Goal: Contribute content: Add original content to the website for others to see

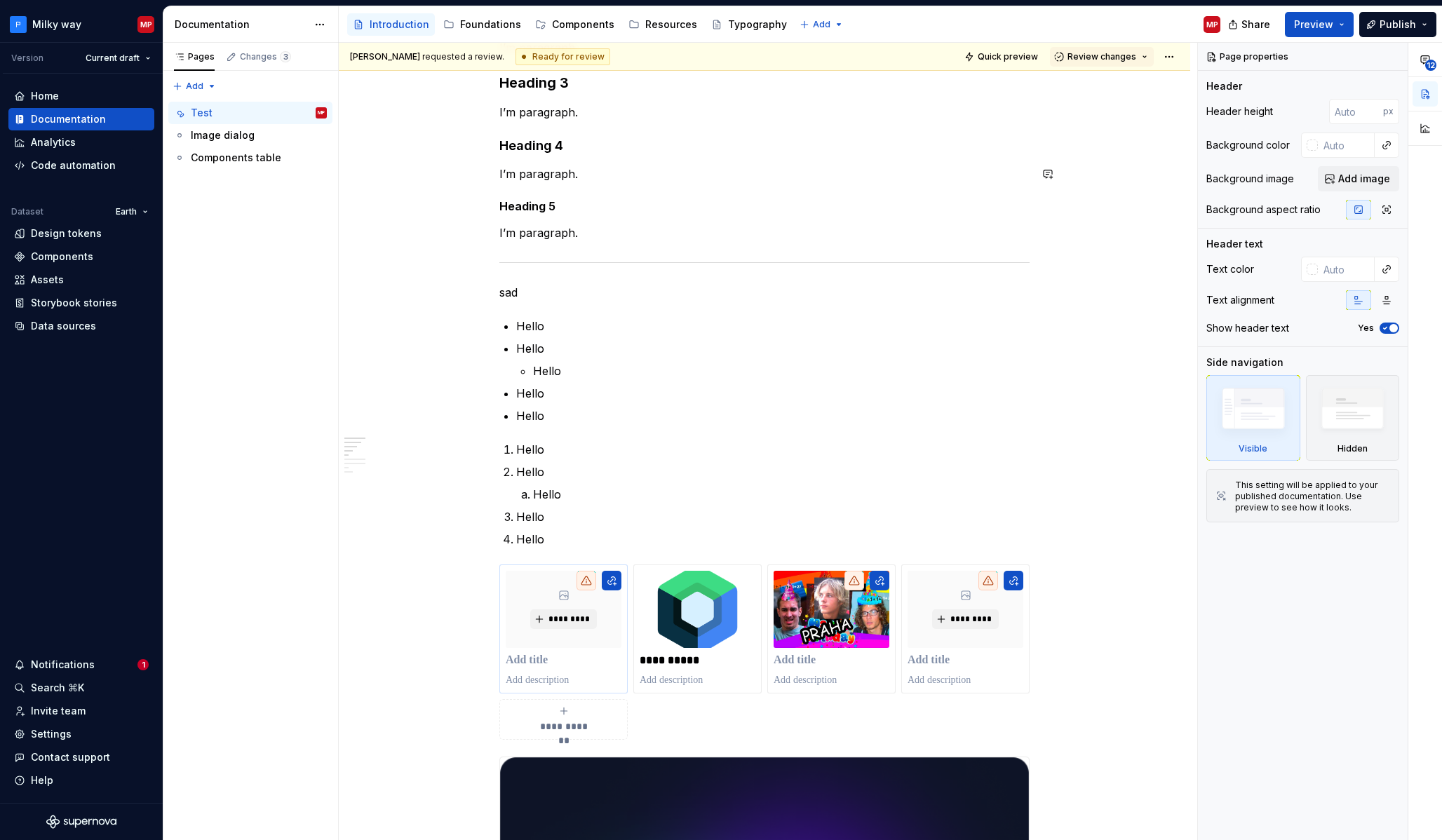
scroll to position [418, 0]
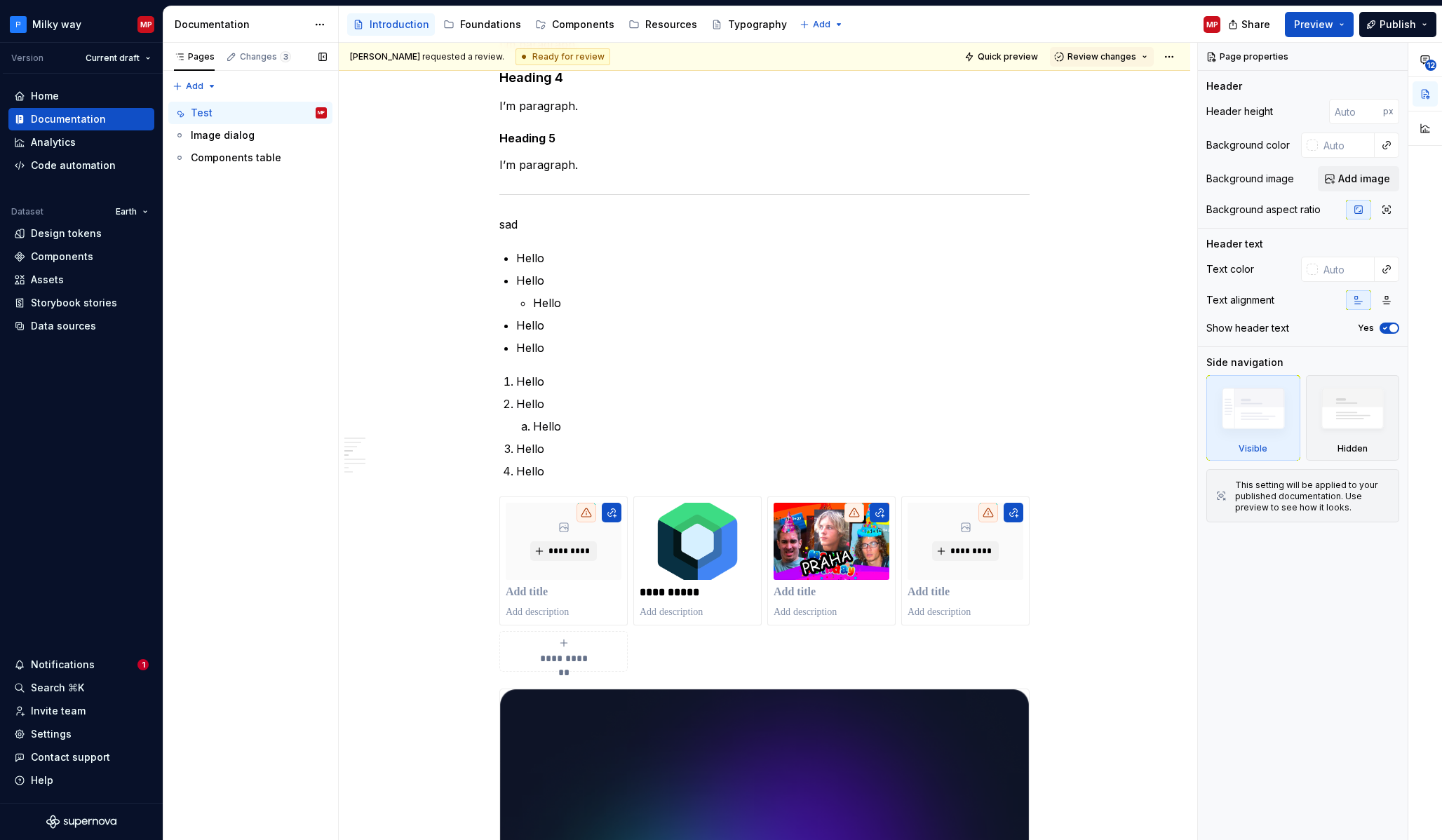
click at [204, 84] on div "Pages Changes 3 Add Accessibility guide for tree Page tree. Navigate the tree w…" at bounding box center [250, 442] width 176 height 798
click at [266, 253] on div "Pages Changes 3 Add Accessibility guide for tree Page tree. Navigate the tree w…" at bounding box center [250, 442] width 176 height 798
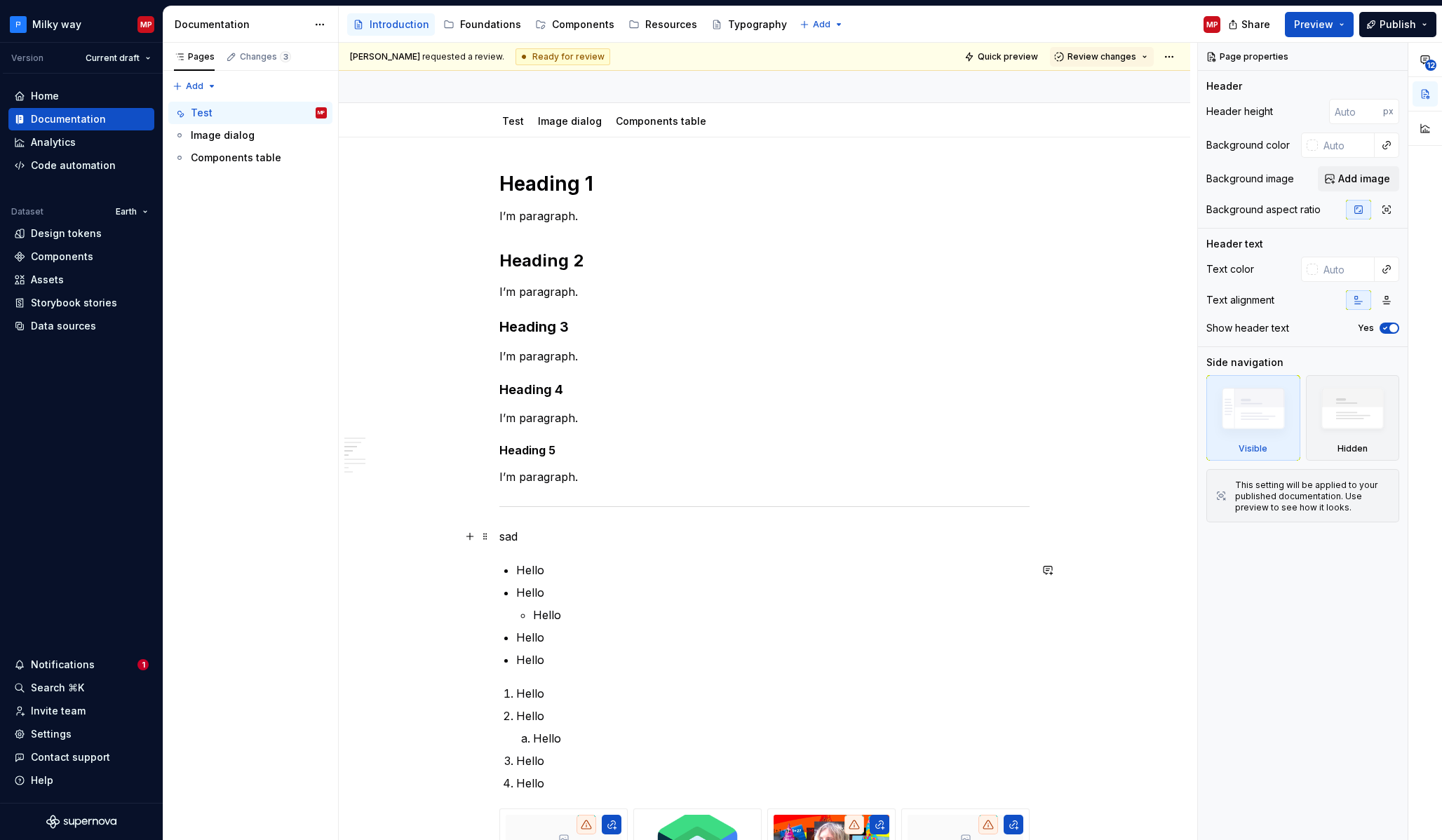
scroll to position [28, 0]
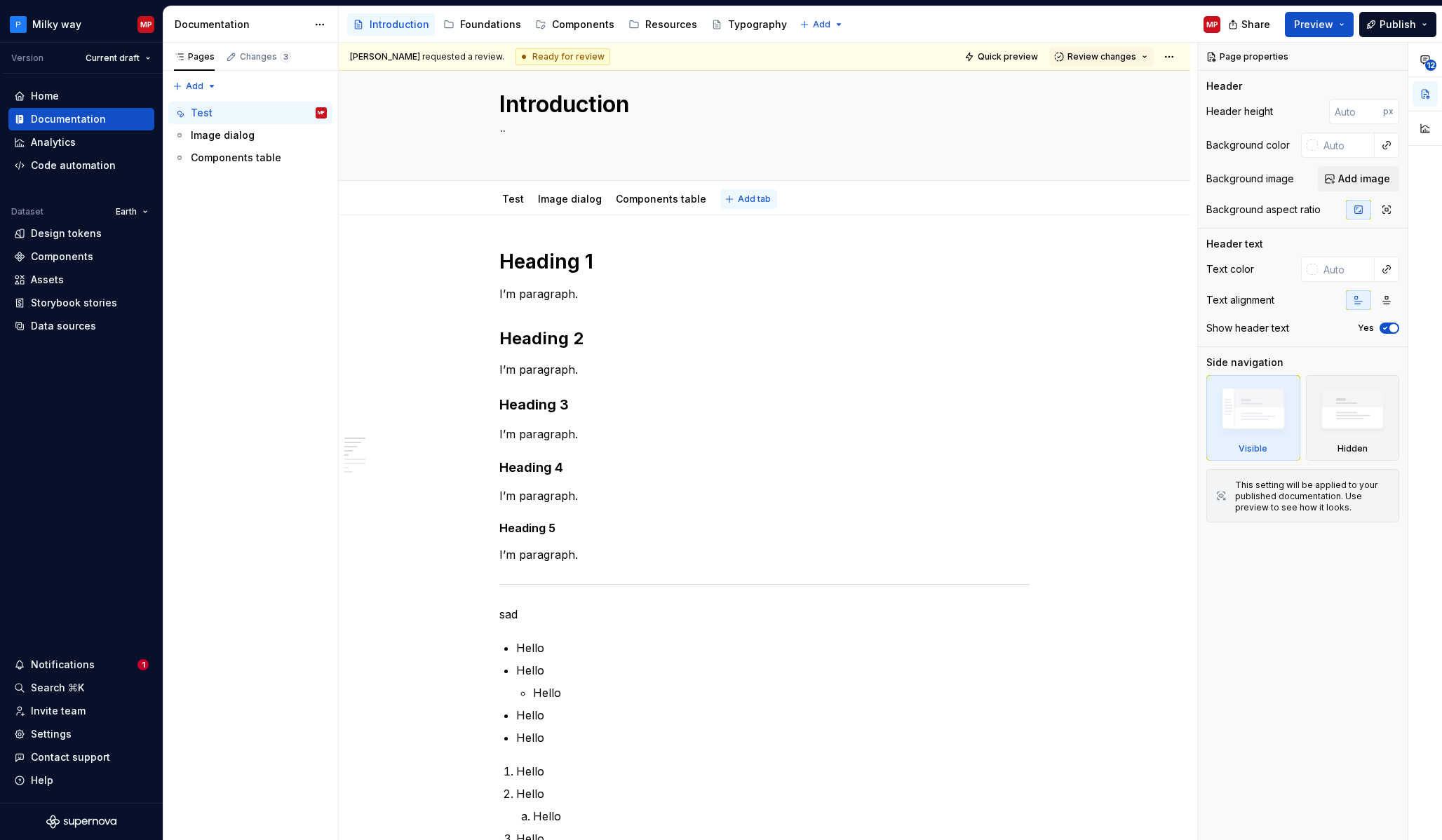
click at [736, 206] on button "Add tab" at bounding box center [748, 199] width 56 height 20
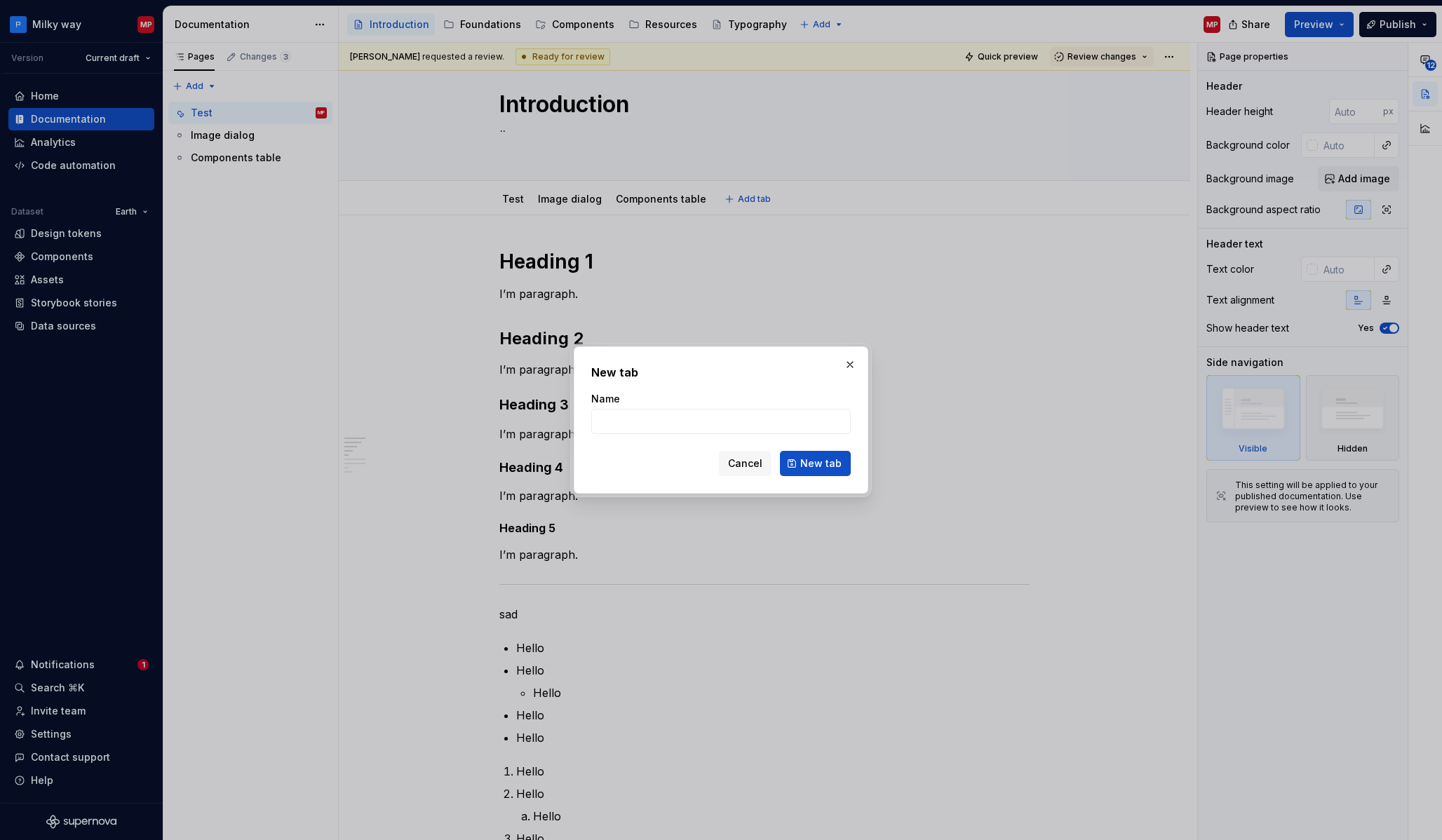
type textarea "*"
type input "Test 2"
click button "New tab" at bounding box center [815, 463] width 71 height 25
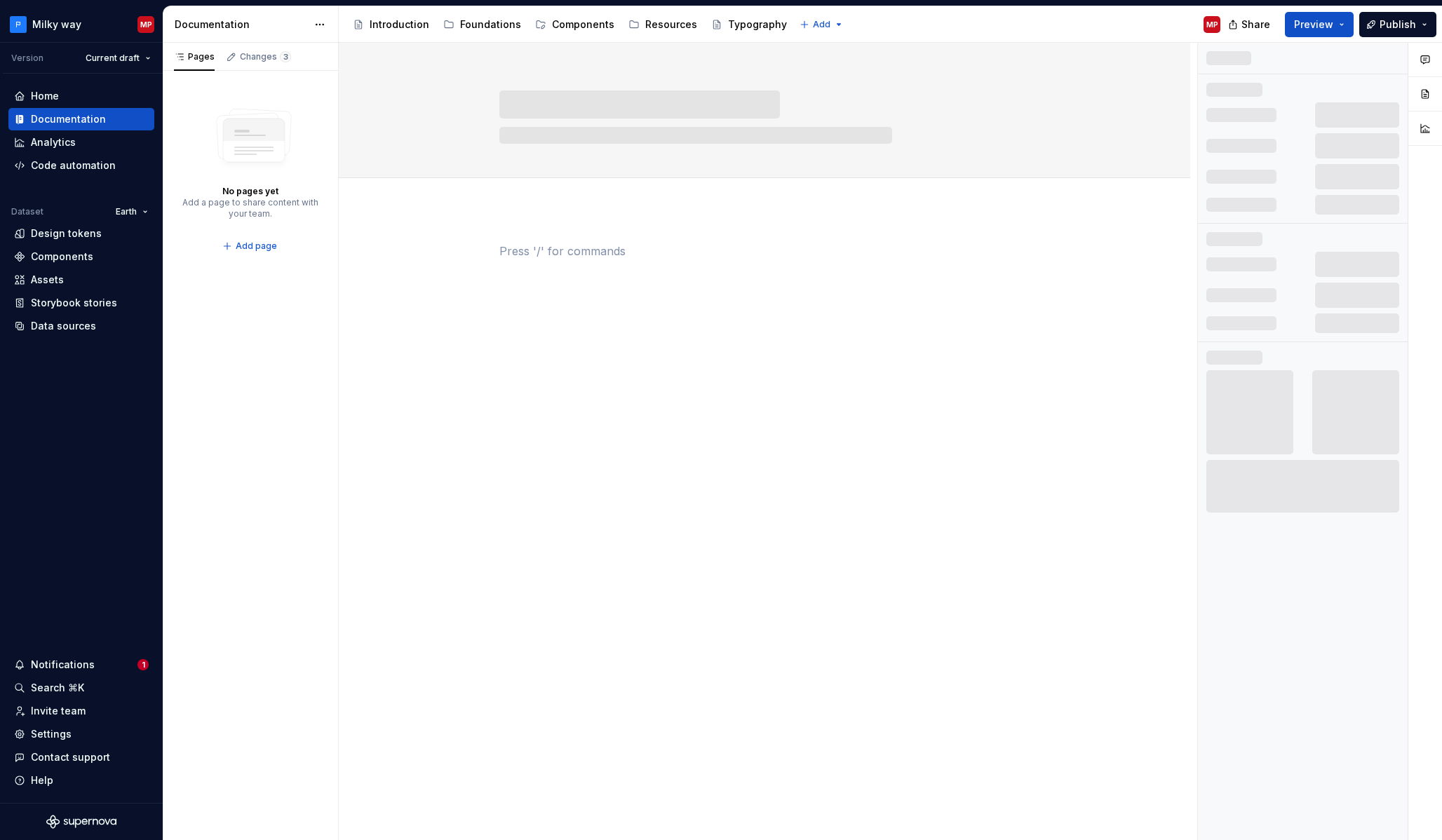
click at [737, 304] on div at bounding box center [764, 277] width 530 height 70
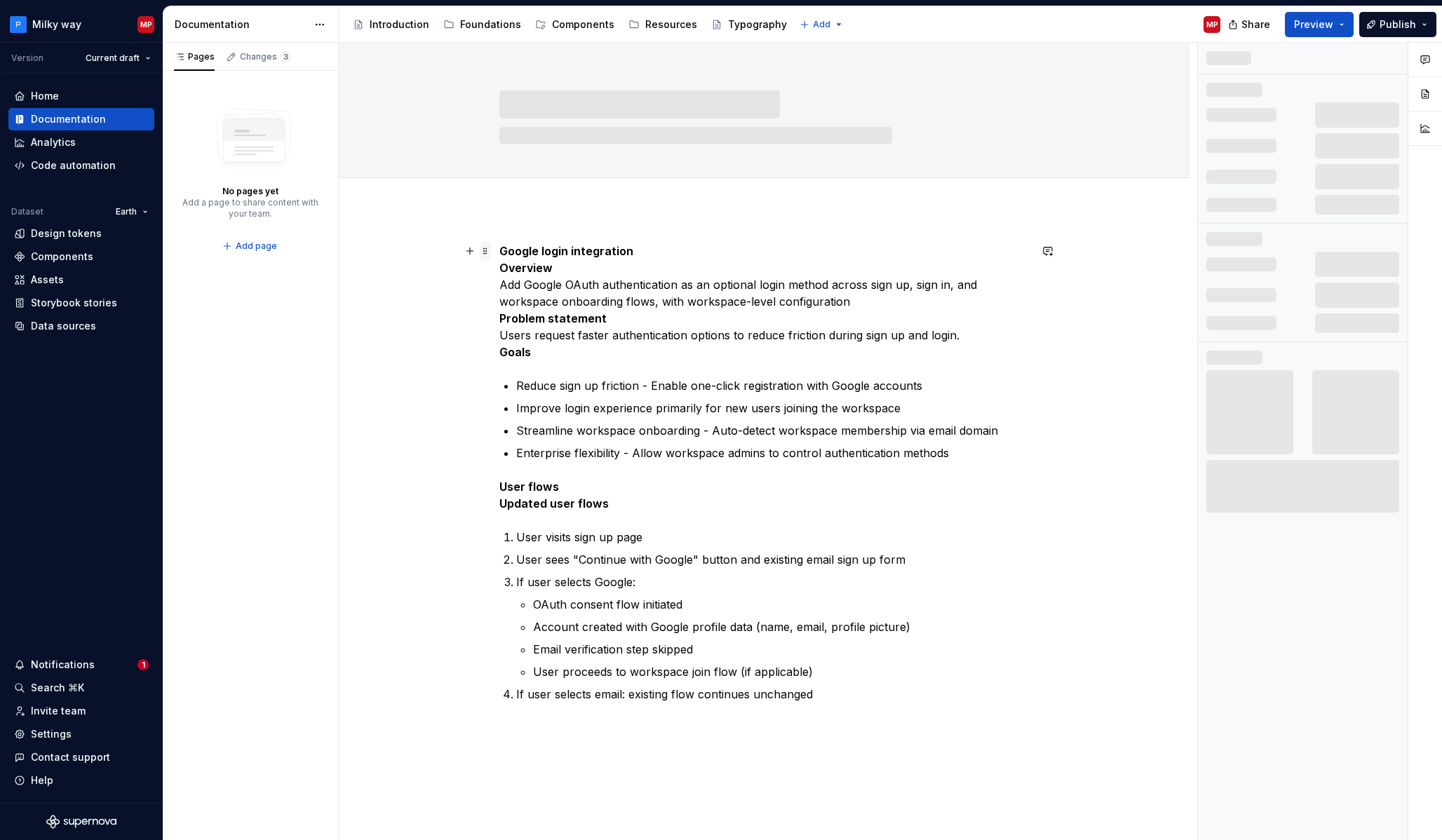
click at [490, 250] on span at bounding box center [485, 250] width 11 height 20
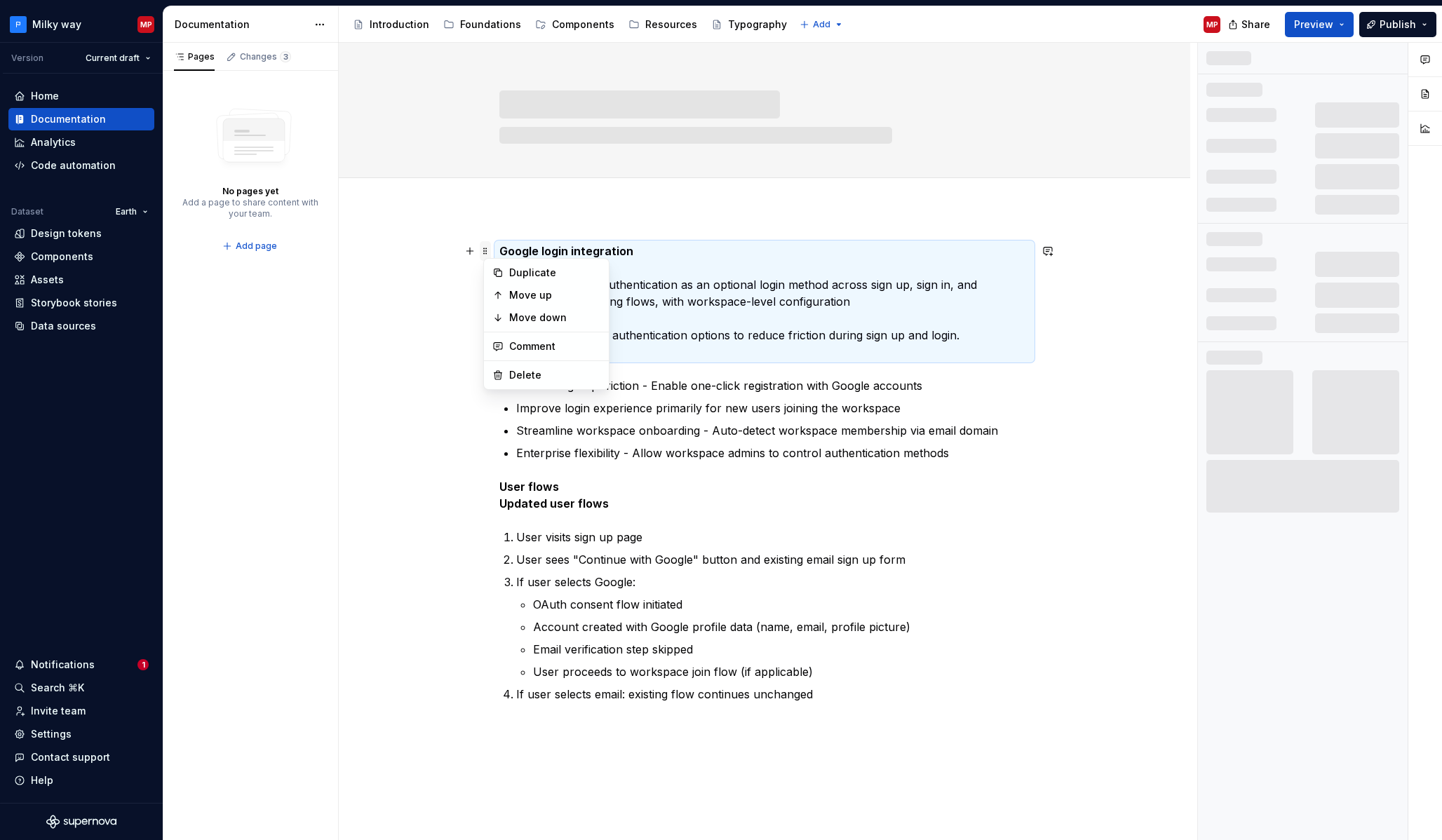
click at [487, 250] on span at bounding box center [485, 250] width 11 height 20
click at [568, 247] on strong "Google login integration" at bounding box center [566, 251] width 134 height 14
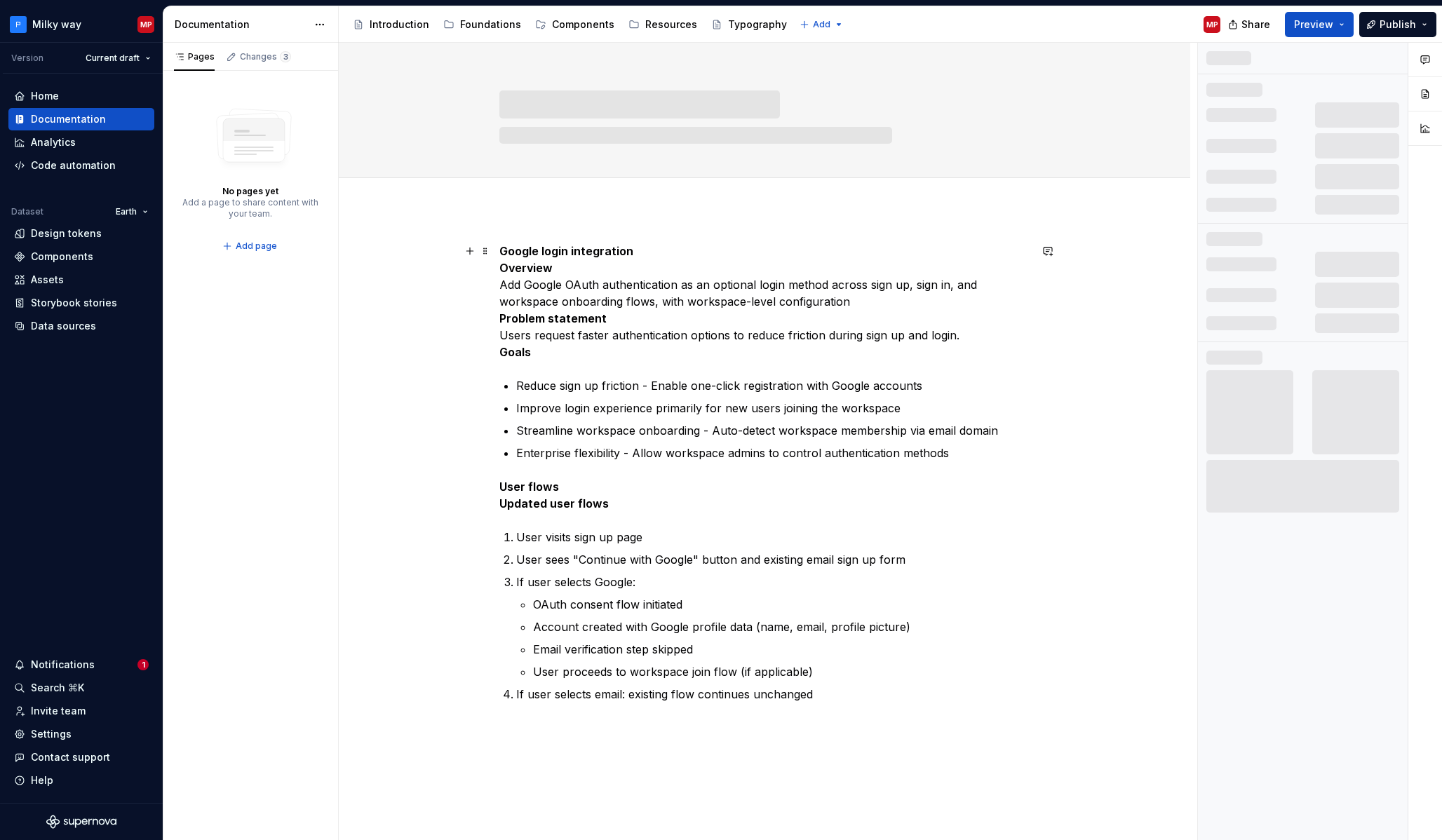
click at [569, 282] on p "Google login integration Overview Add Google OAuth authentication as an optiona…" at bounding box center [764, 301] width 530 height 118
click at [502, 264] on div "Google login integration Overview Add Google OAuth authentication as an optiona…" at bounding box center [764, 590] width 851 height 762
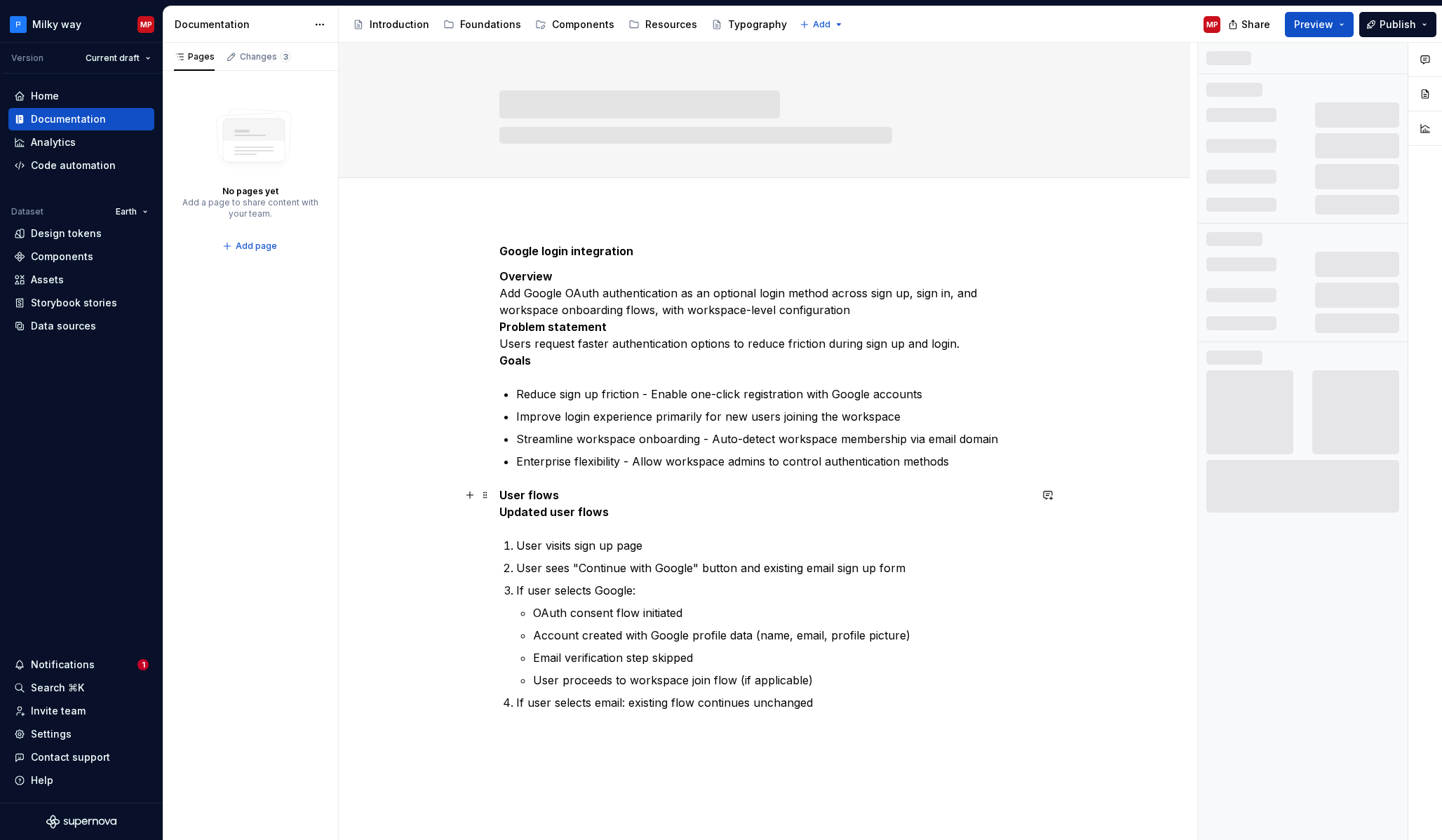
click at [502, 508] on strong "Updated user flows" at bounding box center [554, 512] width 110 height 14
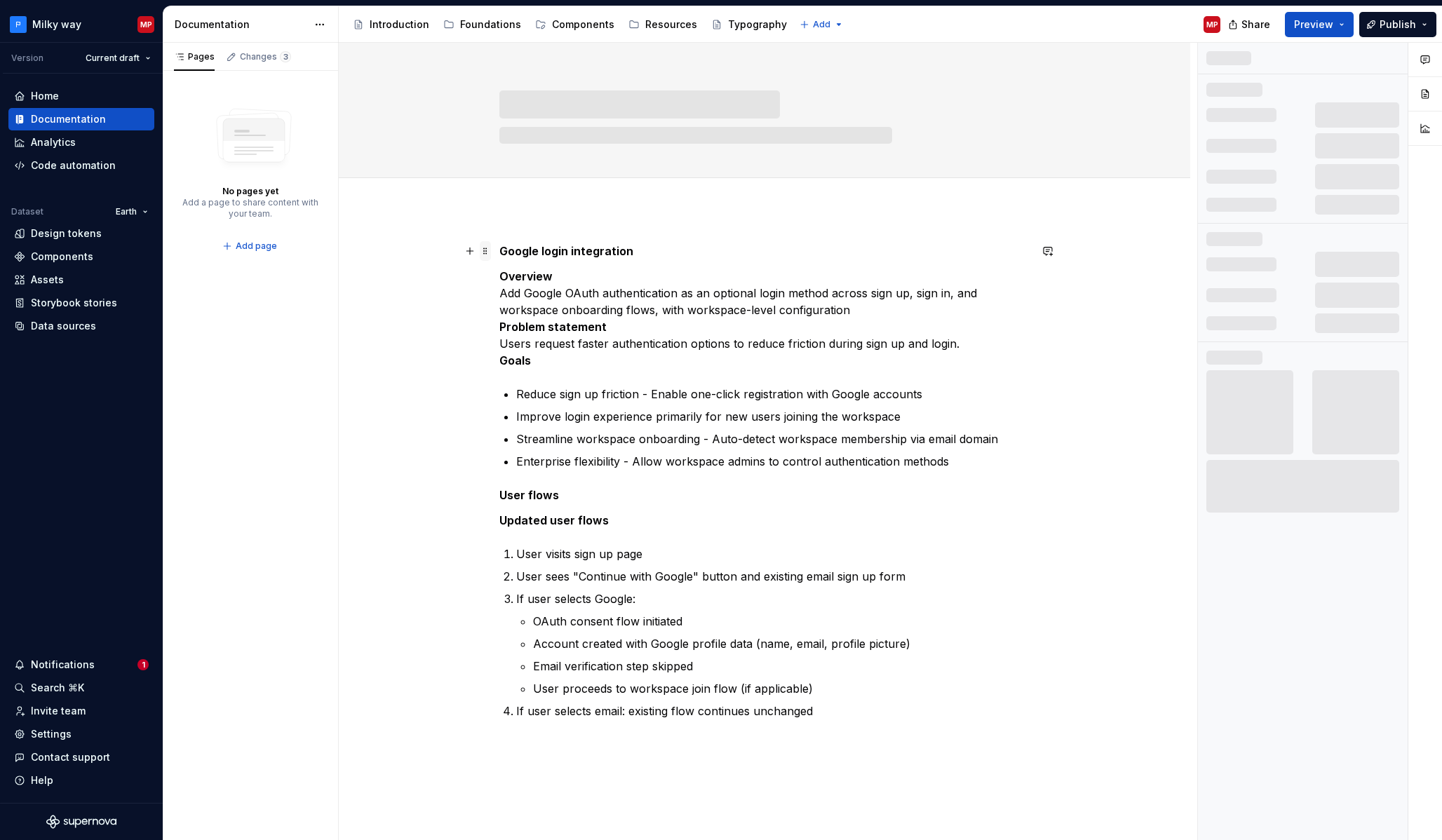
click at [490, 250] on span at bounding box center [485, 250] width 11 height 20
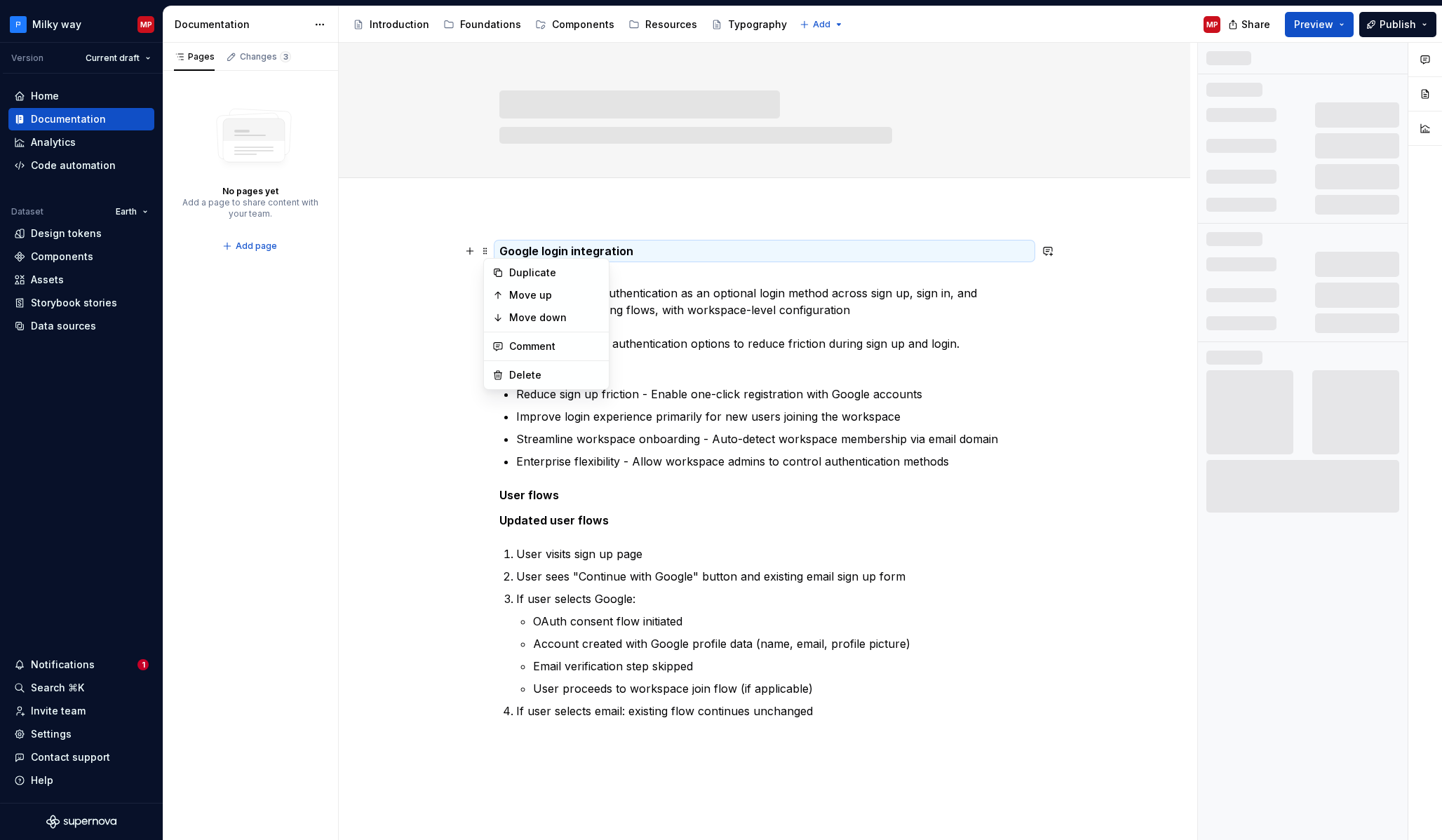
click at [673, 243] on p "Google login integration" at bounding box center [764, 250] width 530 height 17
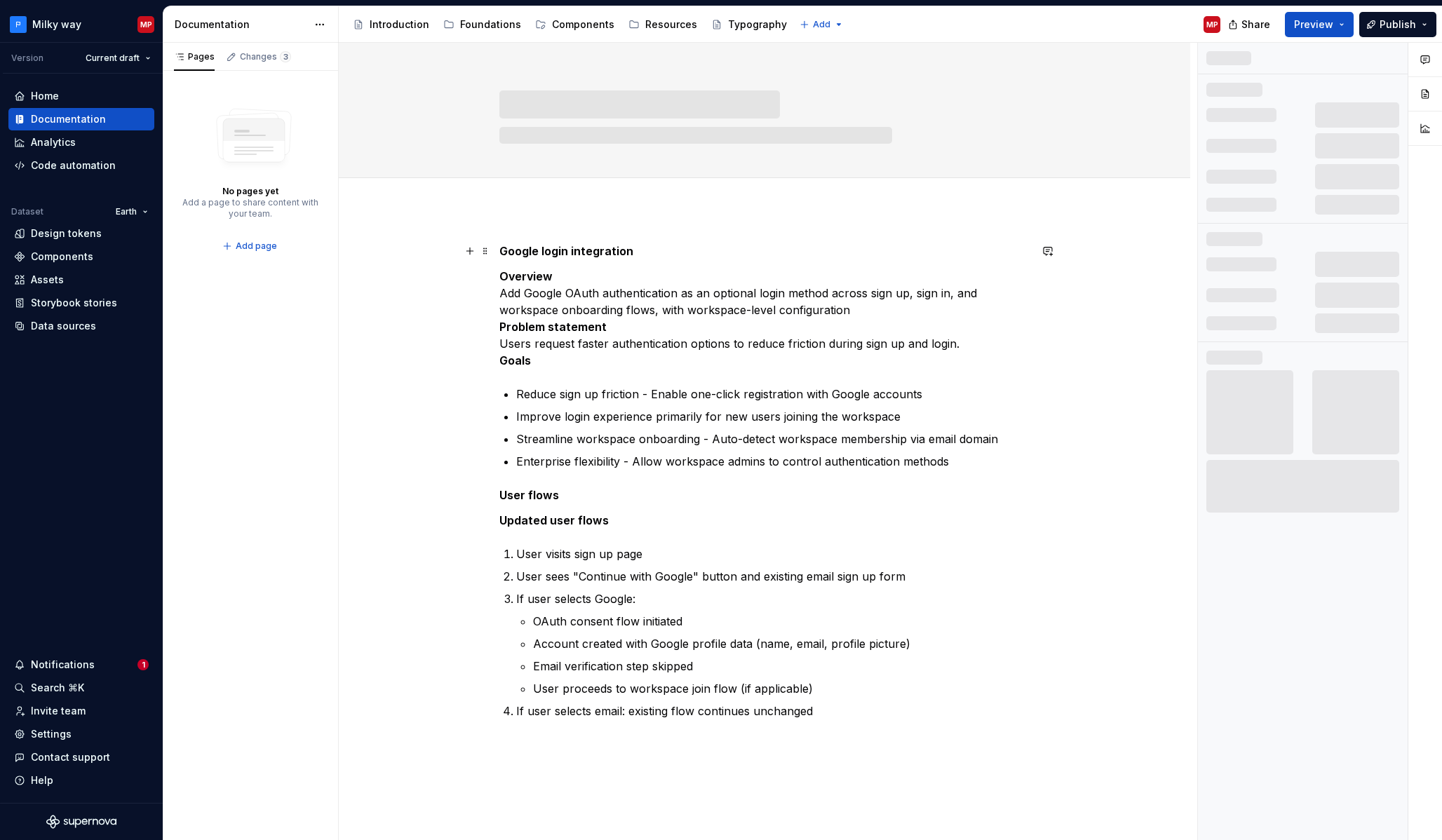
click at [558, 246] on strong "Google login integration" at bounding box center [566, 251] width 134 height 14
click at [533, 276] on strong "Overview" at bounding box center [525, 277] width 53 height 14
click at [525, 240] on div "Google login integration Overview Add Google OAuth authentication as an optiona…" at bounding box center [768, 442] width 859 height 798
click at [533, 254] on strong "Google login integration" at bounding box center [566, 251] width 134 height 14
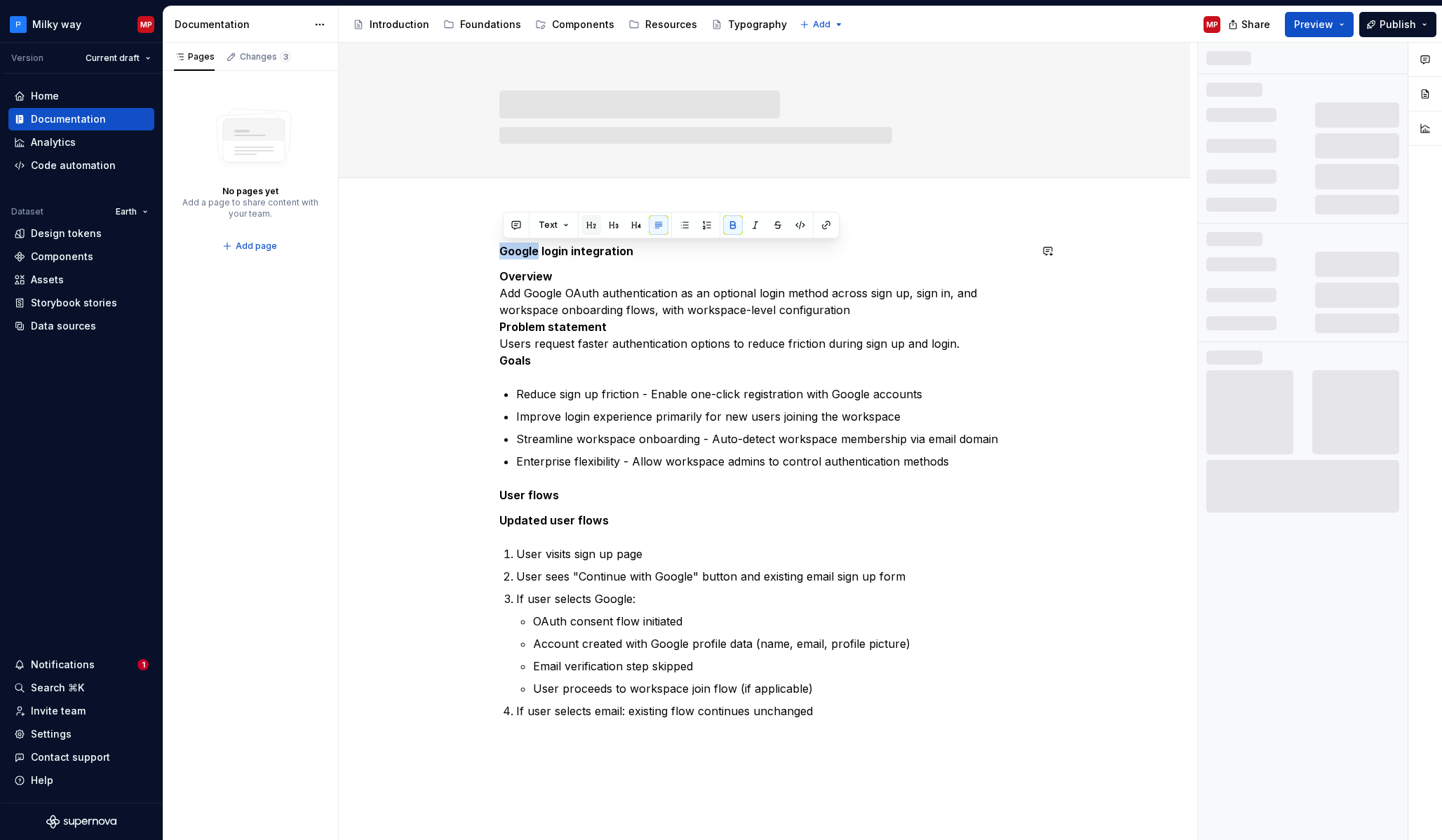
click at [590, 229] on button "button" at bounding box center [591, 225] width 20 height 20
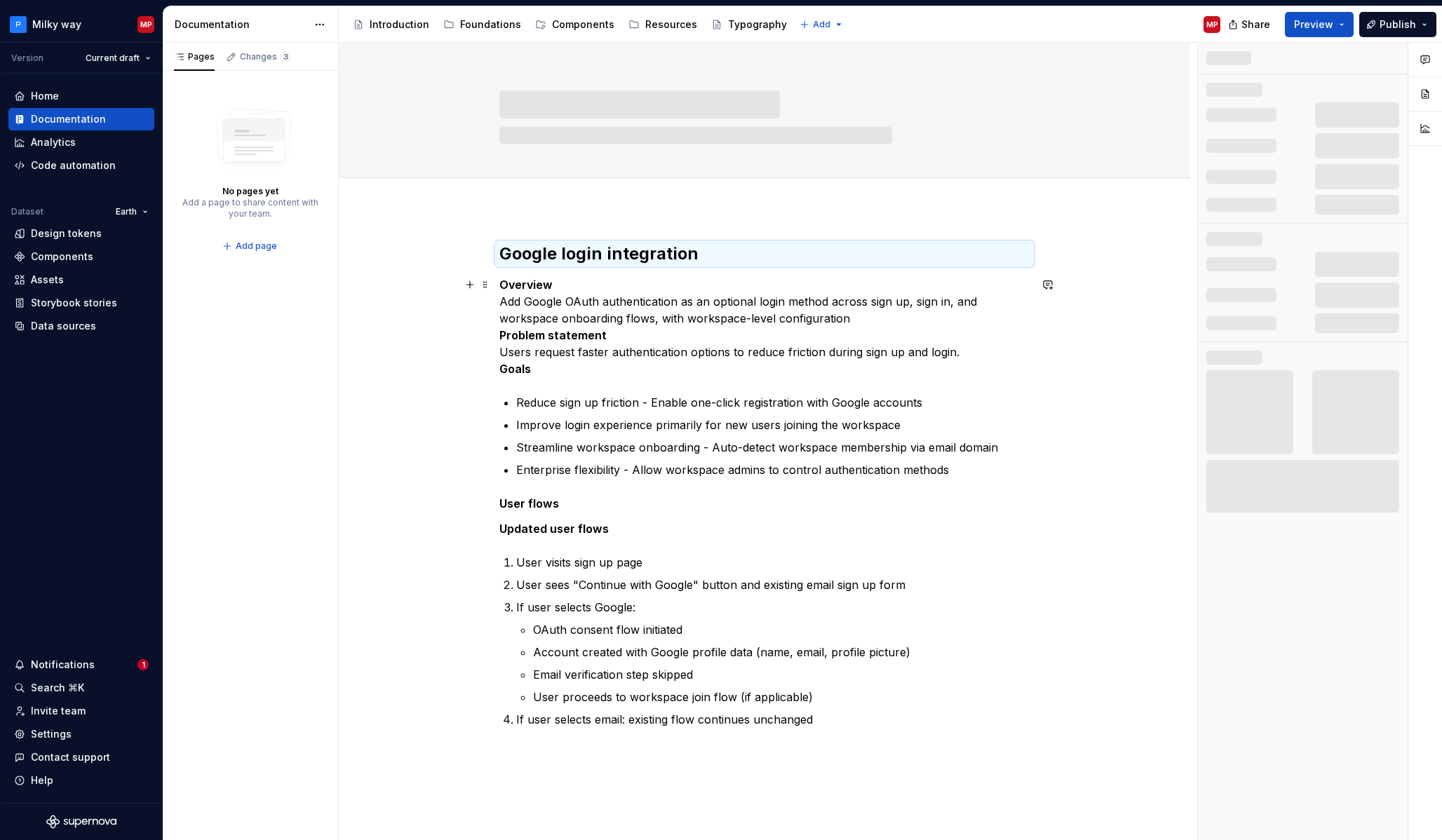
click at [538, 286] on strong "Overview" at bounding box center [525, 285] width 53 height 14
click at [503, 336] on strong "Problem statement" at bounding box center [552, 335] width 107 height 14
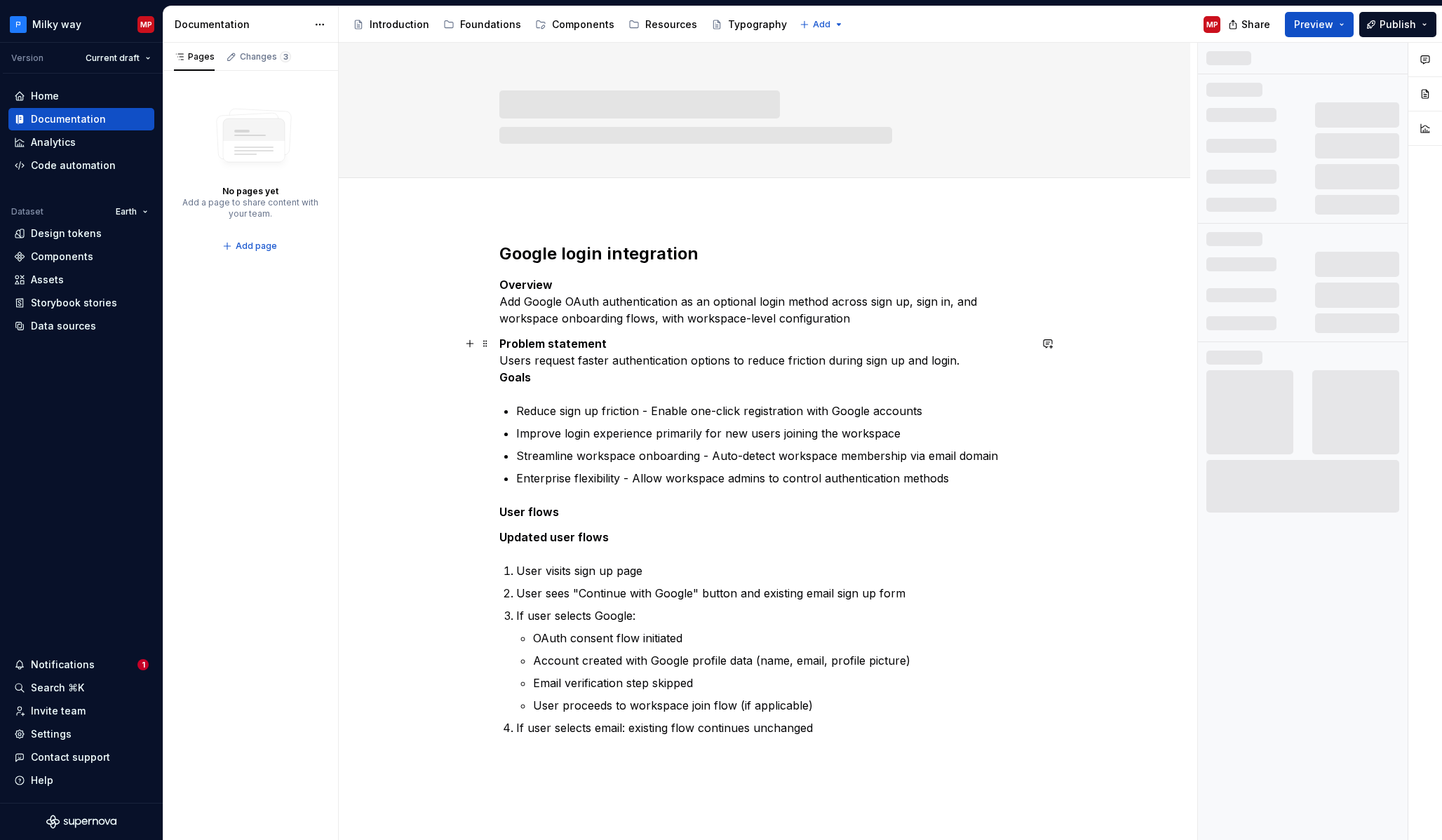
click at [502, 378] on div "Google login integration Overview Add Google OAuth authentication as an optiona…" at bounding box center [764, 606] width 851 height 795
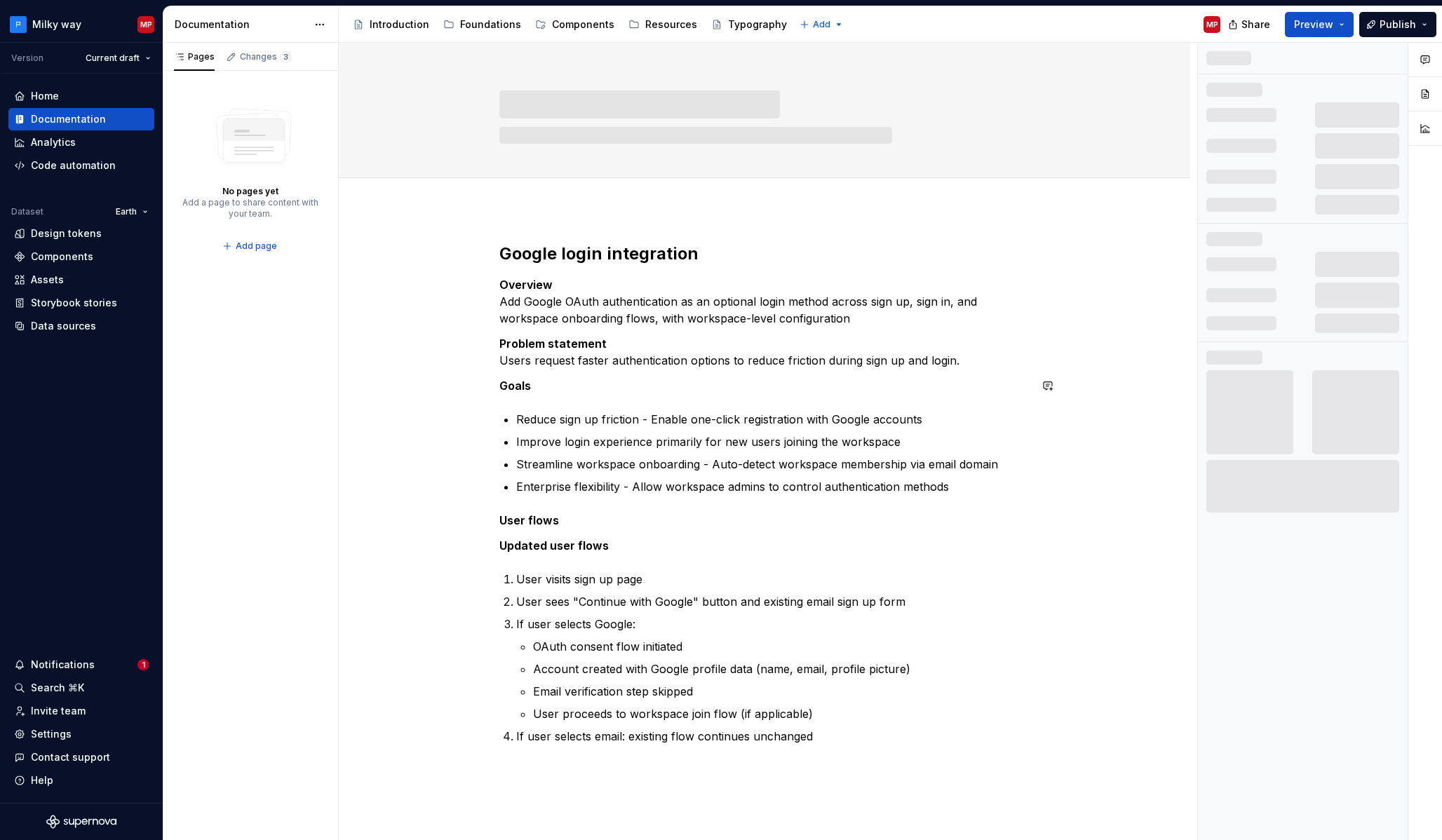
click at [506, 400] on div "Google login integration Overview Add Google OAuth authentication as an optiona…" at bounding box center [764, 494] width 530 height 502
click at [520, 443] on div "Google login integration Overview Add Google OAuth authentication as an optiona…" at bounding box center [764, 494] width 530 height 505
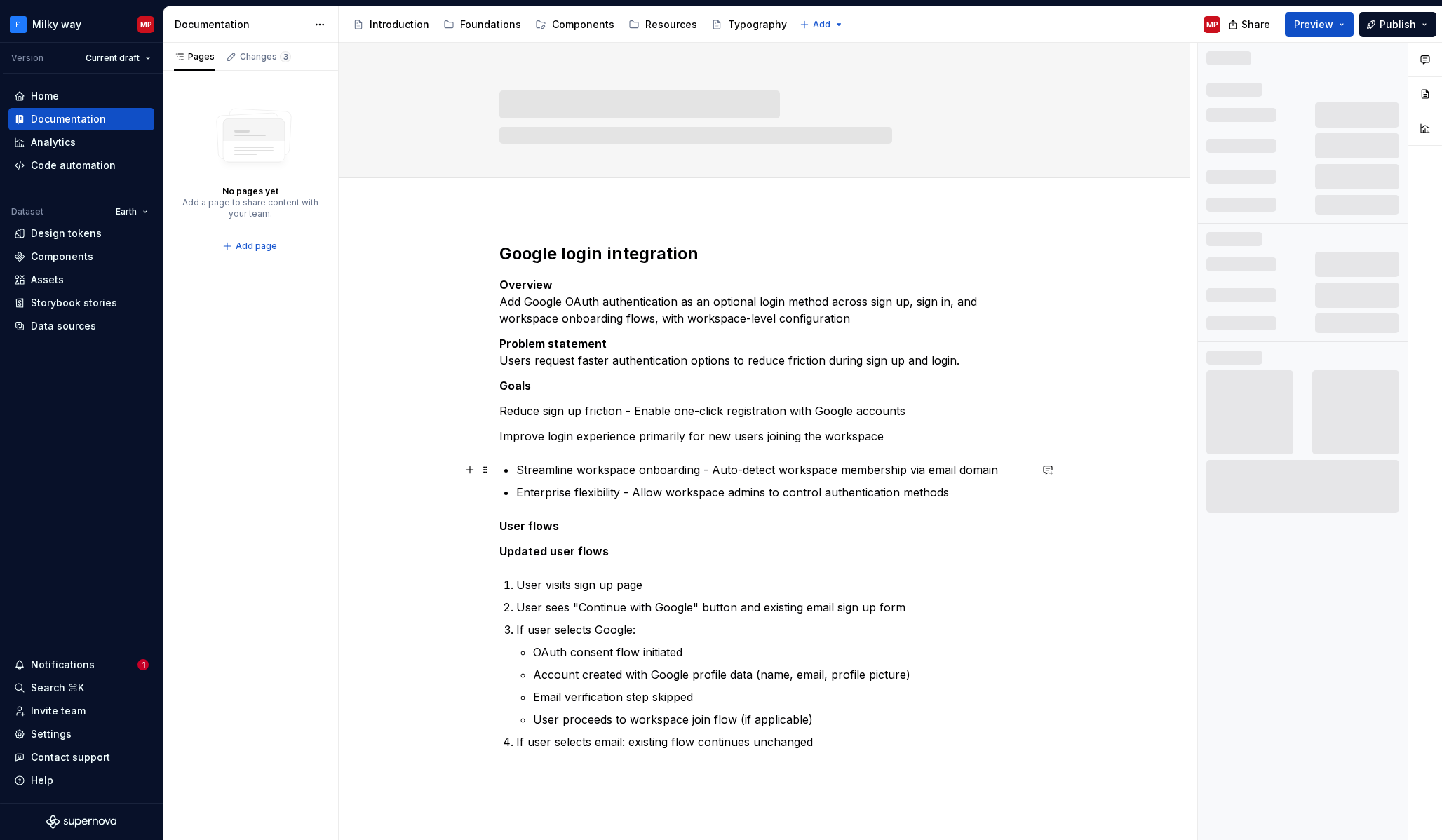
click at [521, 465] on p "Streamline workspace onboarding - Auto-detect workspace membership via email do…" at bounding box center [773, 469] width 514 height 17
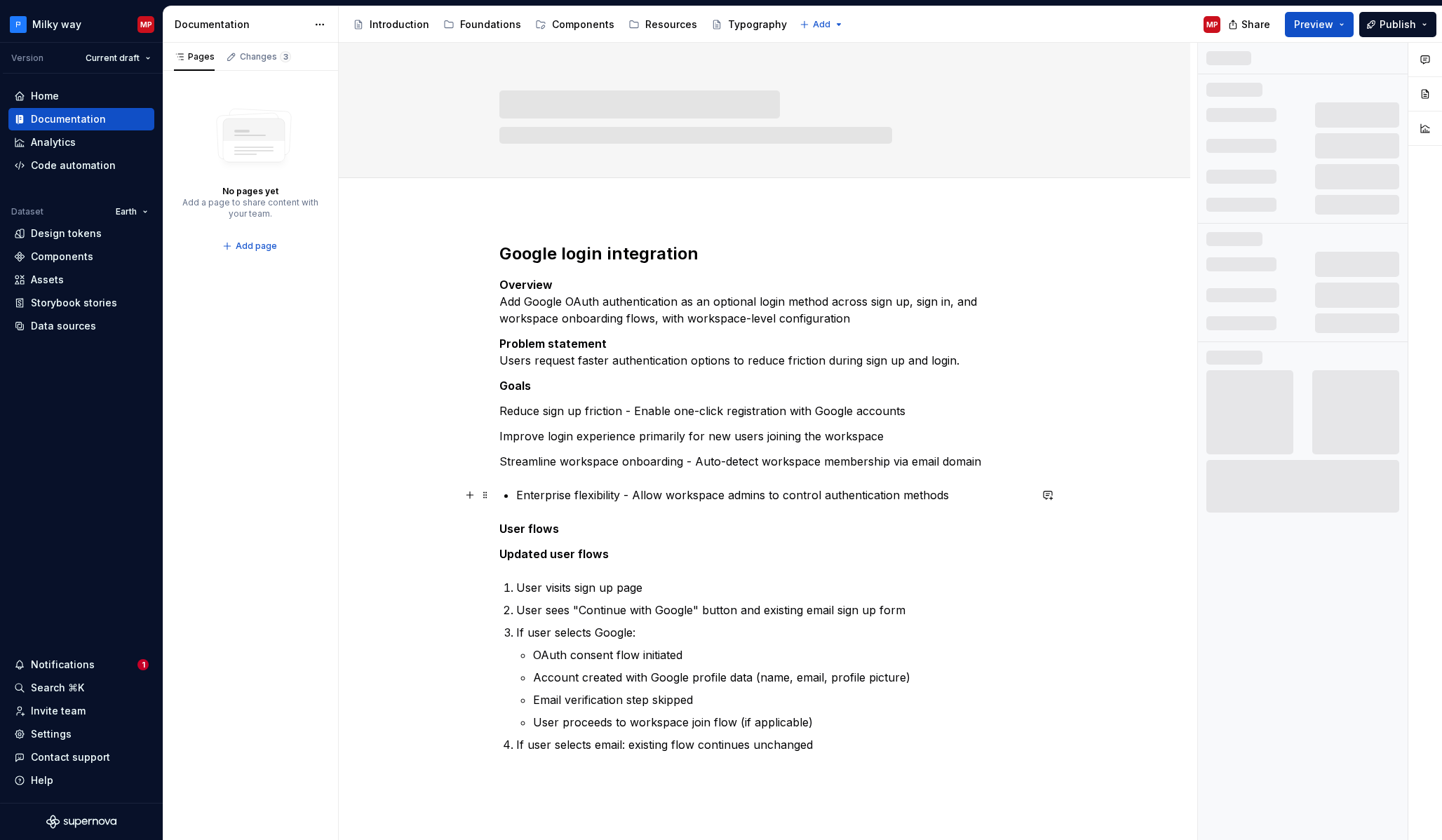
click at [519, 496] on div "Google login integration Overview Add Google OAuth authentication as an optiona…" at bounding box center [764, 497] width 530 height 510
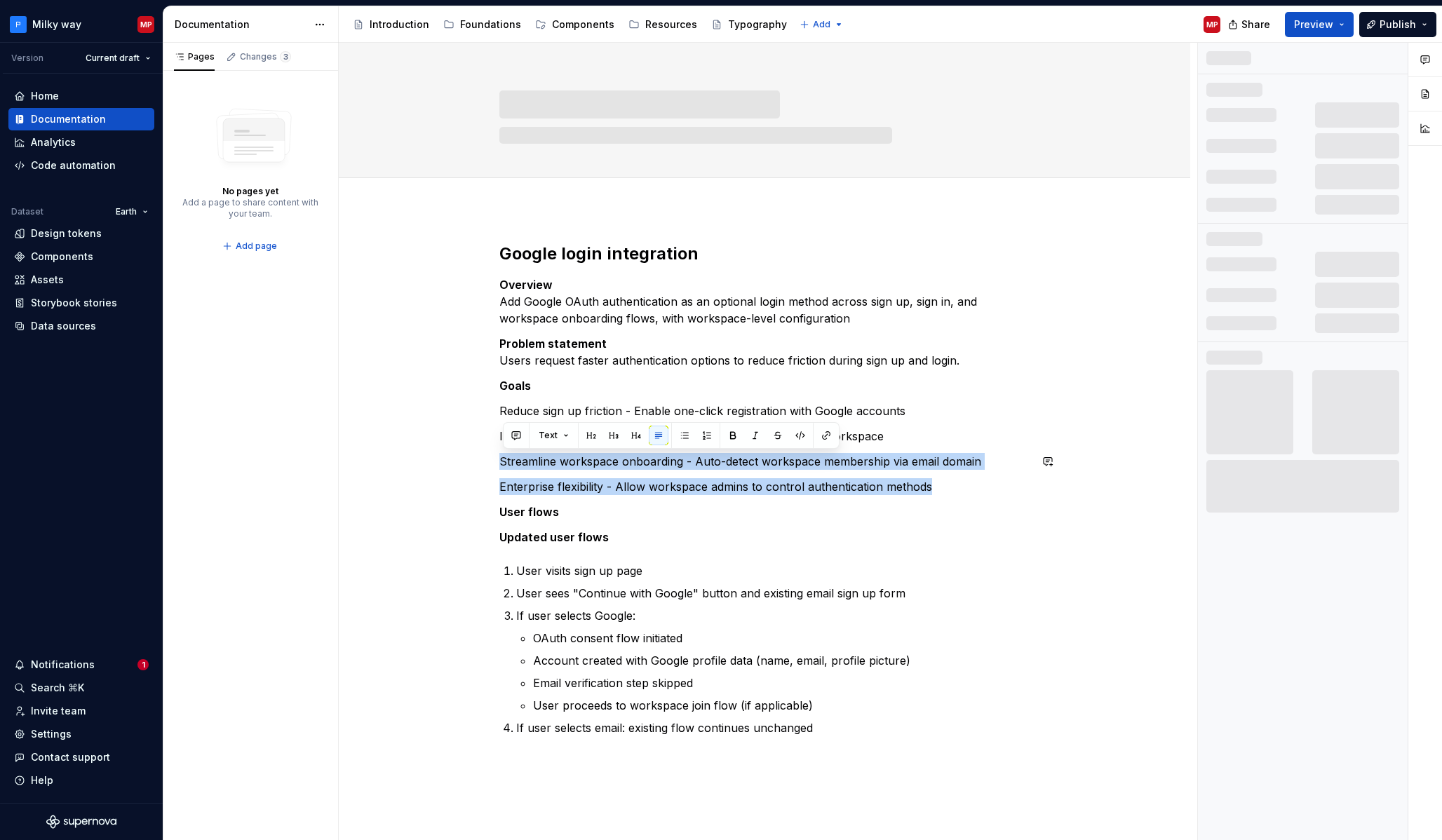
drag, startPoint x: 661, startPoint y: 461, endPoint x: 479, endPoint y: 446, distance: 182.6
click at [480, 445] on div "Google login integration Overview Add Google OAuth authentication as an optiona…" at bounding box center [764, 606] width 851 height 795
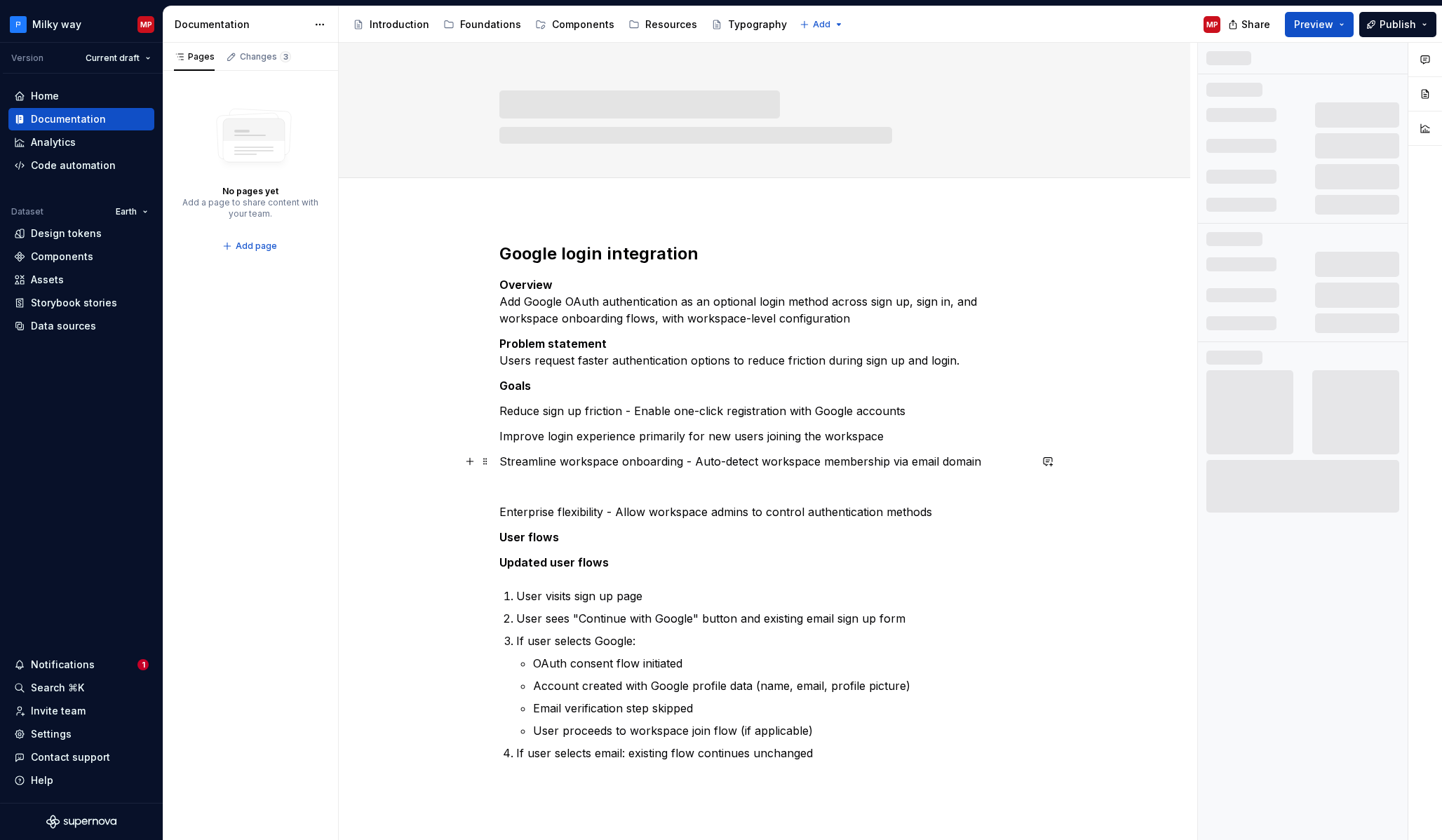
click at [498, 412] on div "Google login integration Overview Add Google OAuth authentication as an optiona…" at bounding box center [764, 619] width 851 height 821
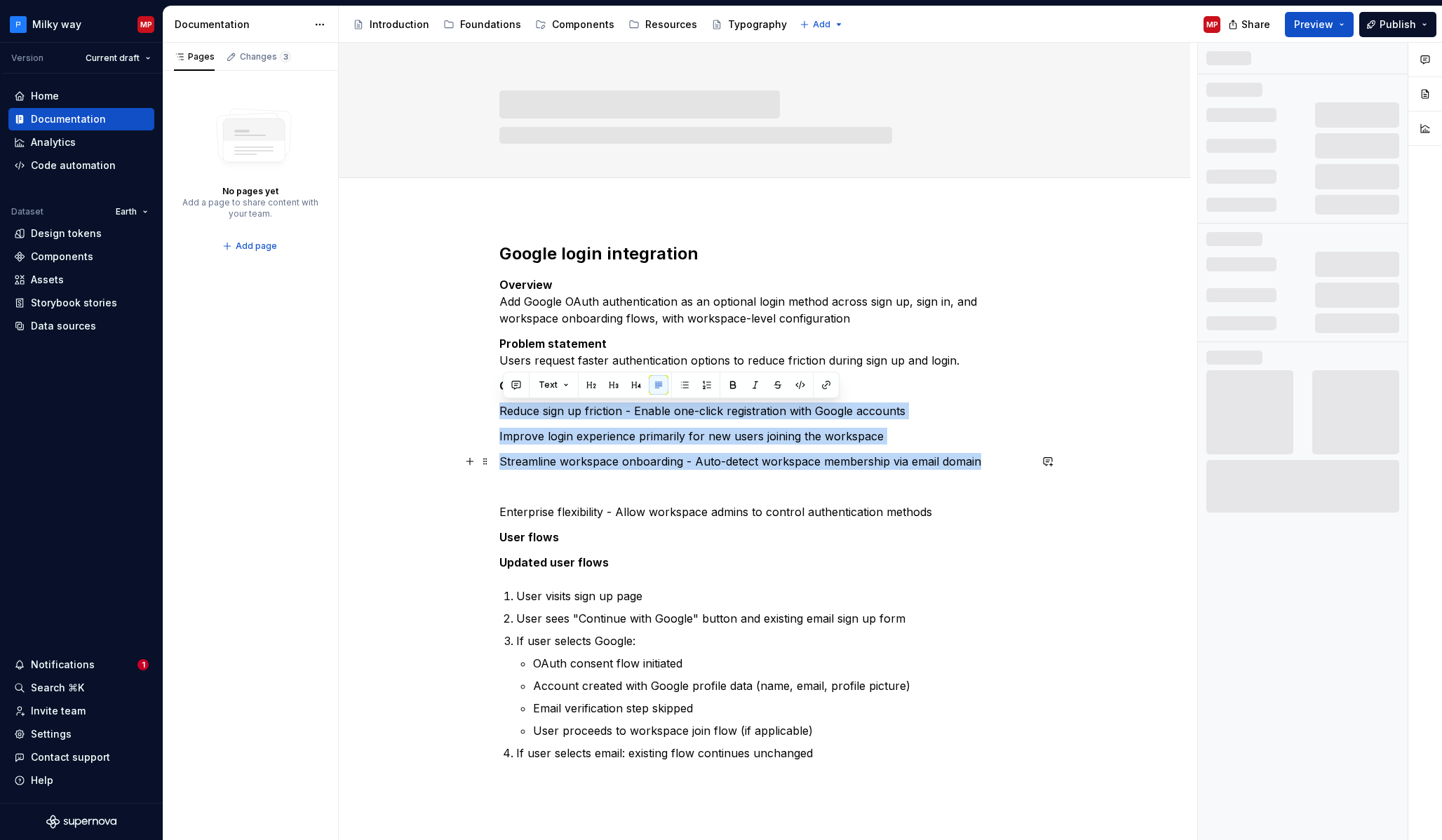
drag, startPoint x: 506, startPoint y: 411, endPoint x: 1007, endPoint y: 467, distance: 504.1
click at [1007, 467] on div "Google login integration Overview Add Google OAuth authentication as an optiona…" at bounding box center [764, 501] width 530 height 519
click at [707, 387] on button "button" at bounding box center [707, 385] width 20 height 20
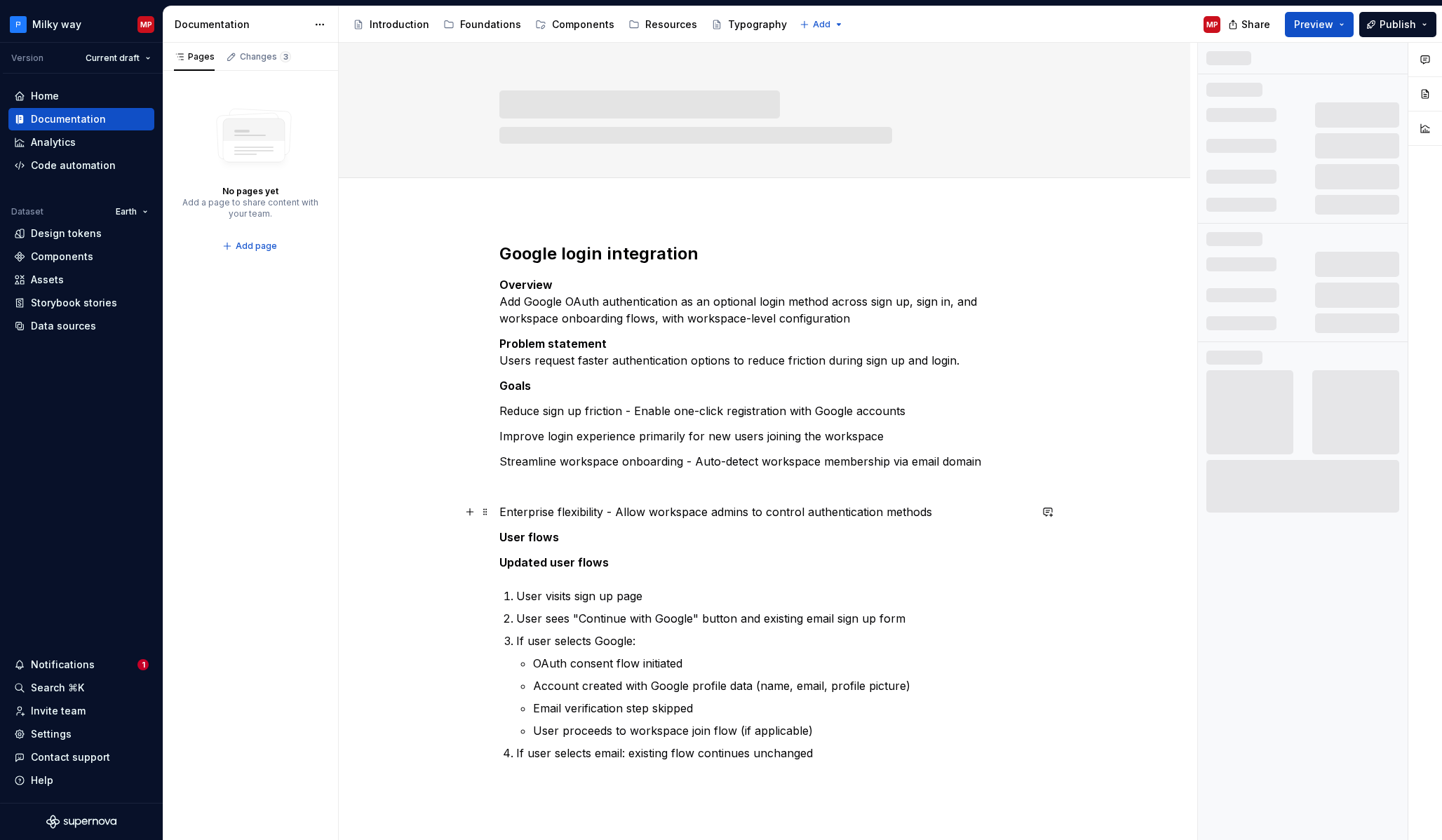
click at [502, 507] on div "Google login integration Overview Add Google OAuth authentication as an optiona…" at bounding box center [764, 619] width 851 height 821
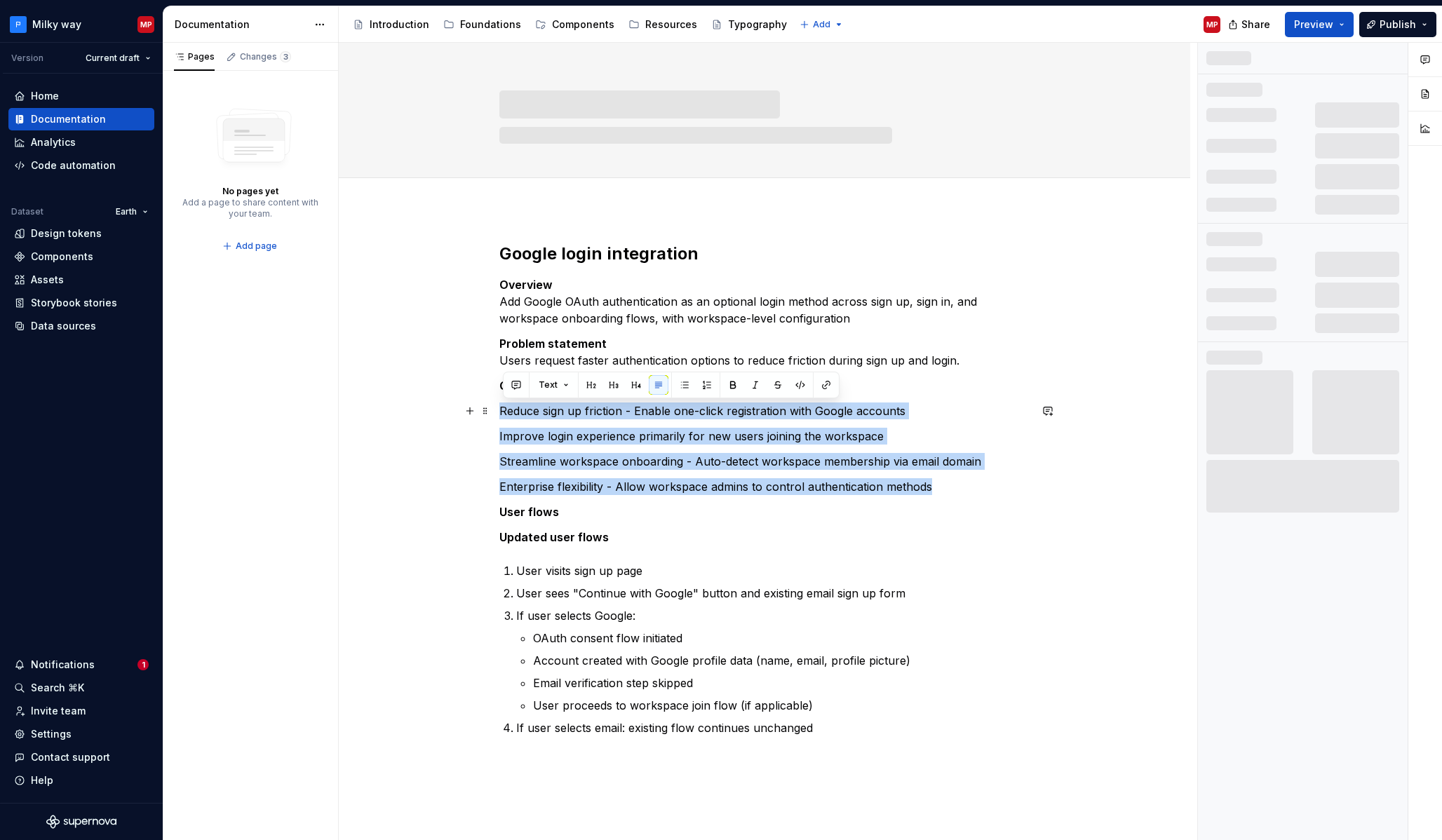
drag, startPoint x: 882, startPoint y: 484, endPoint x: 420, endPoint y: 406, distance: 468.5
click at [420, 406] on div "Google login integration Overview Add Google OAuth authentication as an optiona…" at bounding box center [764, 606] width 851 height 795
click at [680, 385] on button "button" at bounding box center [684, 385] width 20 height 20
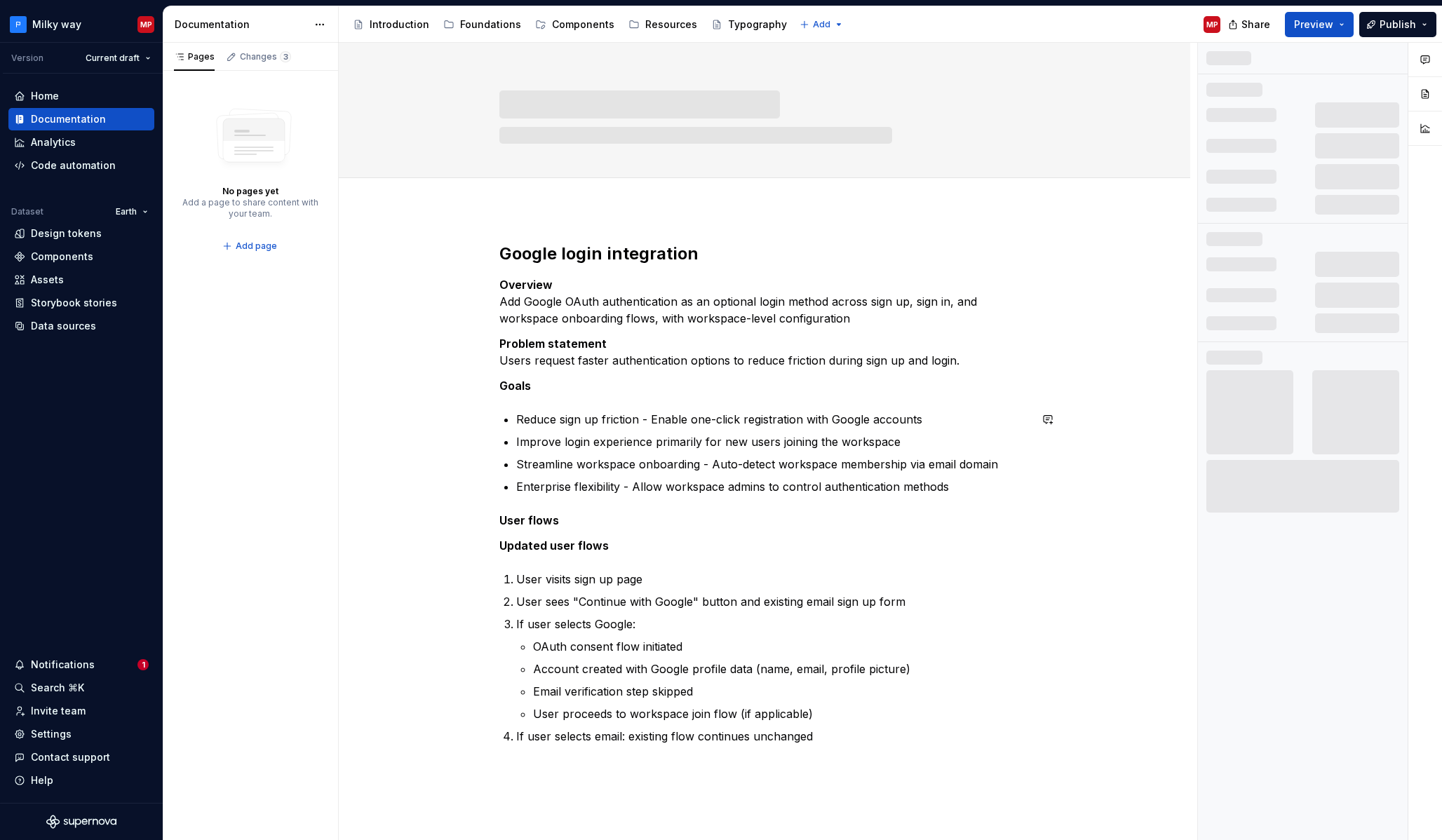
click at [536, 401] on div "Google login integration Overview Add Google OAuth authentication as an optiona…" at bounding box center [764, 494] width 530 height 502
click at [489, 285] on span at bounding box center [485, 285] width 11 height 20
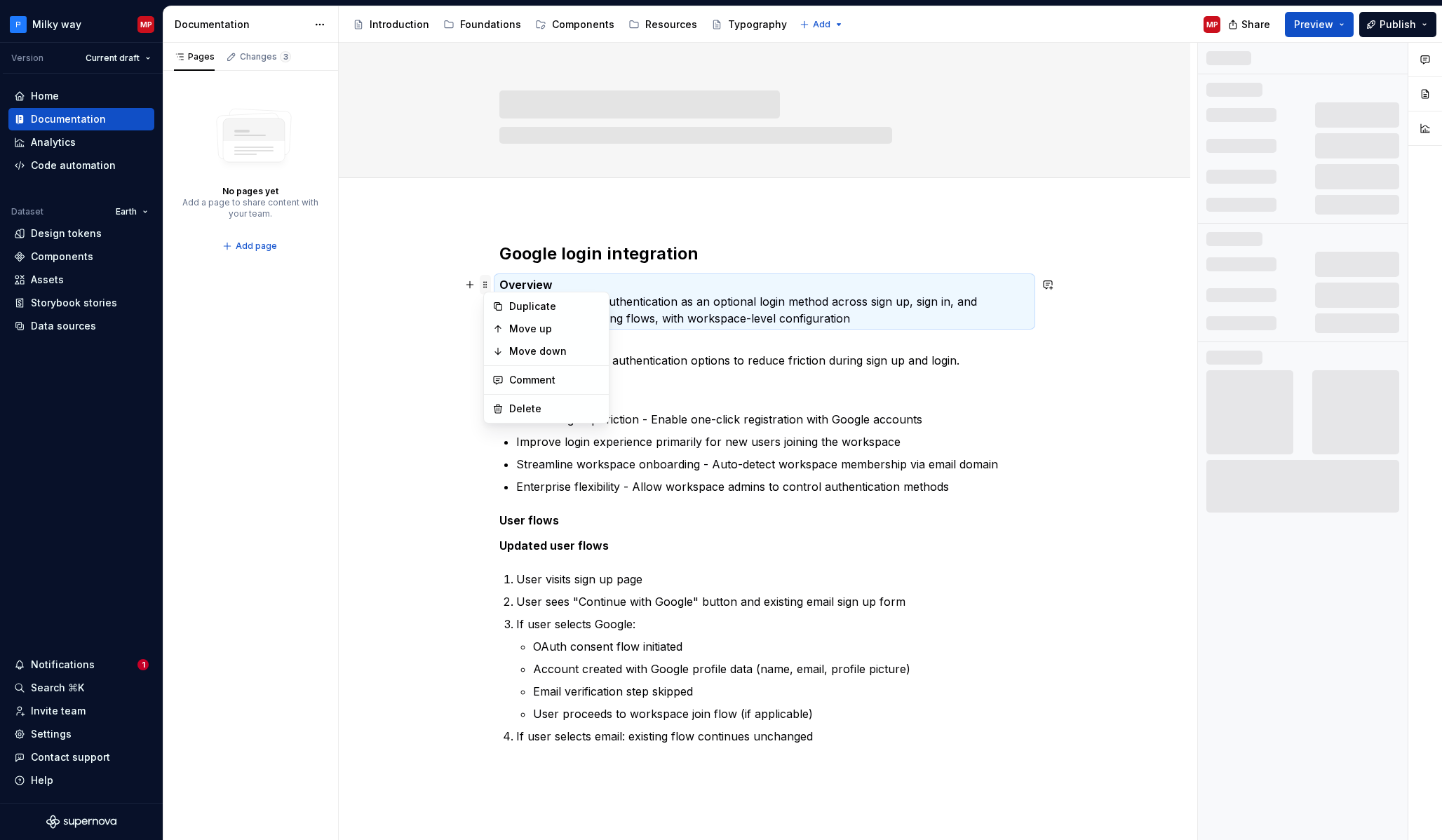
click at [489, 285] on span at bounding box center [485, 285] width 11 height 20
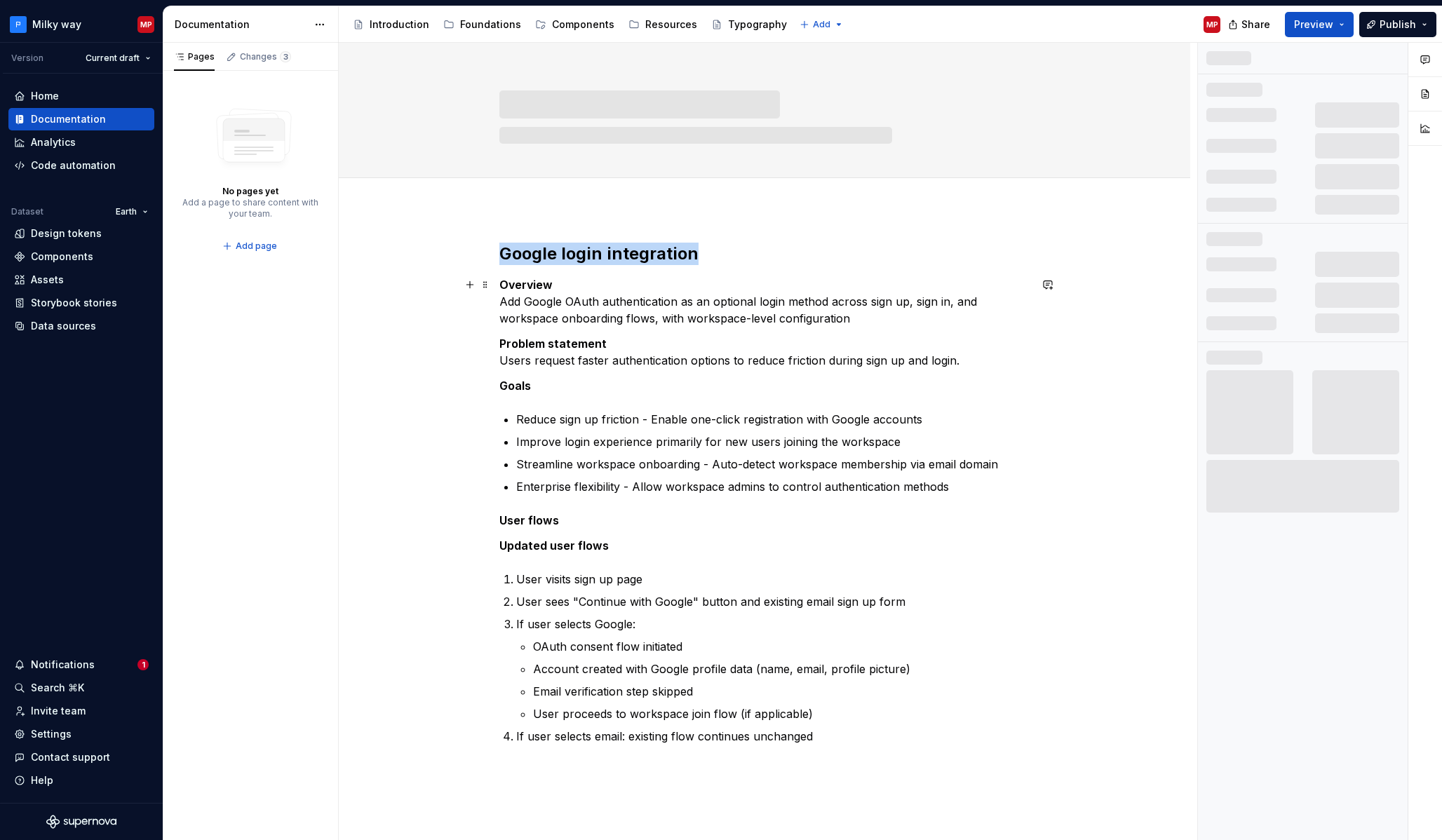
click at [525, 283] on strong "Overview" at bounding box center [525, 285] width 53 height 14
click at [527, 283] on strong "Overview" at bounding box center [525, 285] width 53 height 14
click at [512, 301] on p "Overview Add Google OAuth authentication as an optional login method across sig…" at bounding box center [764, 302] width 530 height 51
click at [506, 300] on p "Overview Add Google OAuth authentication as an optional login method across sig…" at bounding box center [764, 302] width 530 height 51
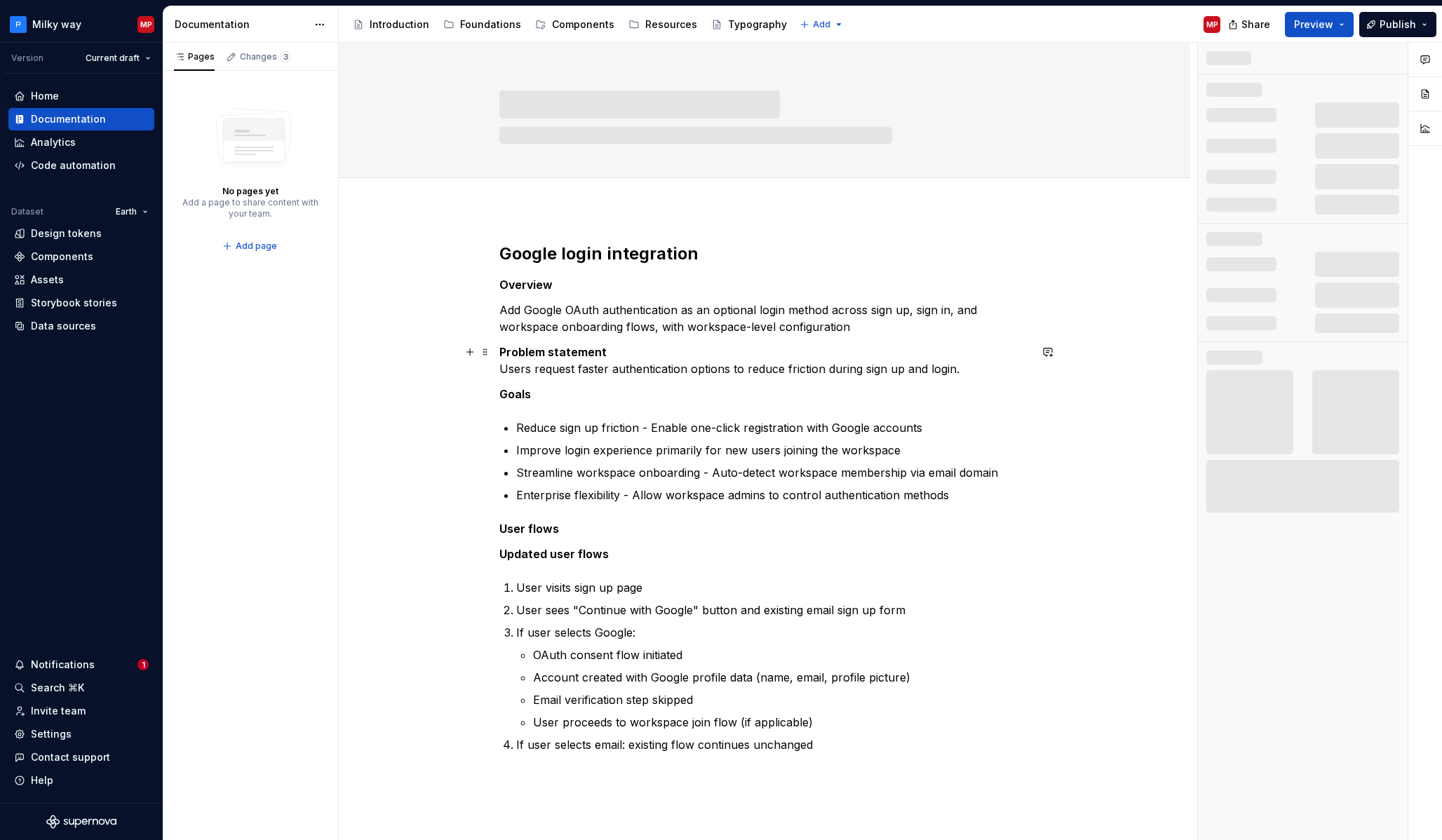
drag, startPoint x: 507, startPoint y: 360, endPoint x: 527, endPoint y: 368, distance: 21.5
click at [509, 361] on p "Problem statement Users request faster authentication options to reduce frictio…" at bounding box center [764, 360] width 530 height 33
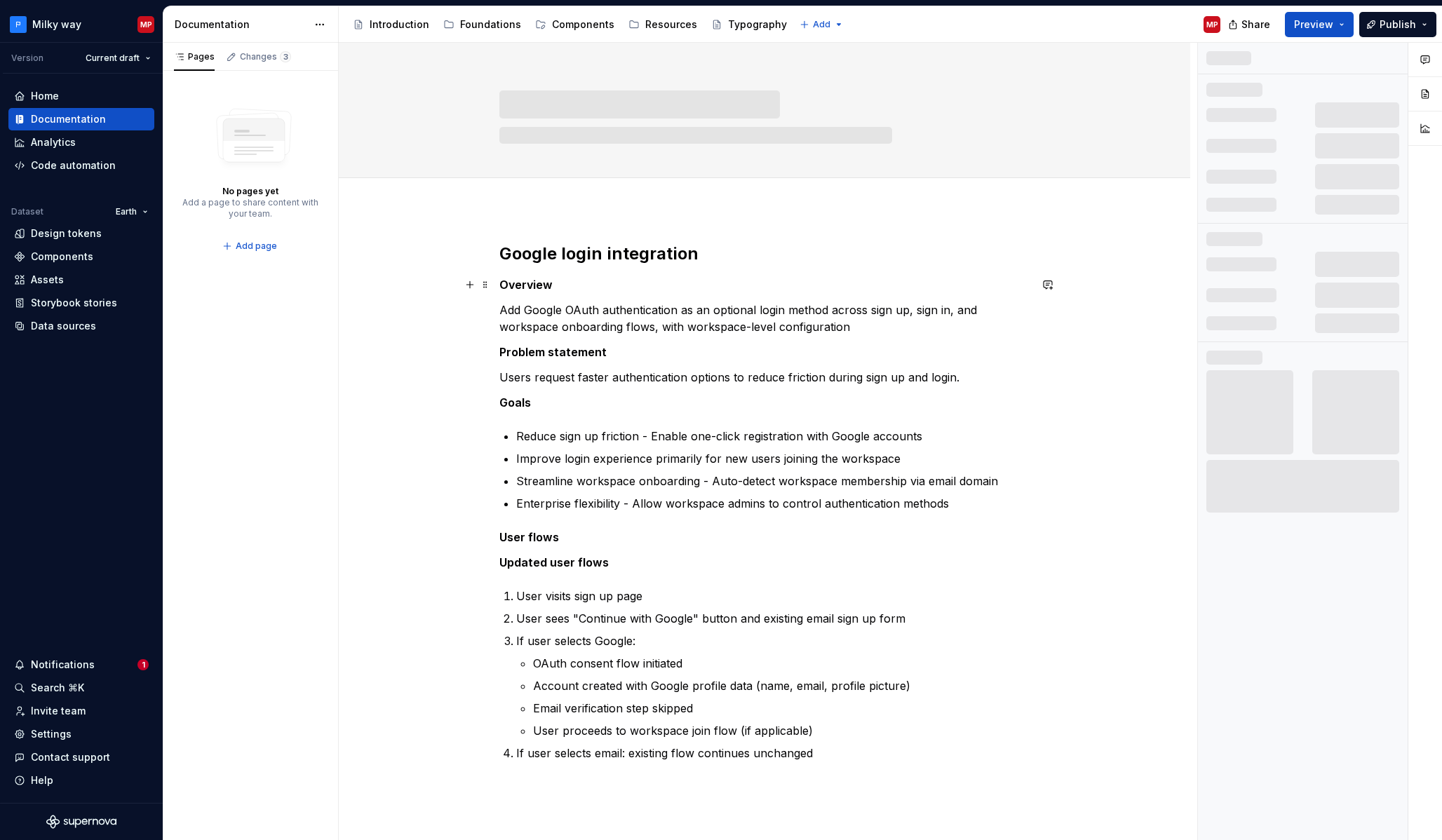
click at [515, 287] on strong "Overview" at bounding box center [525, 285] width 53 height 14
drag, startPoint x: 611, startPoint y: 261, endPoint x: 599, endPoint y: 271, distance: 15.6
click at [611, 261] on button "button" at bounding box center [614, 258] width 20 height 20
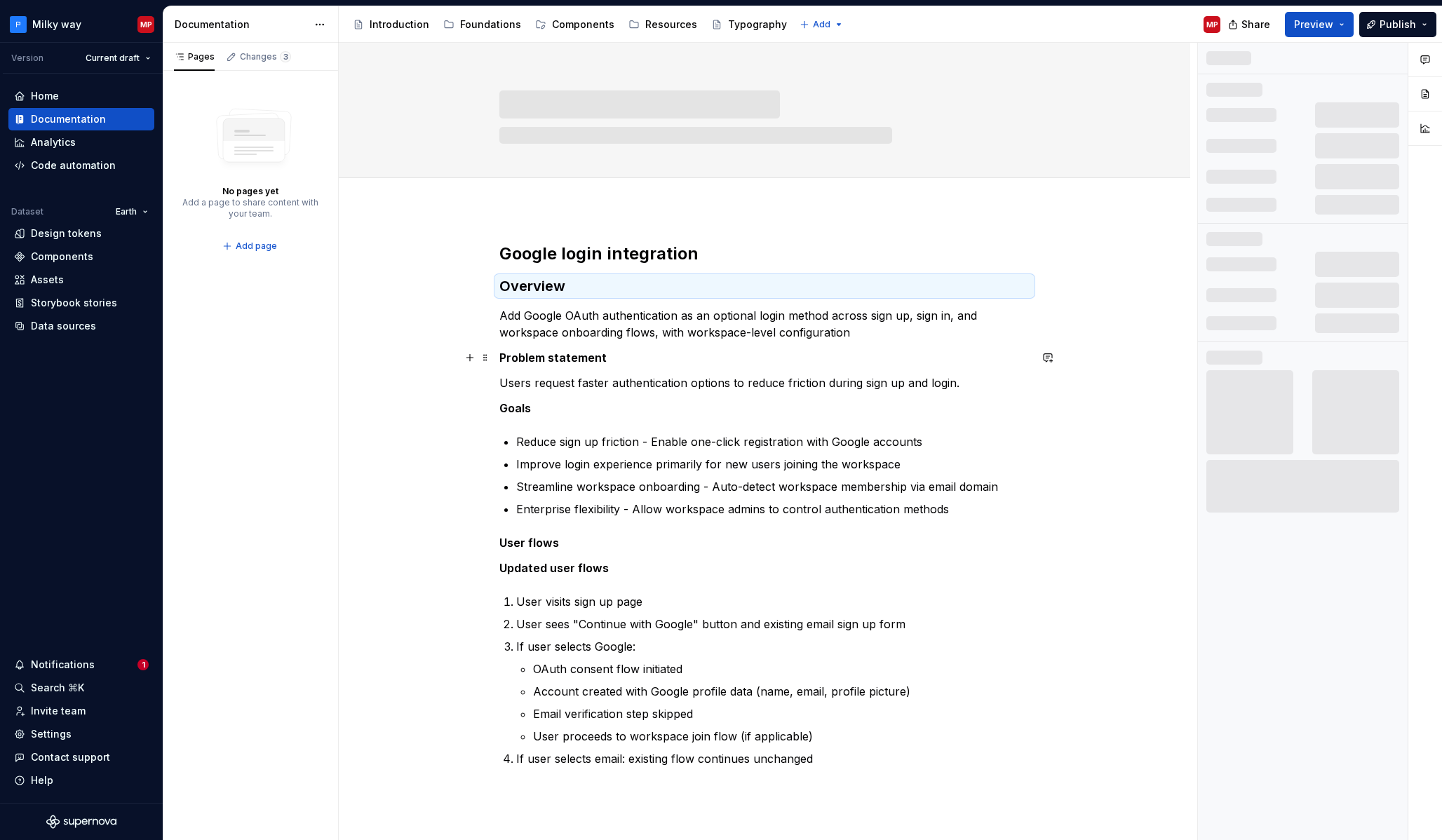
click at [554, 358] on strong "Problem statement" at bounding box center [552, 358] width 107 height 14
click at [533, 358] on strong "Problem statement" at bounding box center [552, 358] width 107 height 14
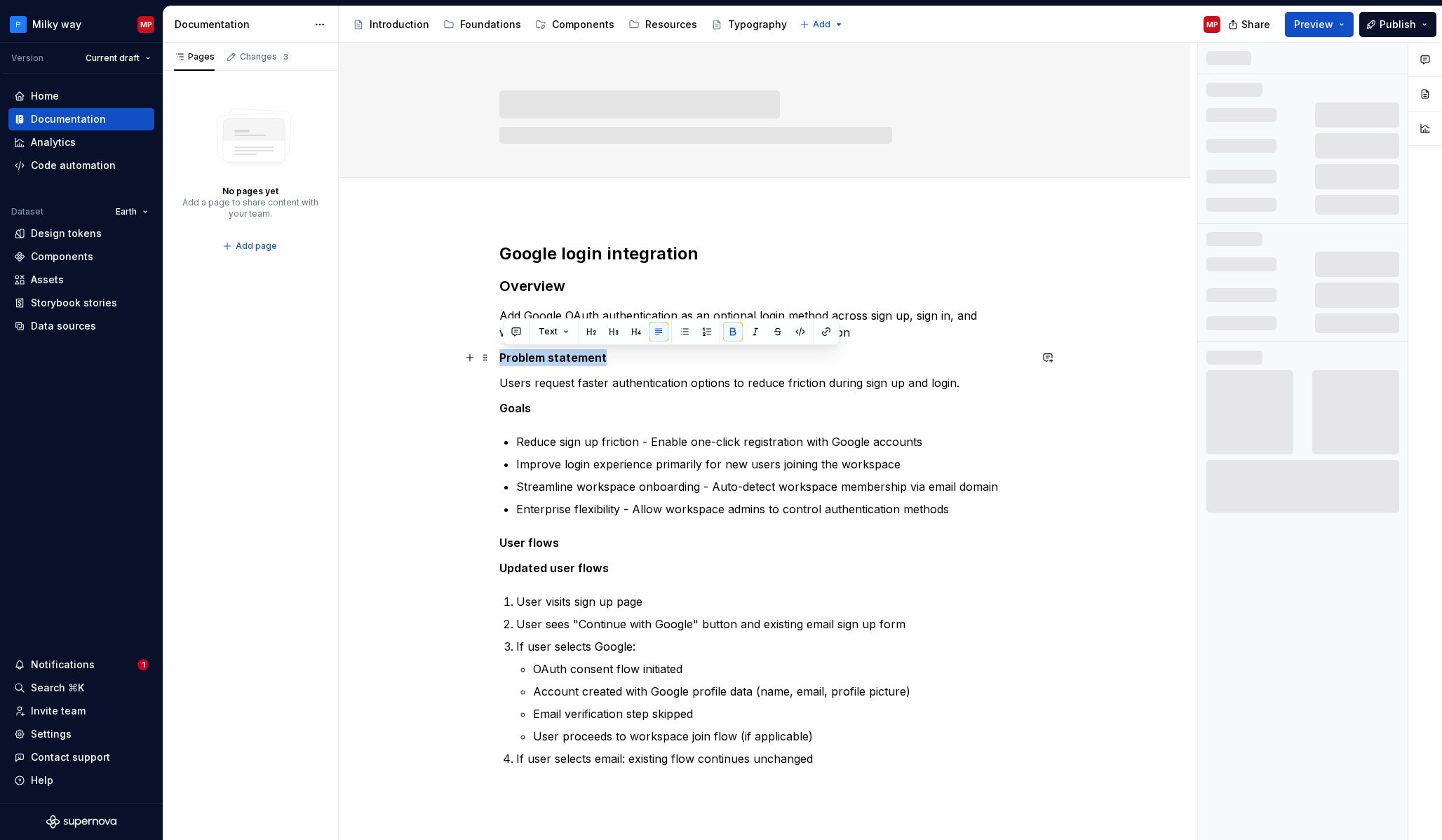
click at [533, 358] on strong "Problem statement" at bounding box center [552, 358] width 107 height 14
click at [611, 335] on button "button" at bounding box center [614, 331] width 20 height 20
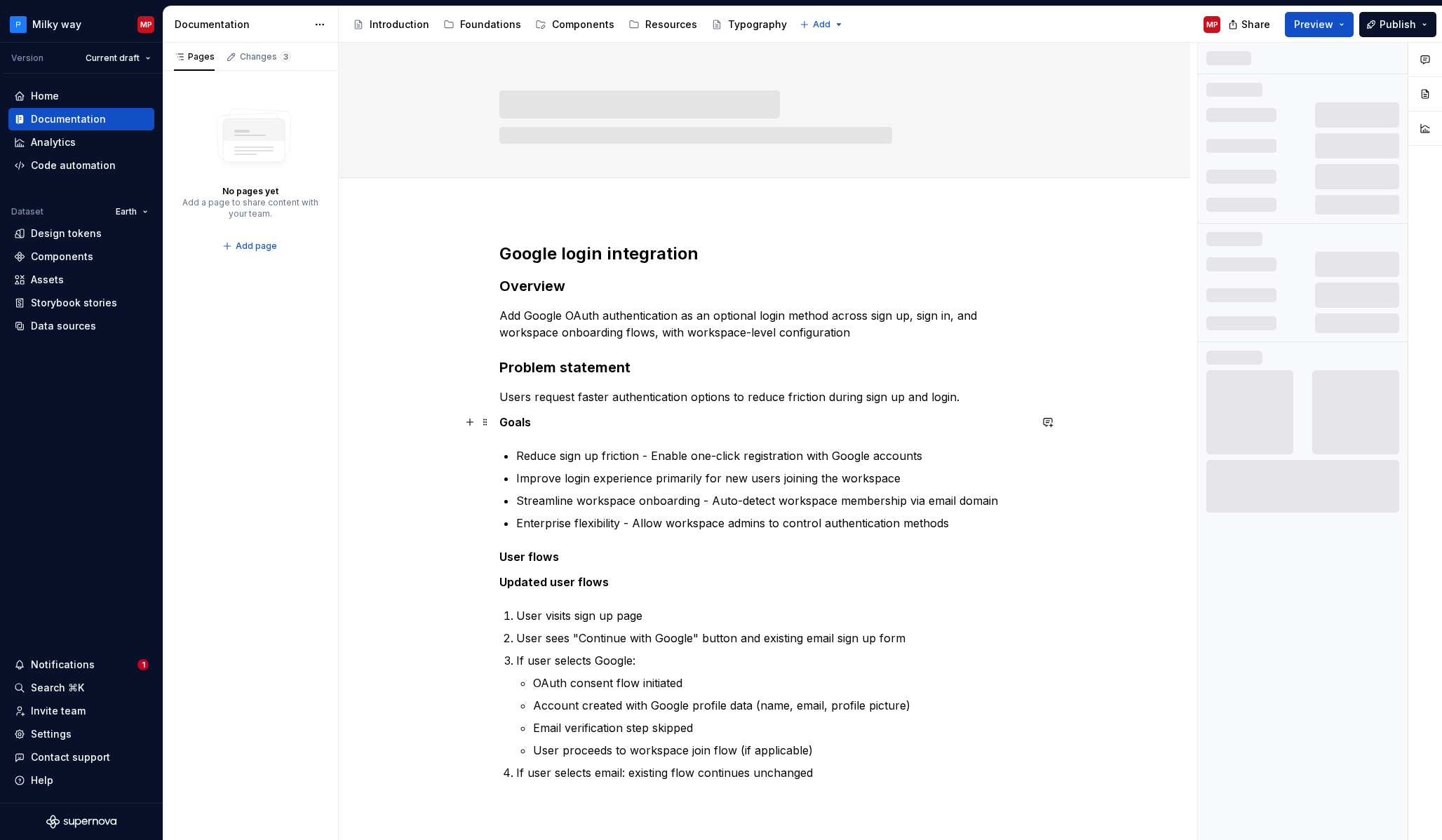
click at [521, 420] on strong "Goals" at bounding box center [515, 422] width 32 height 14
click at [616, 401] on button "button" at bounding box center [614, 396] width 20 height 20
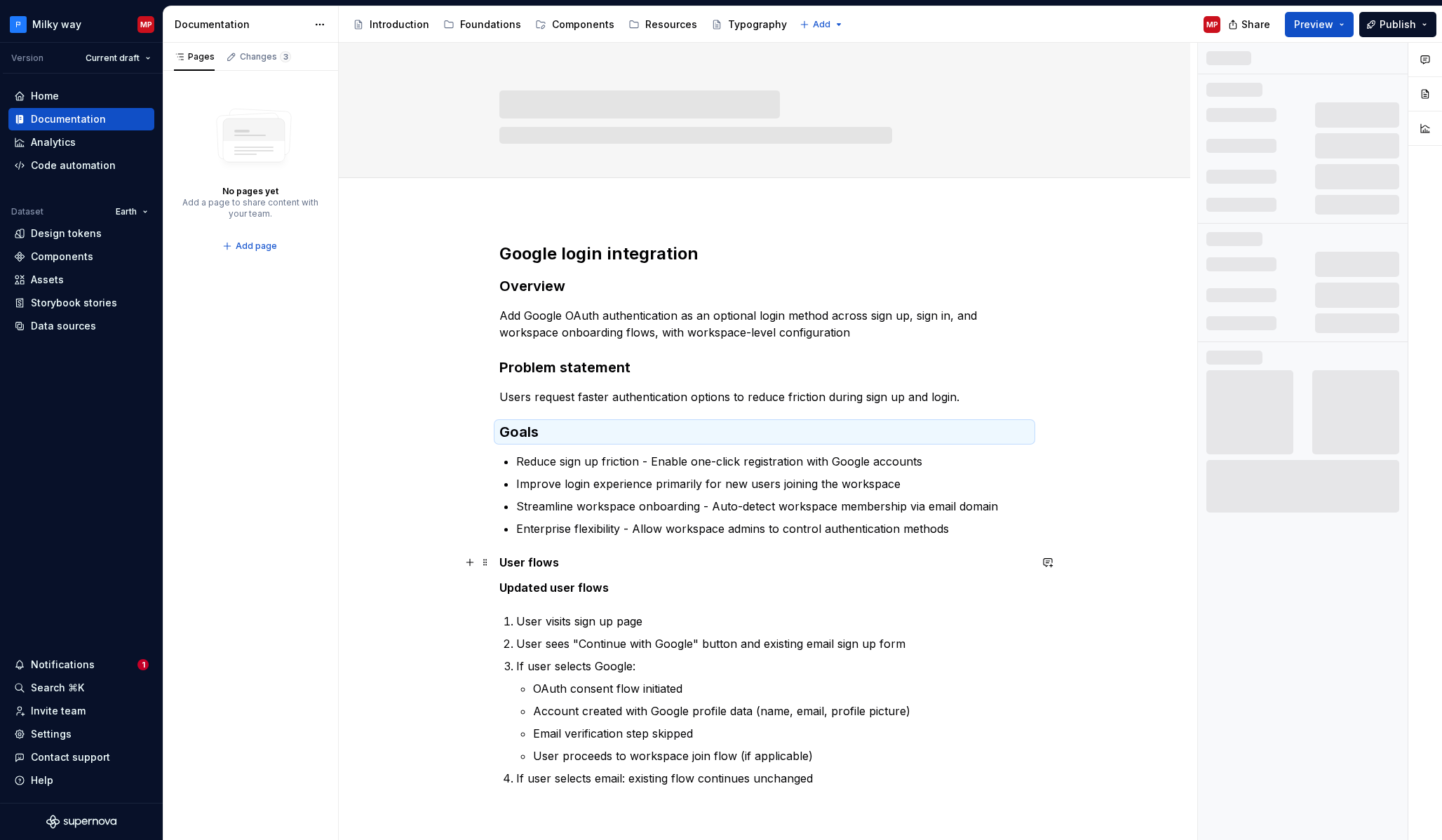
click at [525, 559] on strong "User flows" at bounding box center [529, 563] width 60 height 14
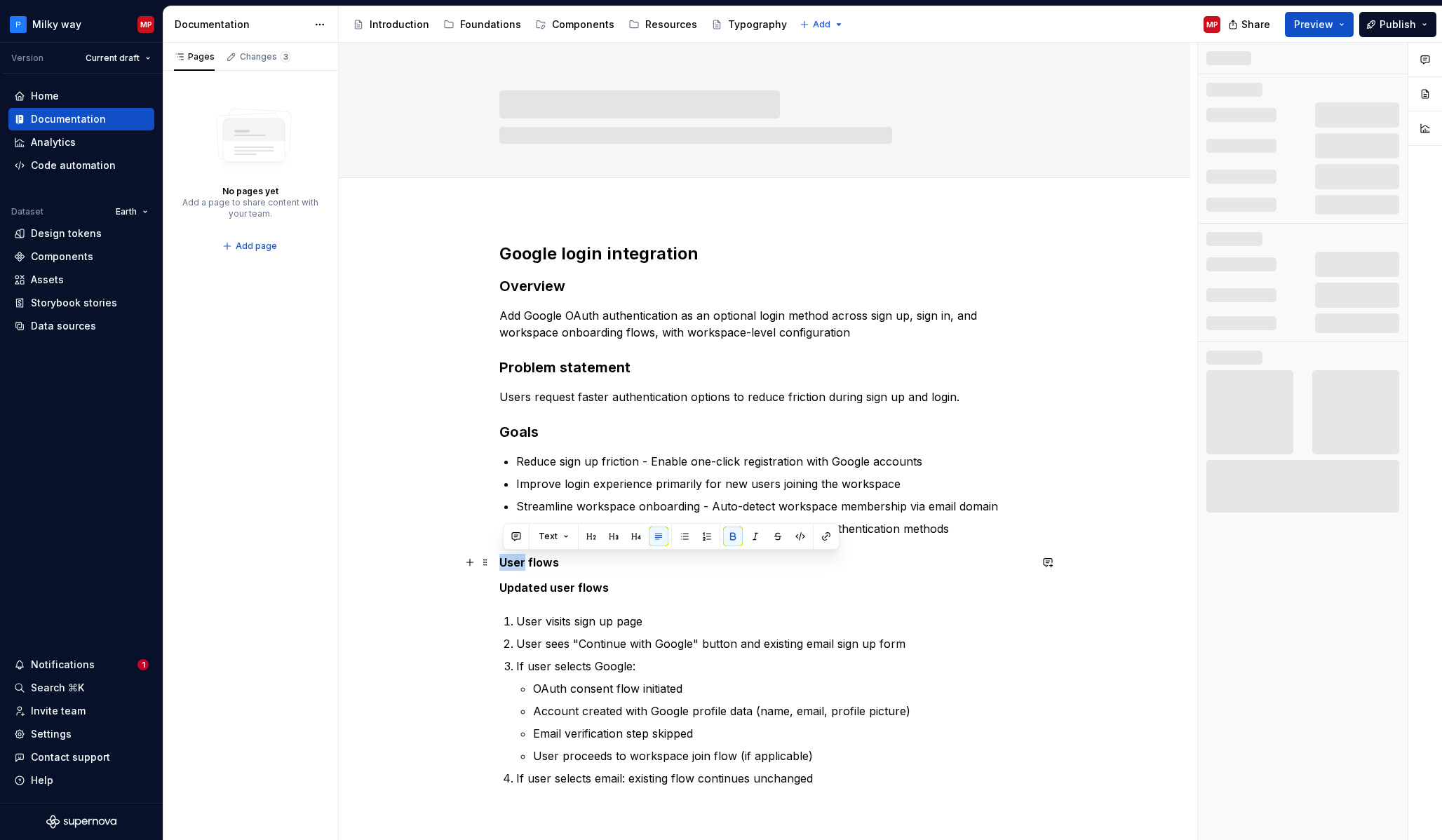
click at [525, 559] on strong "User flows" at bounding box center [529, 563] width 60 height 14
click at [613, 541] on button "button" at bounding box center [614, 536] width 20 height 20
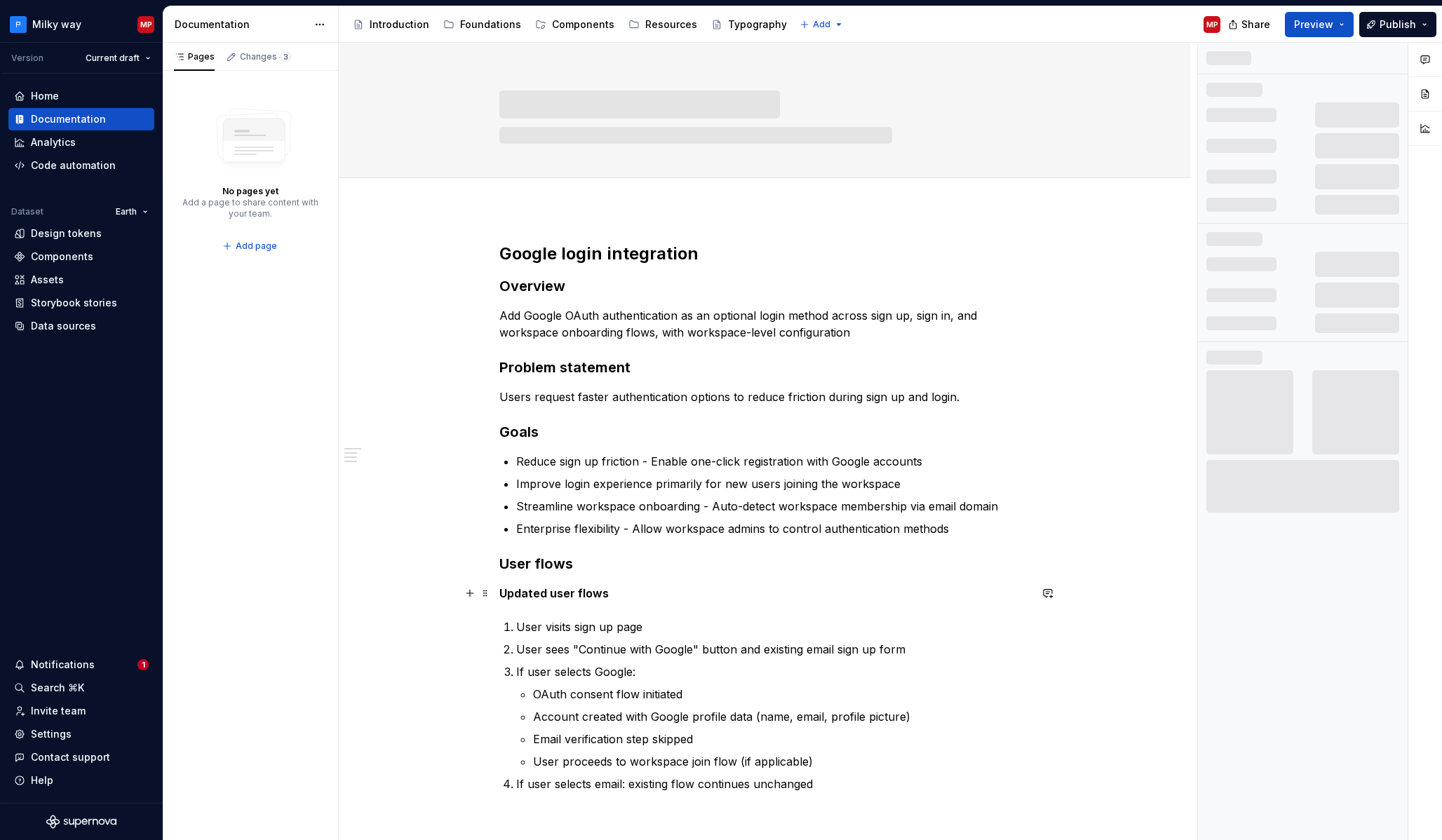
click at [554, 593] on strong "Updated user flows" at bounding box center [554, 594] width 110 height 14
click at [615, 573] on button "button" at bounding box center [614, 567] width 20 height 20
click at [572, 594] on strong "Updated user flows" at bounding box center [566, 594] width 134 height 17
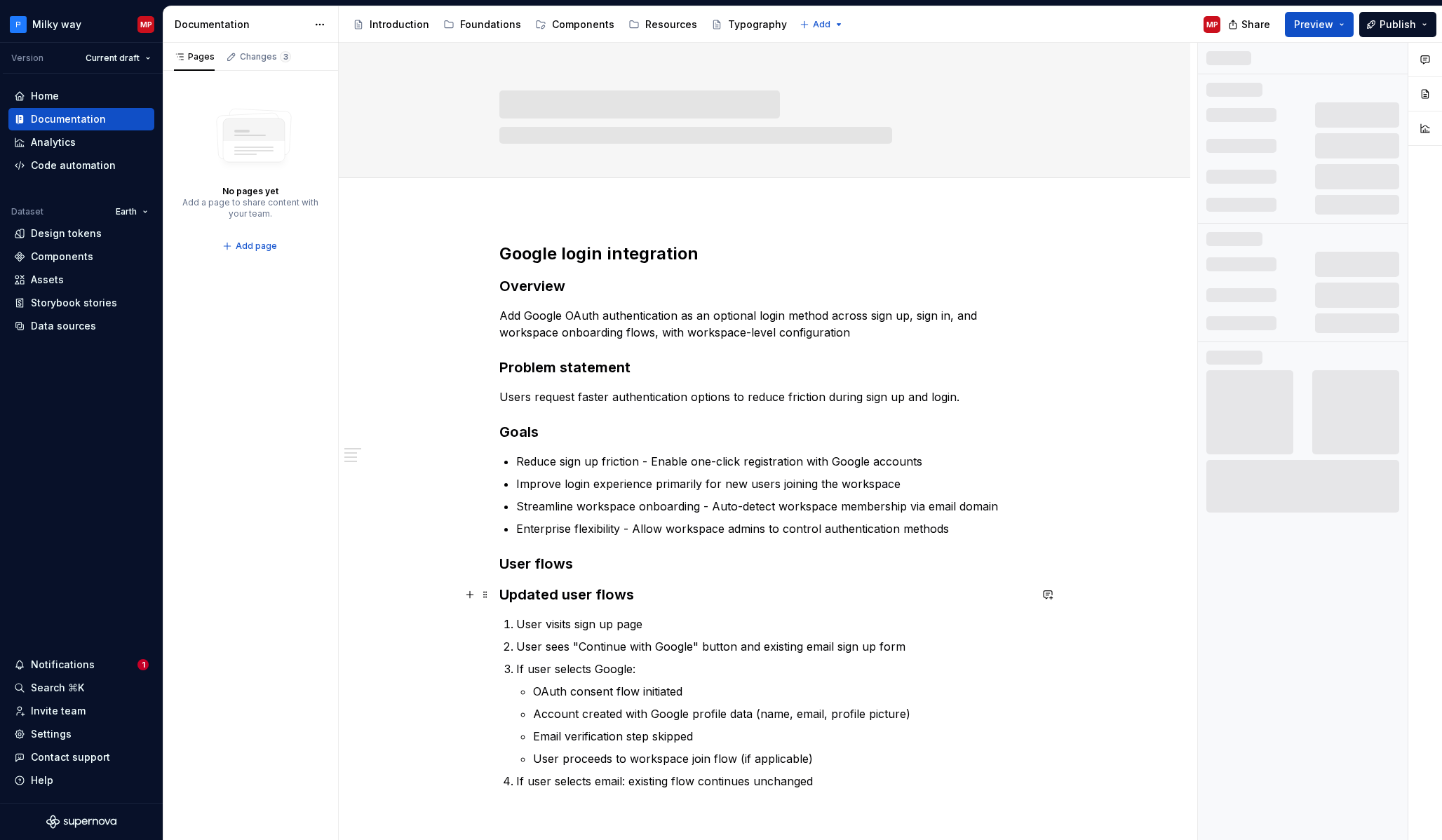
click at [529, 596] on strong "Updated user flows" at bounding box center [566, 594] width 134 height 17
click at [542, 542] on div "Google login integration Overview Add Google OAuth authentication as an optiona…" at bounding box center [764, 516] width 530 height 547
click at [542, 554] on h3 "User flows" at bounding box center [764, 563] width 530 height 20
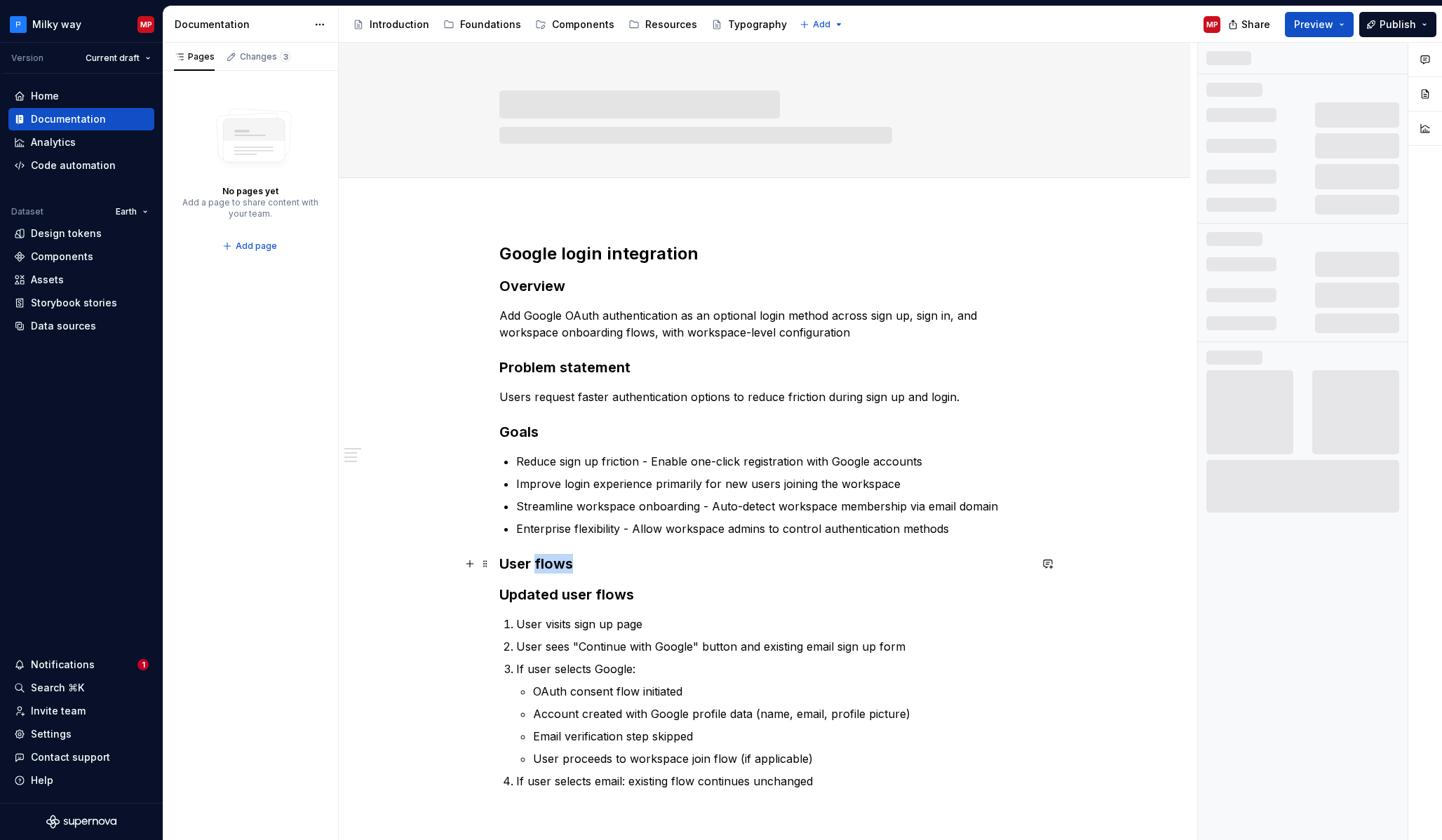
click at [542, 554] on h3 "User flows" at bounding box center [764, 563] width 530 height 20
click at [614, 539] on button "button" at bounding box center [614, 536] width 20 height 20
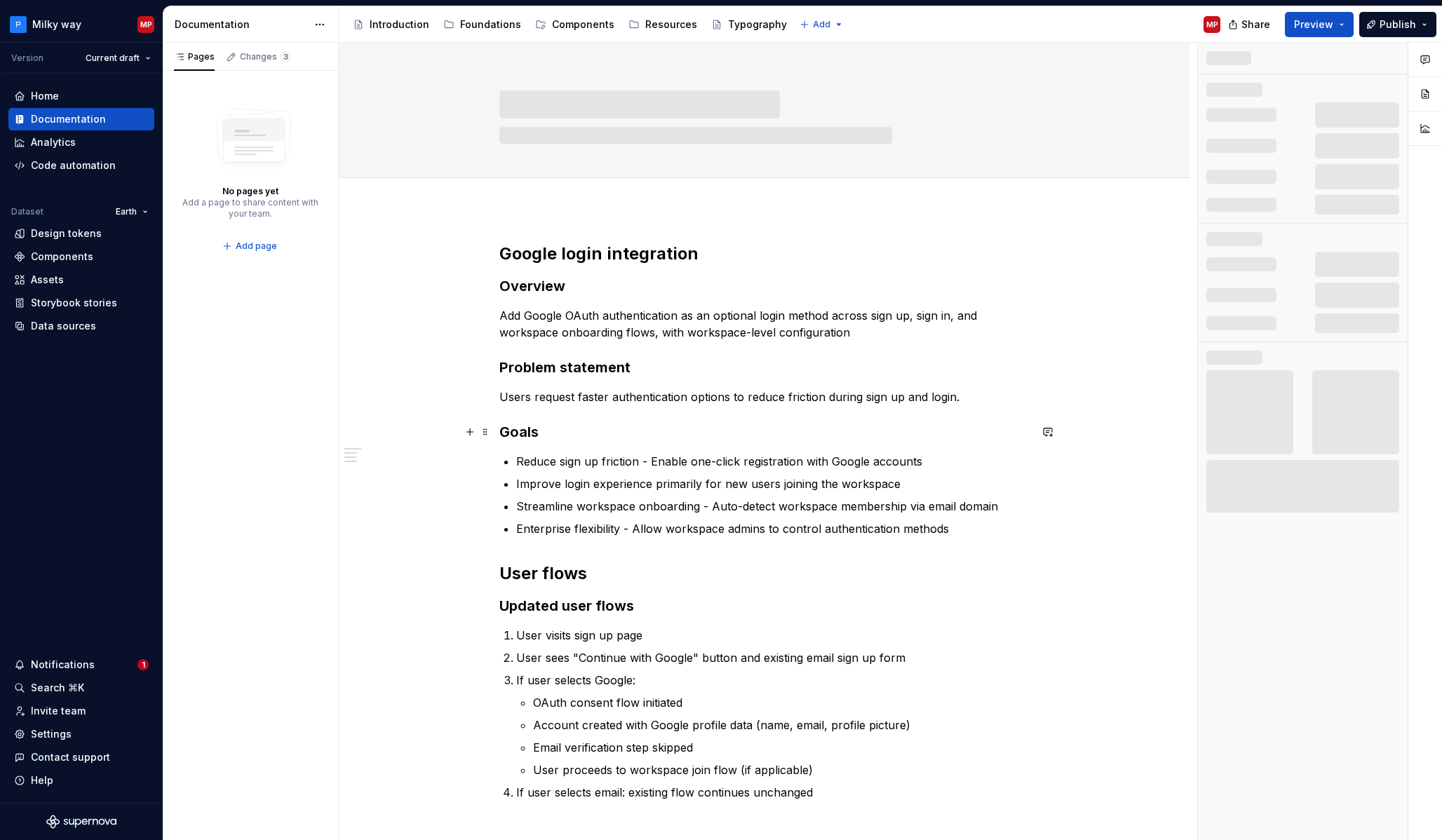
click at [533, 438] on strong "Goals" at bounding box center [518, 432] width 39 height 17
click at [533, 437] on strong "Goals" at bounding box center [518, 432] width 39 height 17
click at [651, 303] on div "Google login integration Overview Add Google OAuth authentication as an optiona…" at bounding box center [764, 521] width 530 height 558
click at [506, 569] on strong "User flows" at bounding box center [543, 573] width 87 height 21
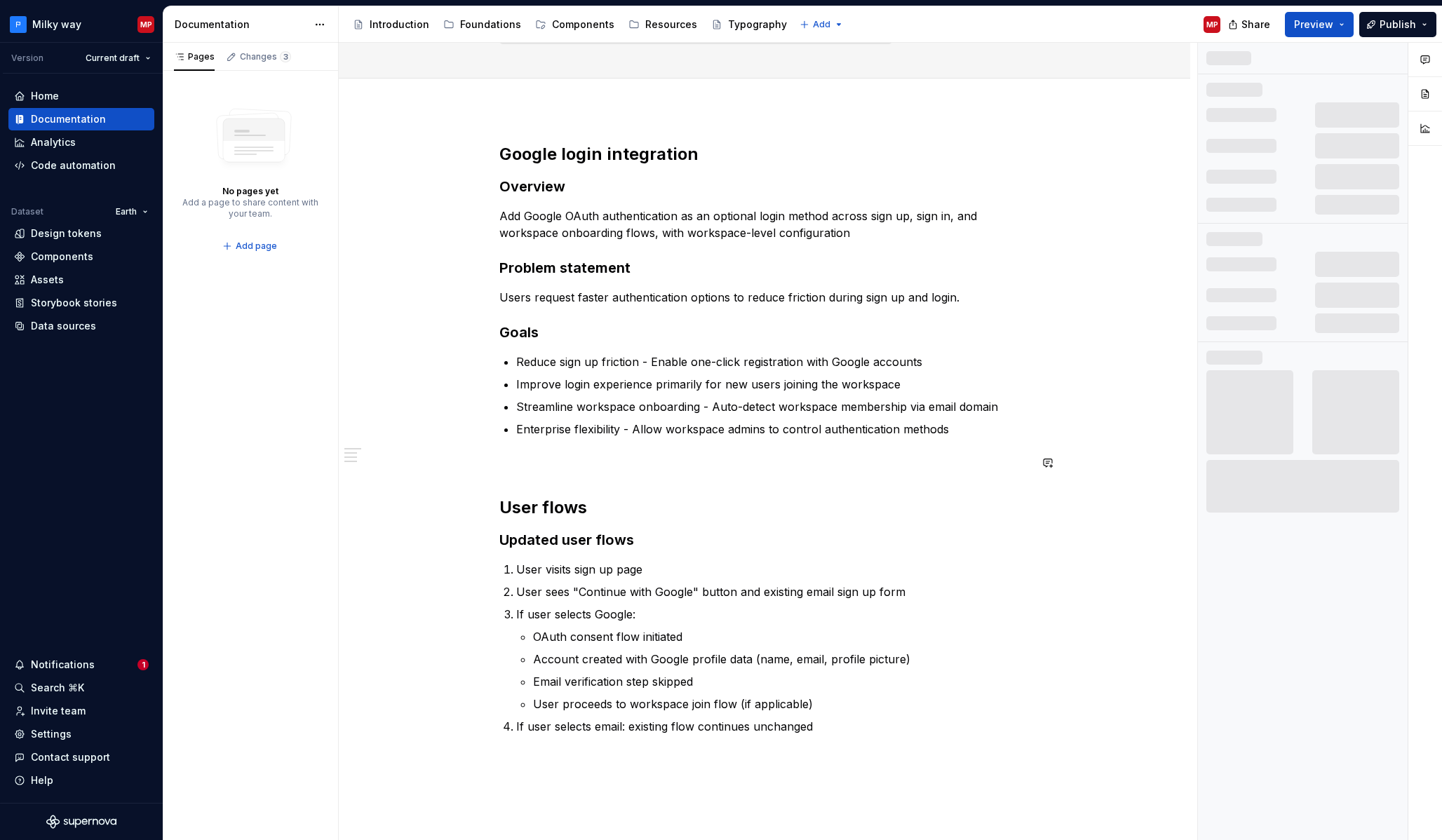
scroll to position [95, 0]
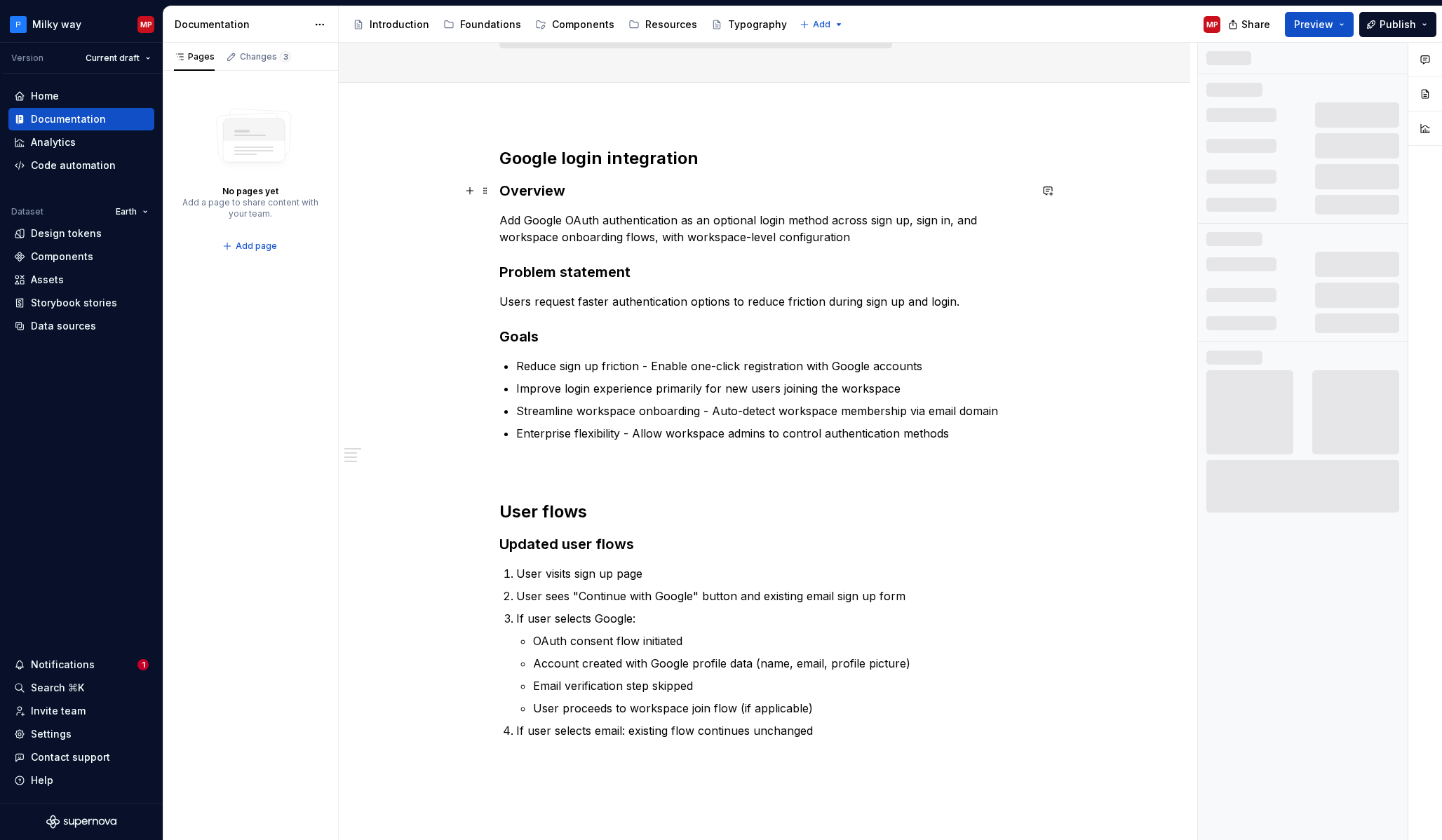
drag, startPoint x: 503, startPoint y: 187, endPoint x: 539, endPoint y: 223, distance: 50.9
click at [503, 188] on strong "Overview" at bounding box center [532, 190] width 66 height 17
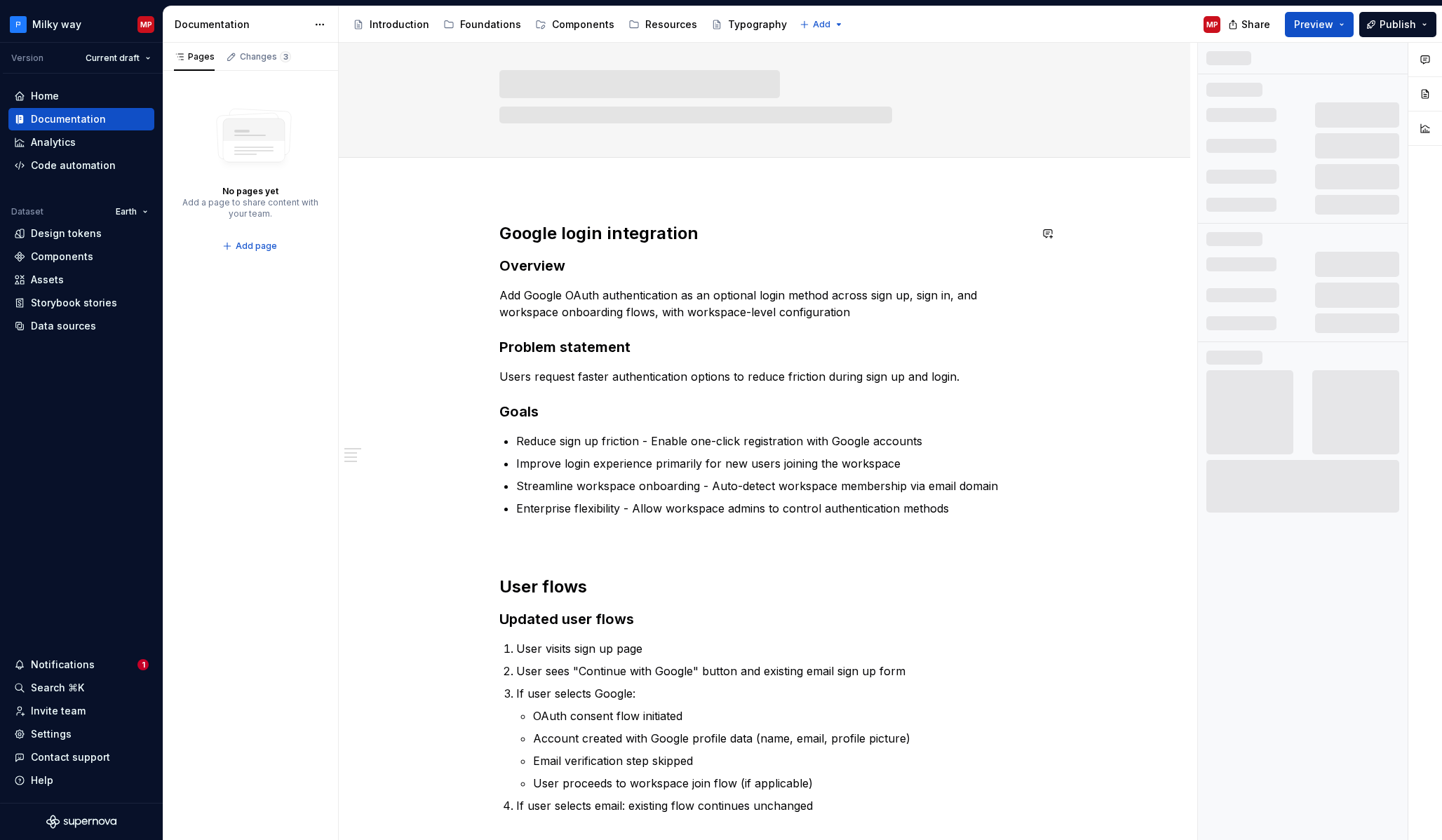
scroll to position [0, 0]
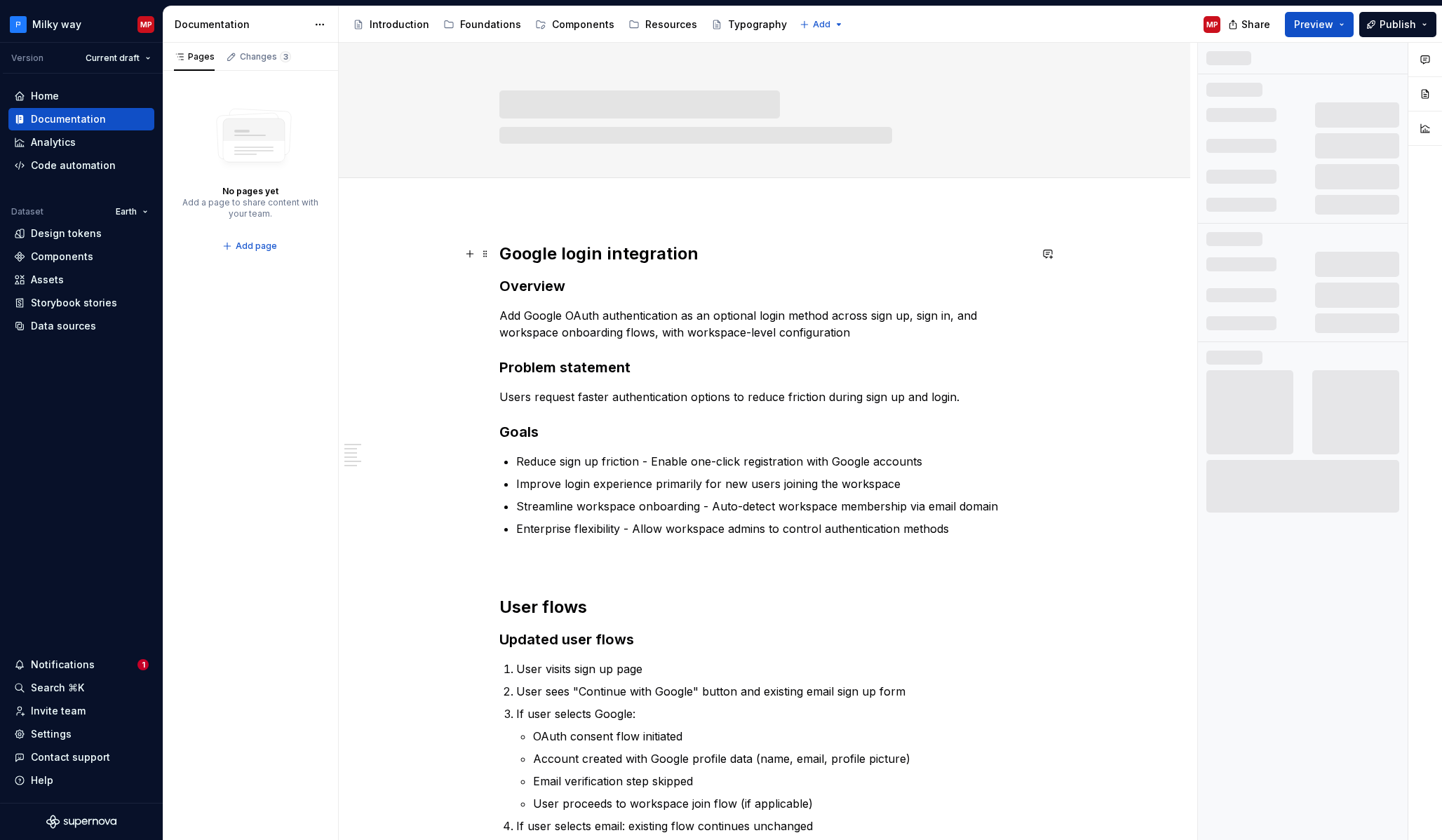
click at [504, 256] on strong "Google login integration" at bounding box center [599, 254] width 200 height 21
click at [563, 225] on span "Heading 2" at bounding box center [560, 224] width 43 height 11
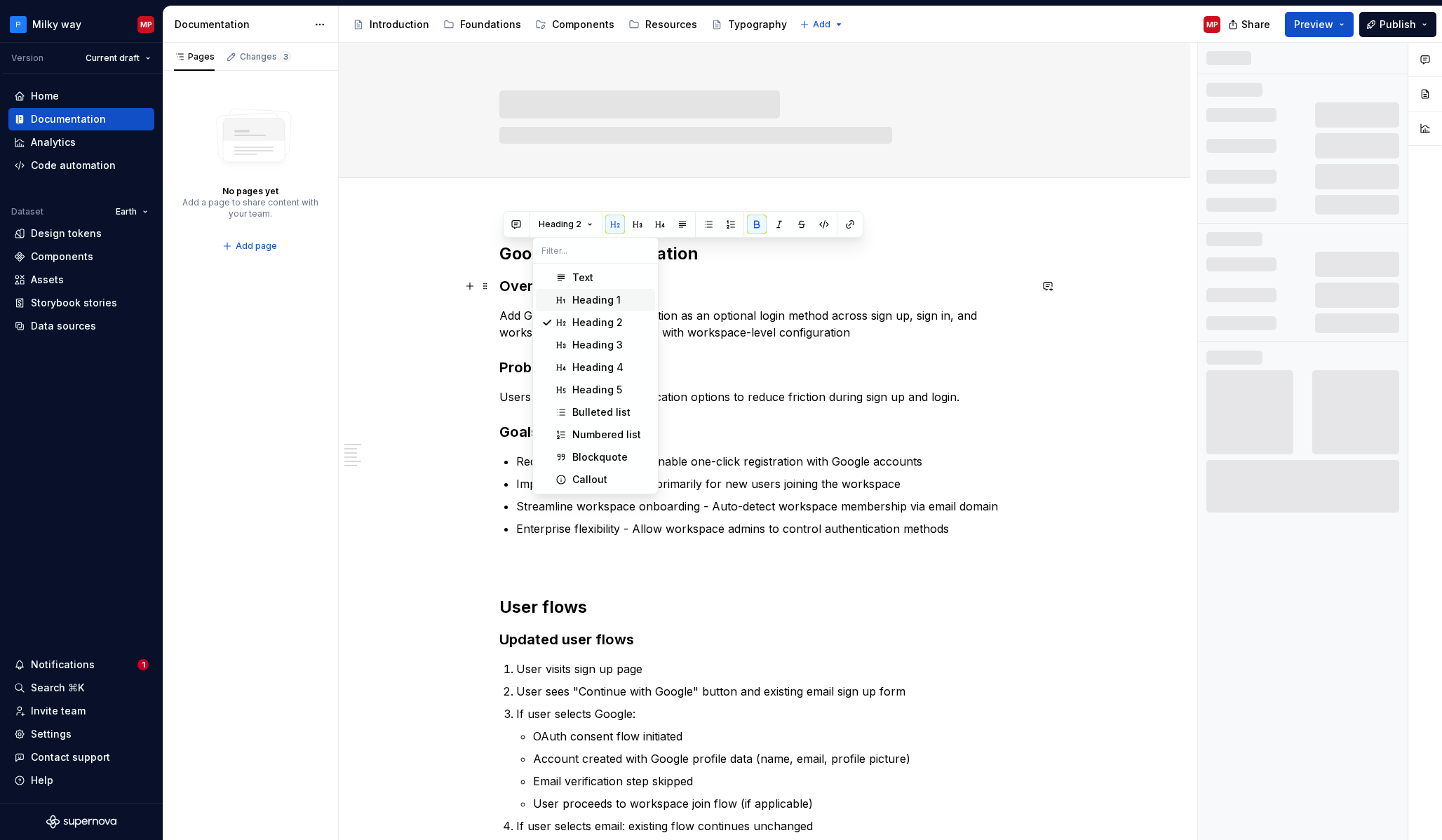
click at [595, 294] on div "Heading 1" at bounding box center [596, 300] width 48 height 14
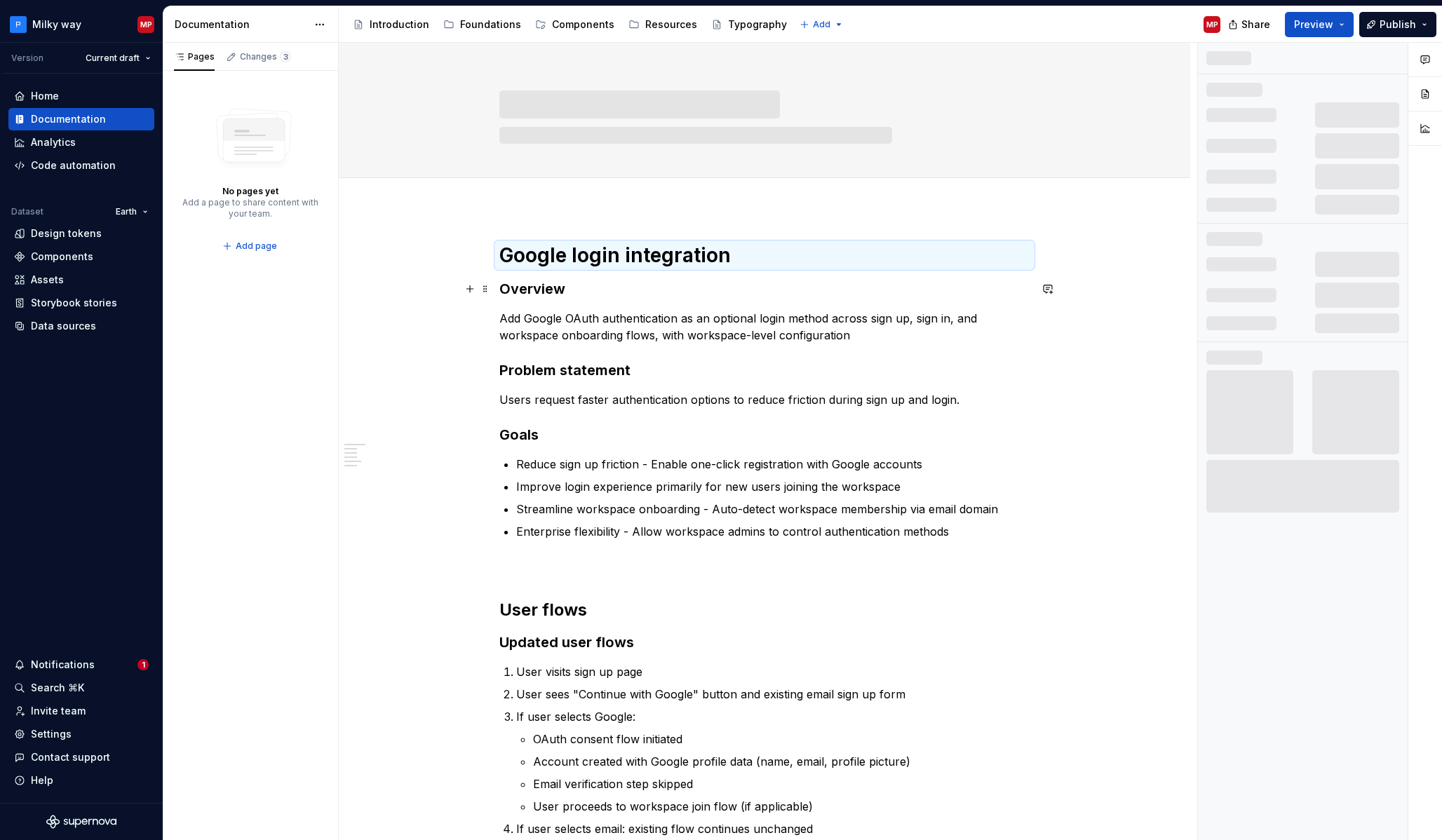
click at [591, 288] on h3 "Overview" at bounding box center [764, 288] width 530 height 20
click at [506, 290] on strong "Overview" at bounding box center [532, 288] width 66 height 17
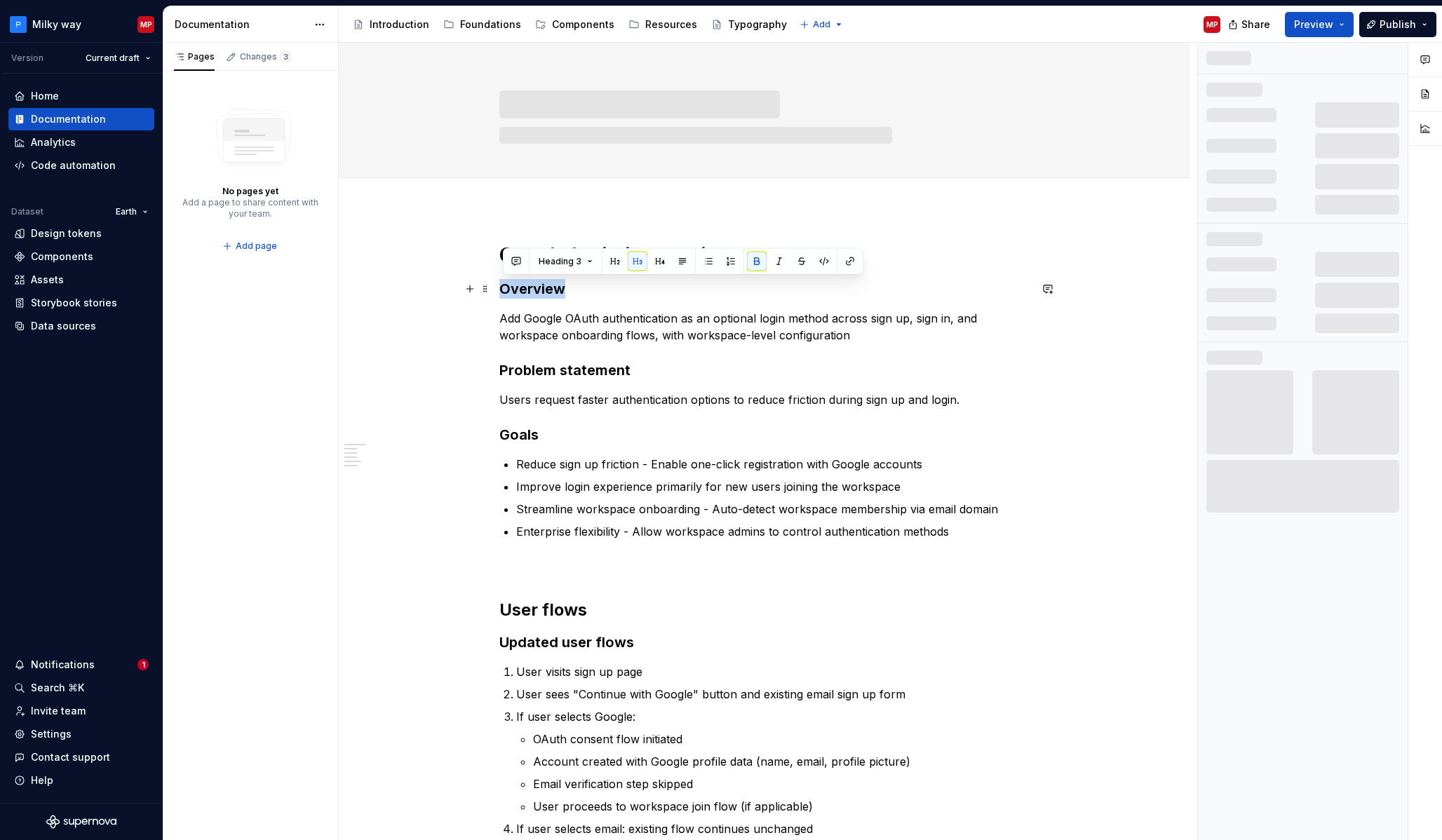
click at [506, 290] on strong "Overview" at bounding box center [532, 288] width 66 height 17
click at [652, 288] on h3 "Overview" at bounding box center [764, 288] width 530 height 20
click at [518, 443] on strong "Goals" at bounding box center [518, 434] width 39 height 17
click at [489, 435] on span at bounding box center [485, 435] width 11 height 20
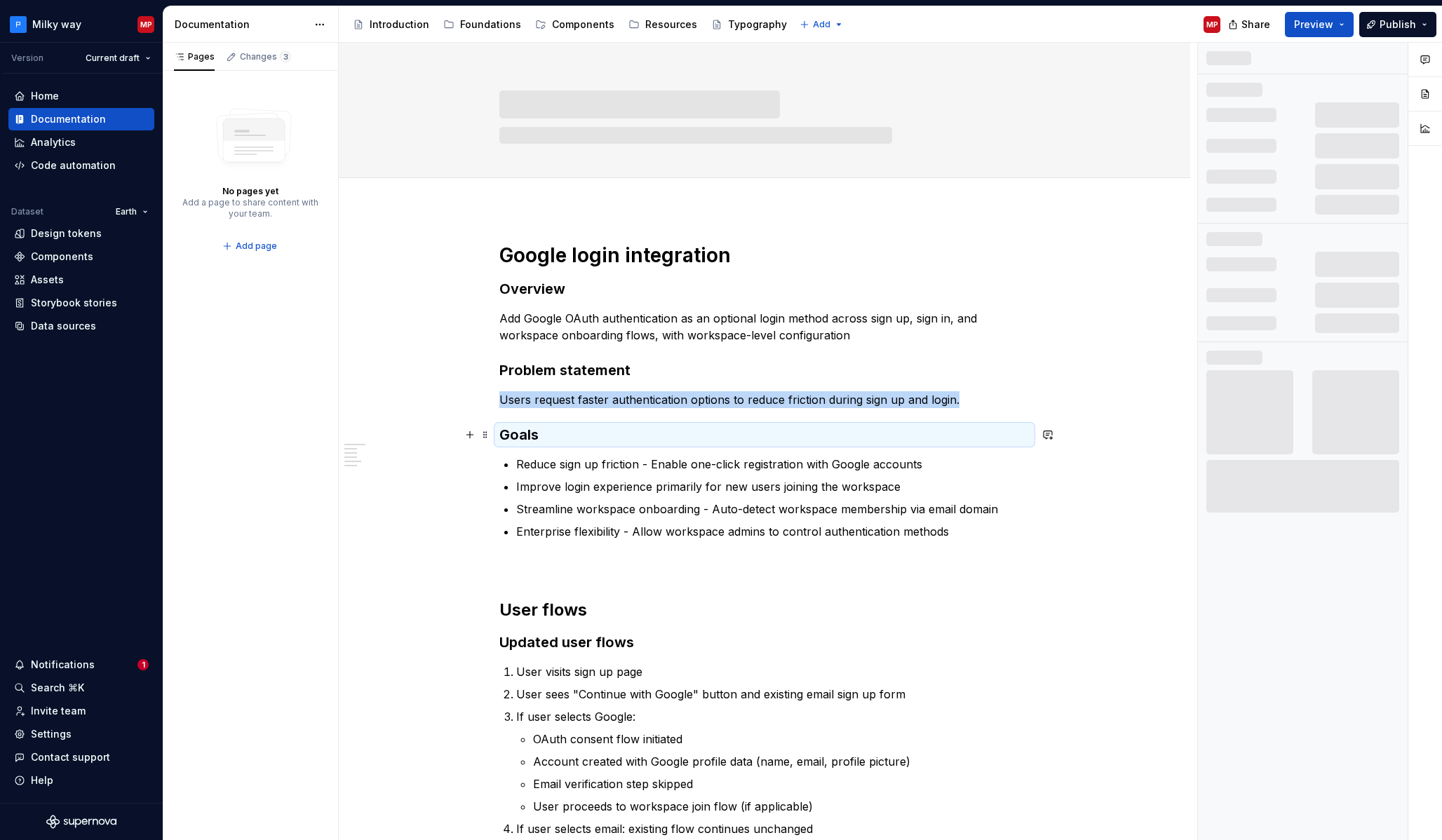
drag, startPoint x: 488, startPoint y: 435, endPoint x: 516, endPoint y: 528, distance: 97.1
click at [488, 435] on span at bounding box center [485, 435] width 11 height 20
click at [491, 600] on span at bounding box center [485, 610] width 11 height 20
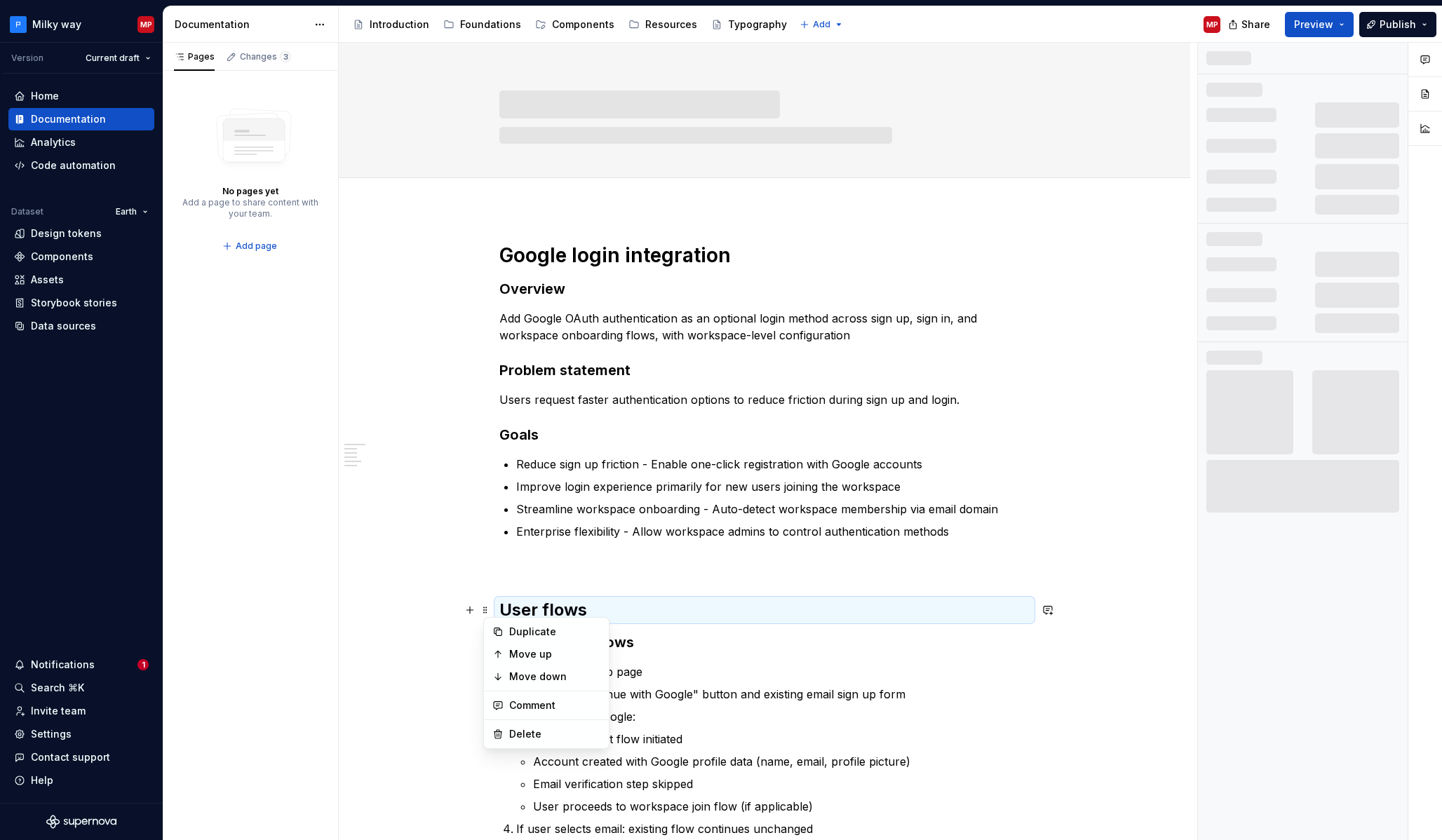
click at [518, 606] on strong "User flows" at bounding box center [543, 610] width 87 height 21
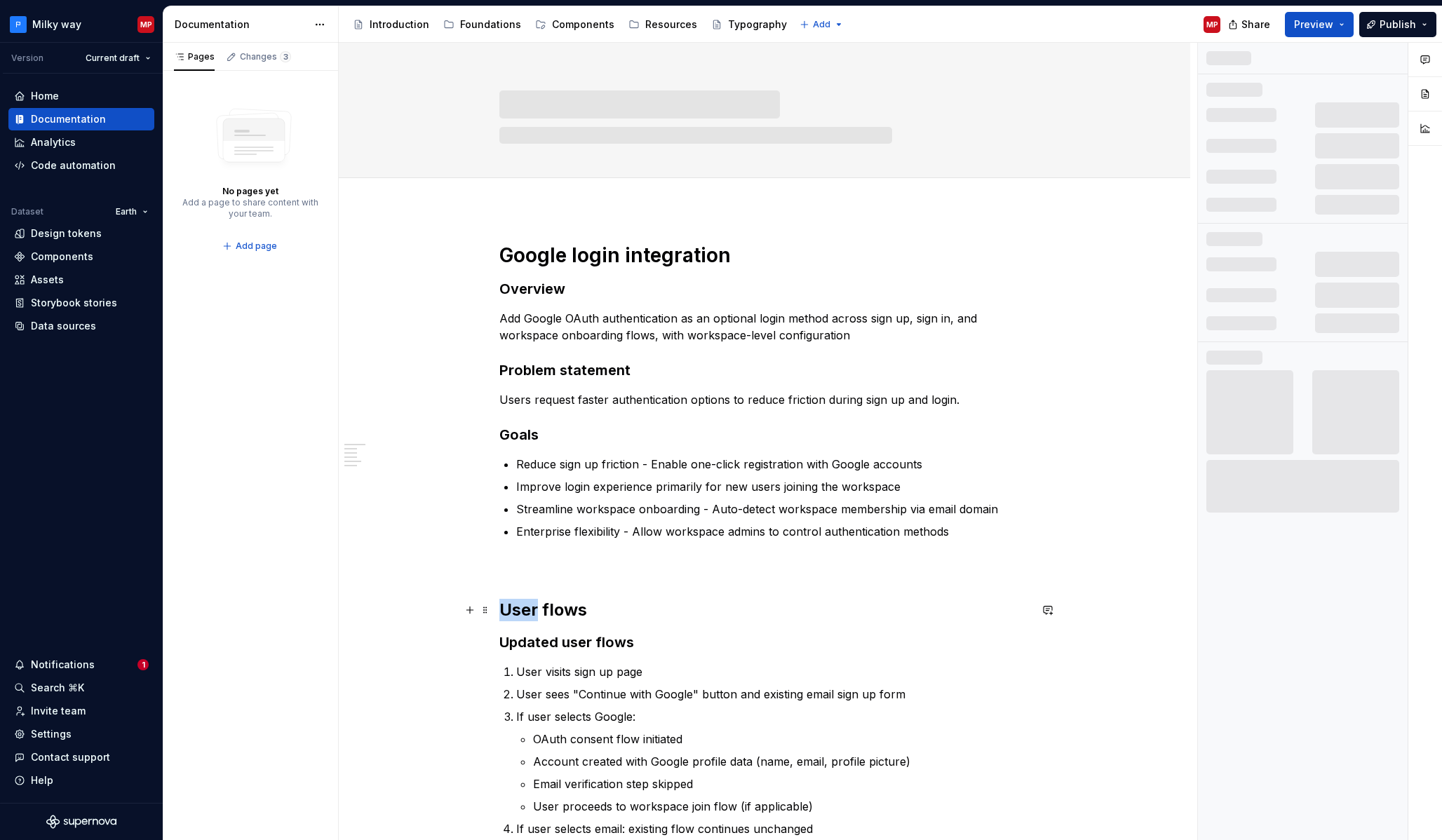
click at [517, 606] on strong "User flows" at bounding box center [543, 610] width 87 height 21
click at [583, 579] on button "Heading 2" at bounding box center [566, 580] width 67 height 20
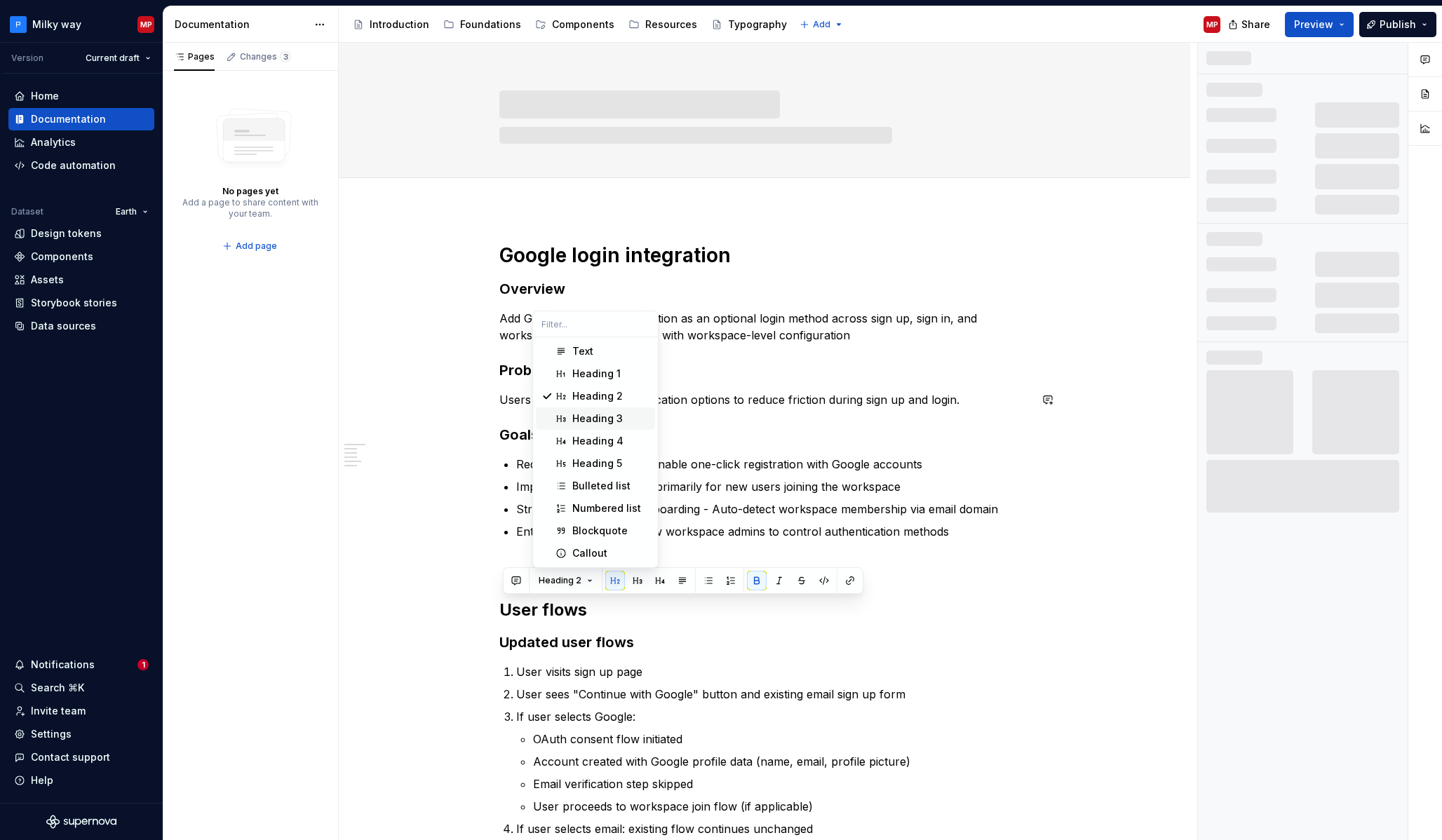
click at [622, 420] on div "Heading 3" at bounding box center [611, 419] width 77 height 14
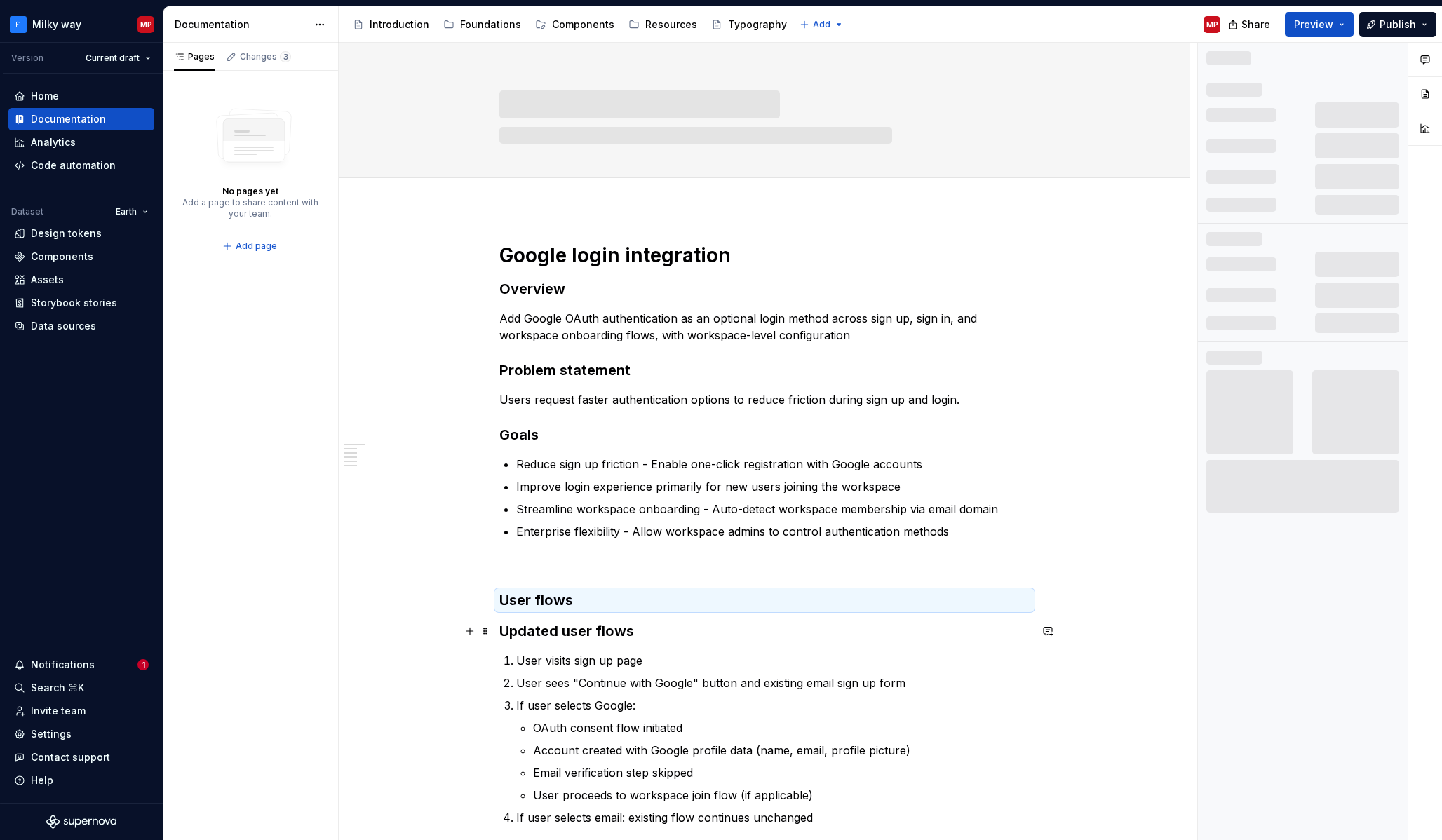
click at [506, 634] on strong "Updated user flows" at bounding box center [566, 630] width 134 height 17
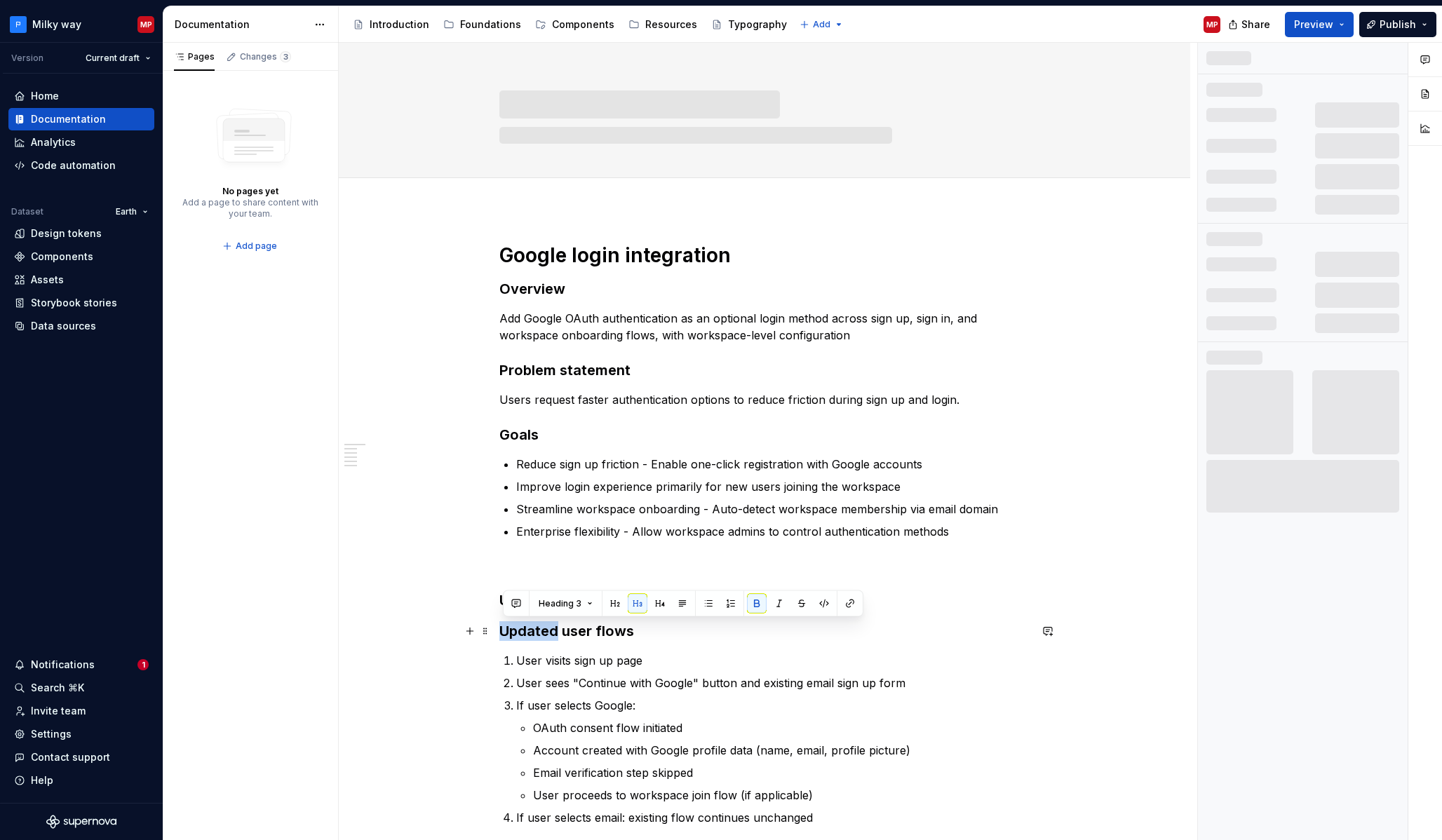
click at [506, 634] on strong "Updated user flows" at bounding box center [566, 630] width 134 height 17
click at [575, 602] on span "Heading 3" at bounding box center [560, 604] width 43 height 11
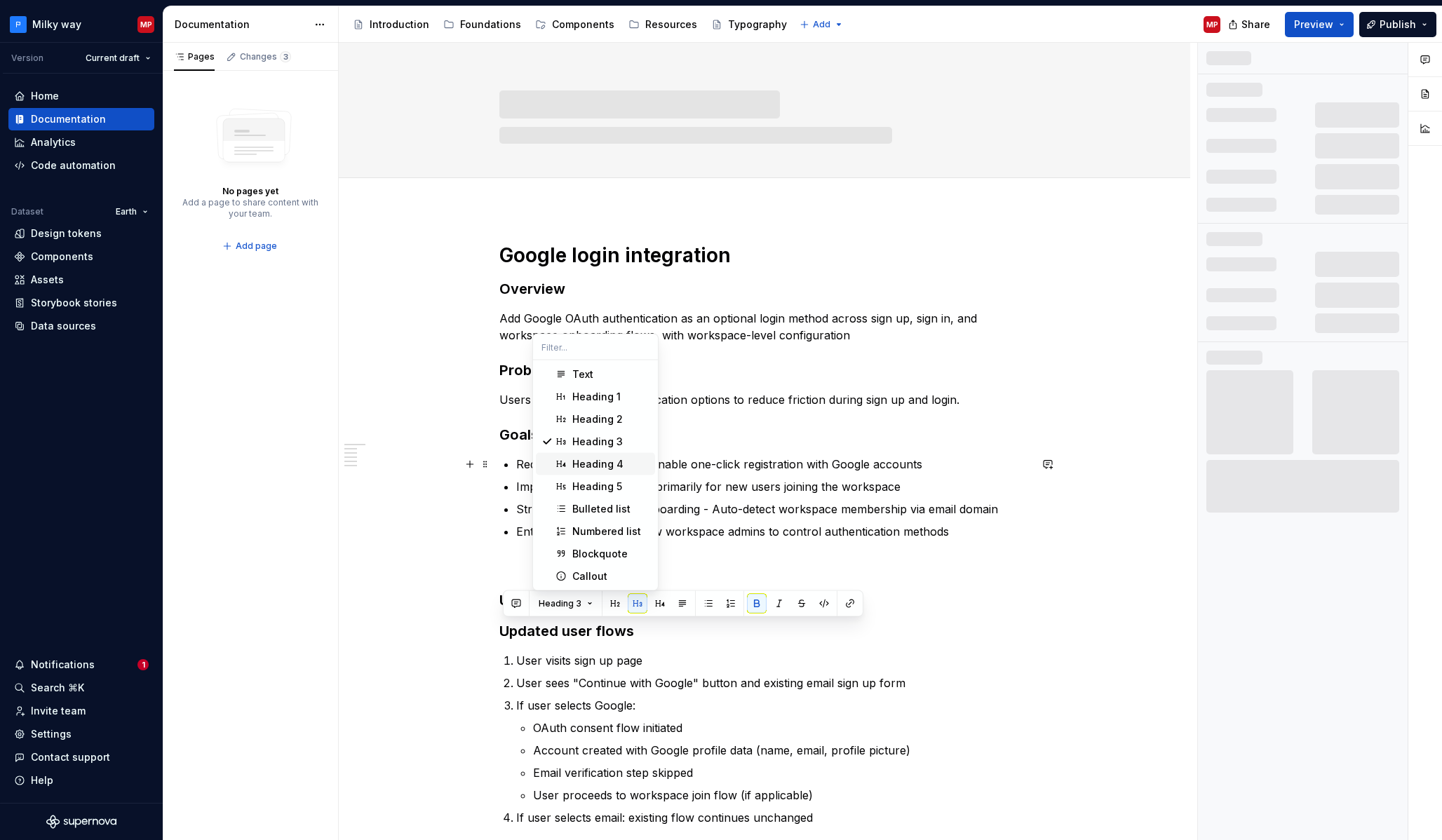
click at [622, 467] on div "Heading 4" at bounding box center [611, 464] width 77 height 14
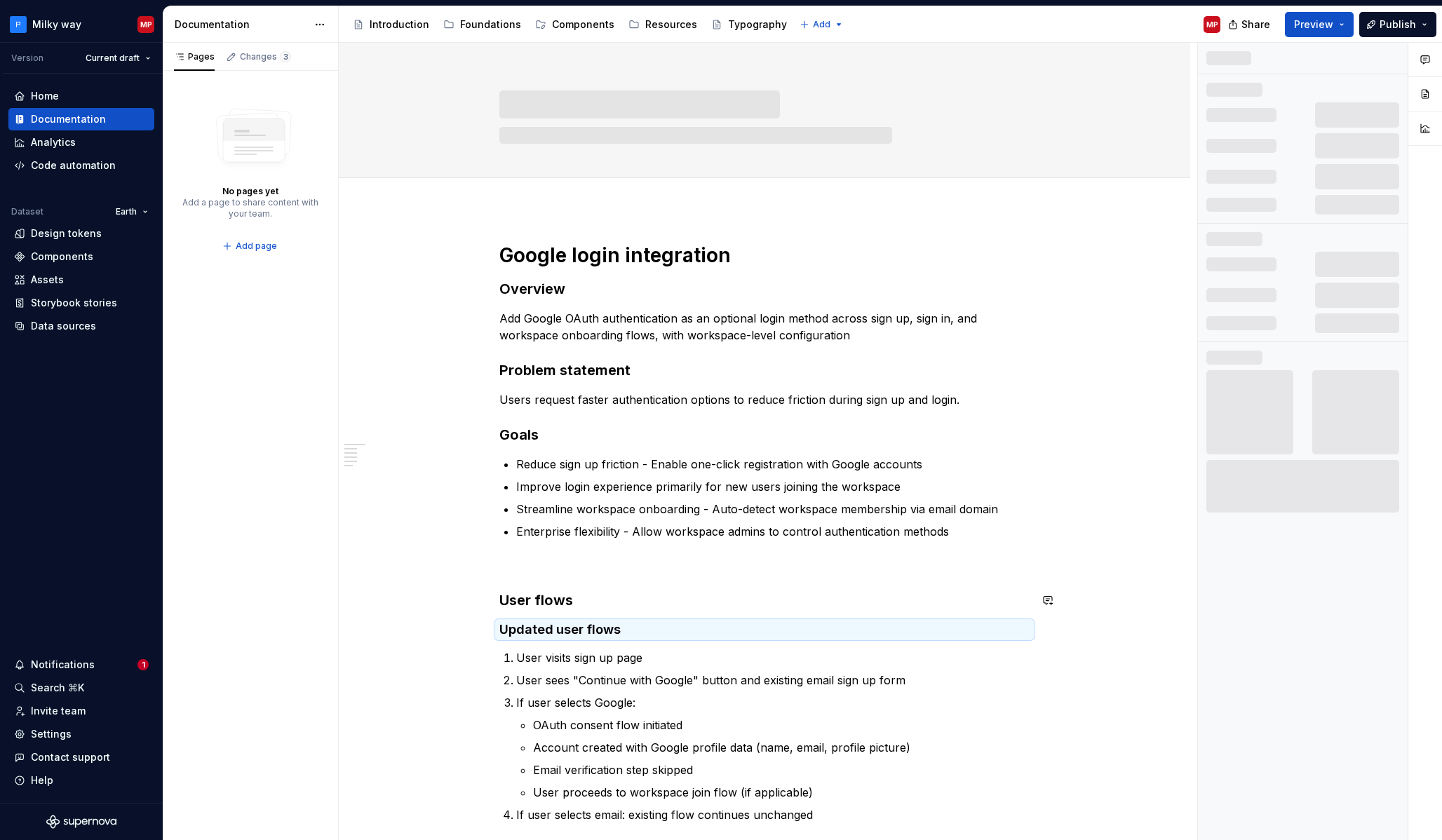
drag, startPoint x: 771, startPoint y: 587, endPoint x: 802, endPoint y: 563, distance: 39.2
click at [771, 587] on div "Google login integration Overview Add Google OAuth authentication as an optiona…" at bounding box center [764, 532] width 530 height 580
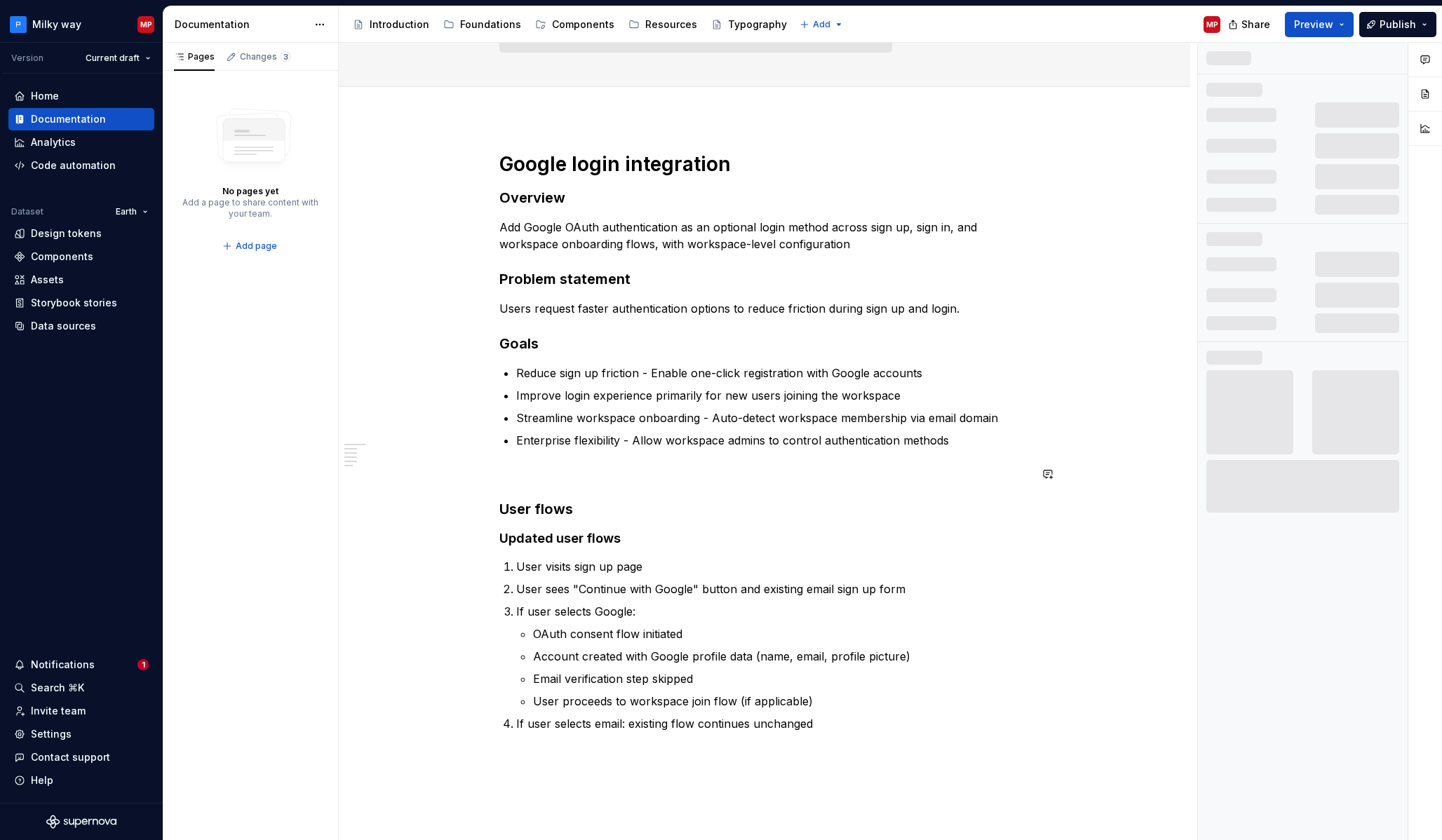
scroll to position [90, 0]
click at [592, 467] on p at bounding box center [764, 475] width 530 height 17
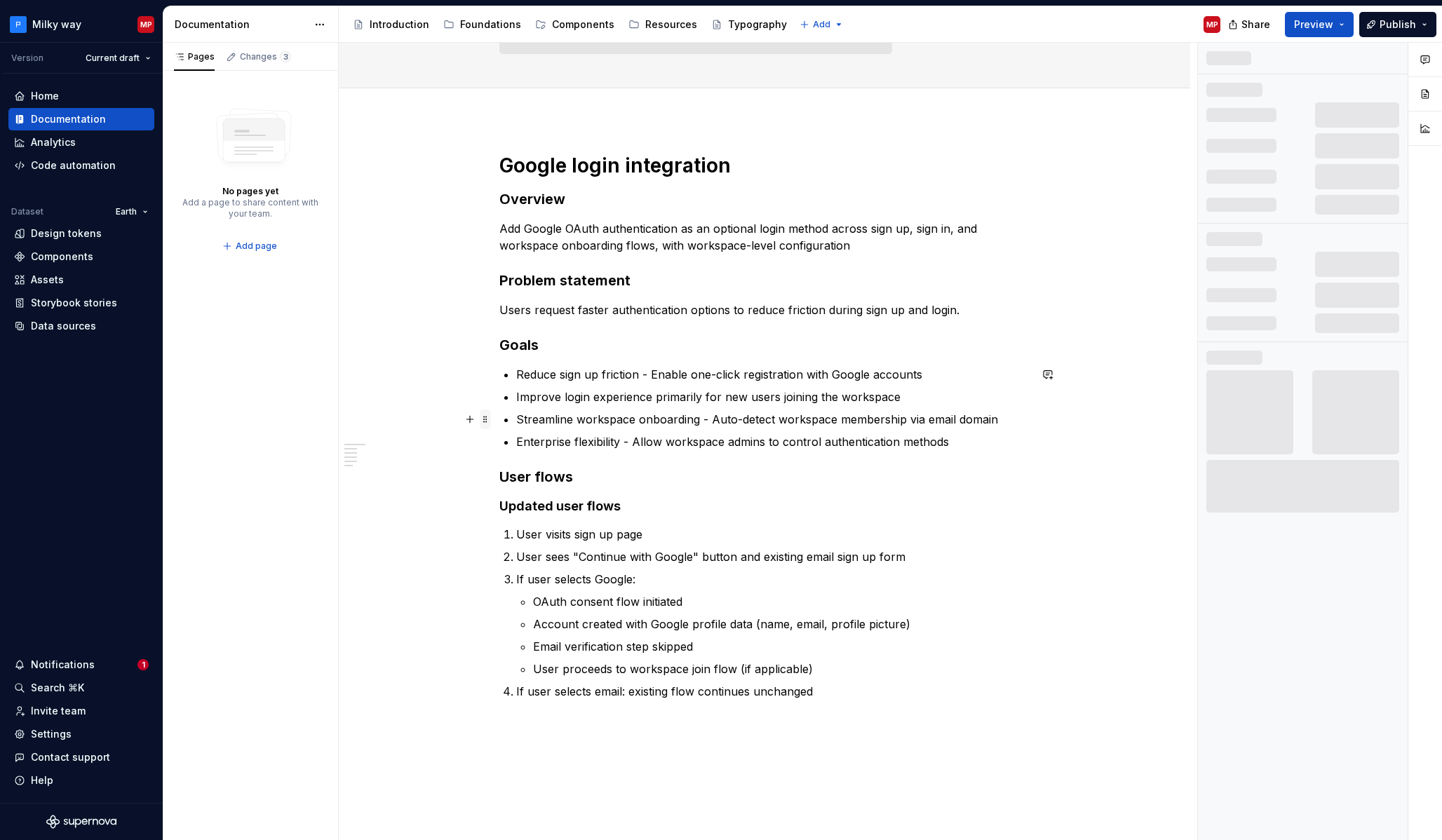
click at [489, 415] on span at bounding box center [485, 419] width 11 height 20
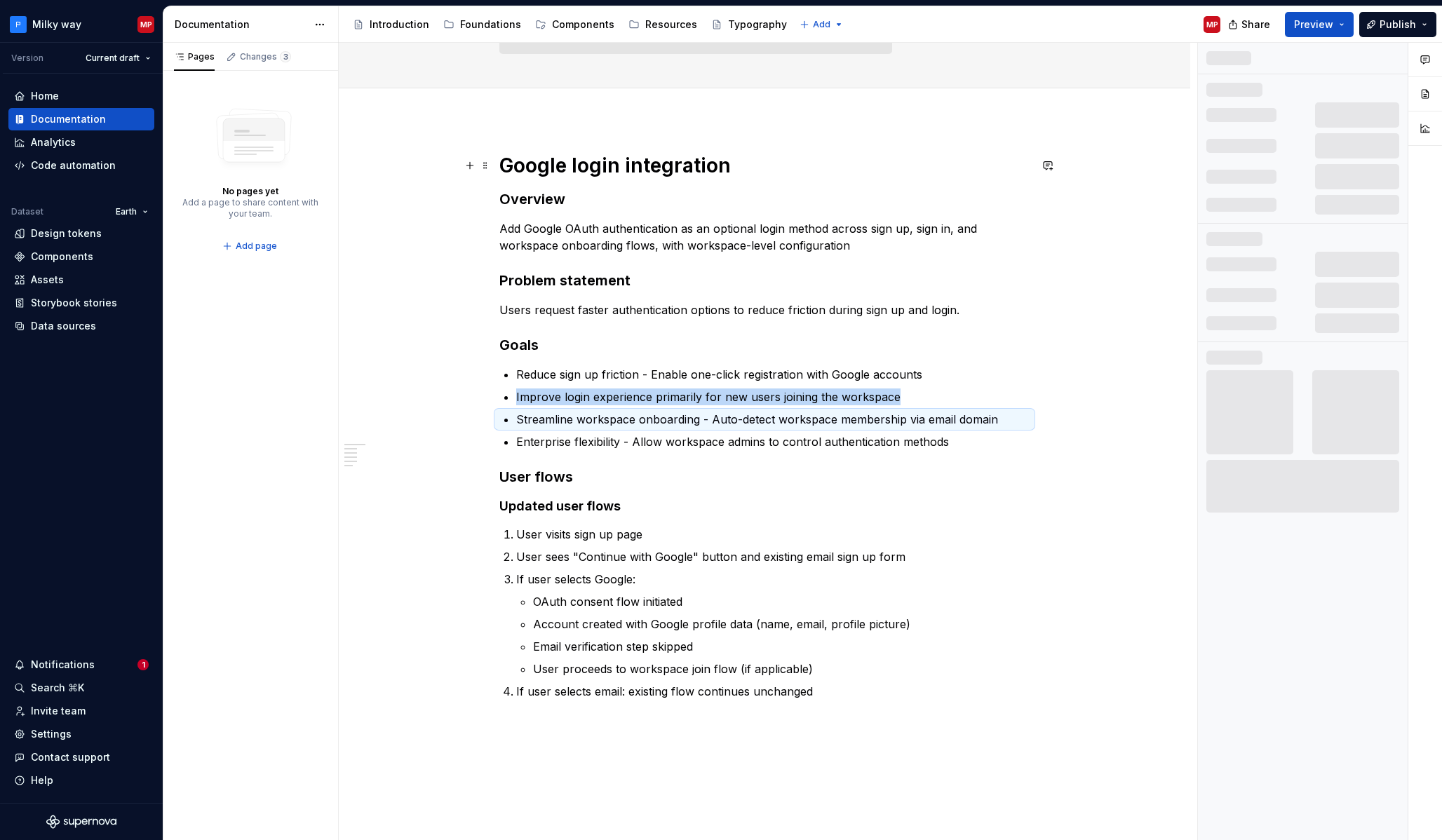
click at [522, 161] on strong "Google login integration" at bounding box center [614, 165] width 231 height 24
click at [491, 163] on span at bounding box center [485, 165] width 11 height 20
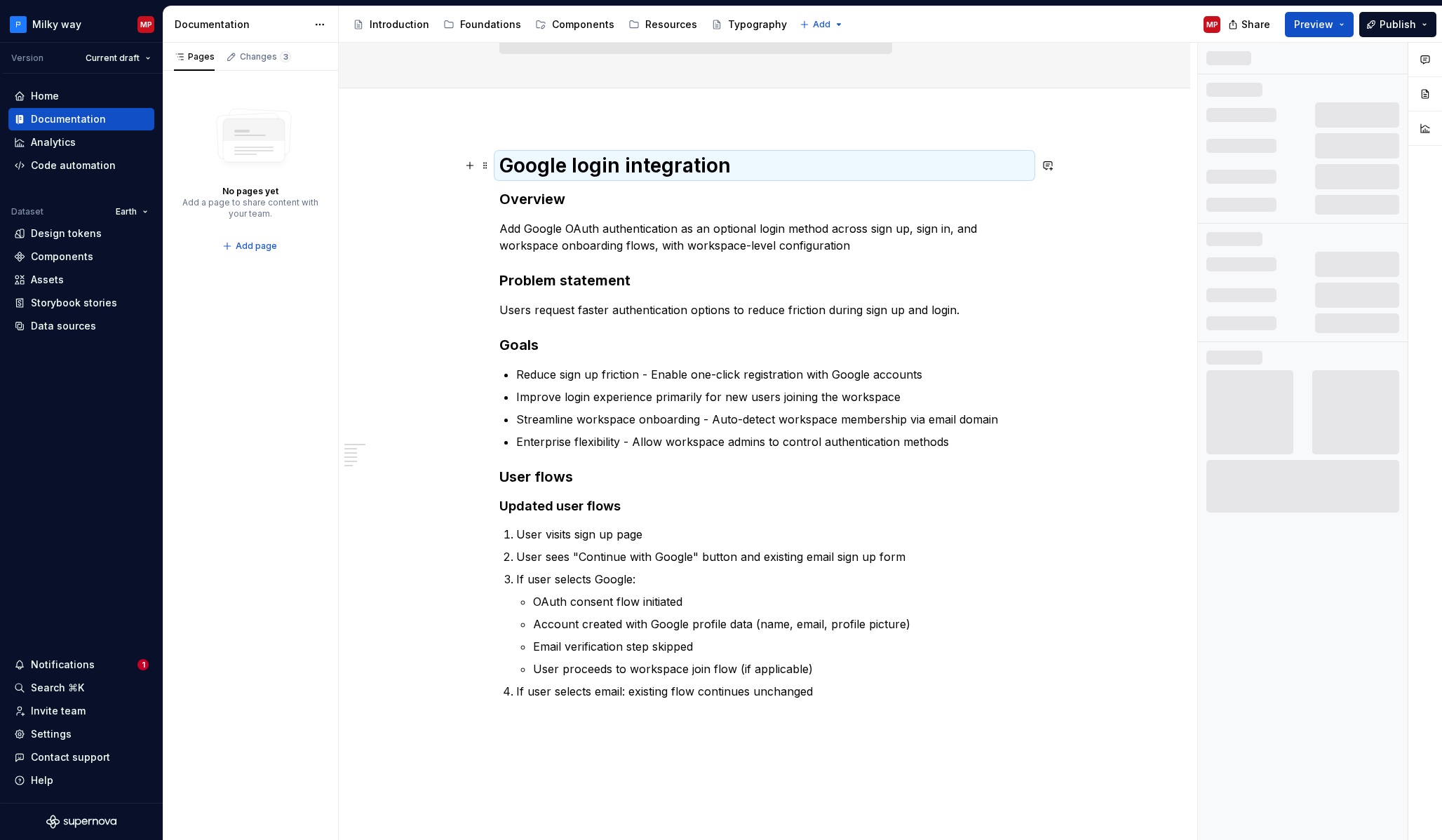
drag, startPoint x: 422, startPoint y: 388, endPoint x: 484, endPoint y: 256, distance: 145.8
click at [422, 388] on div "Google login integration Overview Add Google OAuth authentication as an optiona…" at bounding box center [764, 544] width 851 height 849
drag, startPoint x: 518, startPoint y: 166, endPoint x: 527, endPoint y: 169, distance: 9.5
click at [518, 166] on strong "Google login integration" at bounding box center [614, 165] width 231 height 24
click at [515, 169] on strong "Google login integration" at bounding box center [614, 165] width 231 height 24
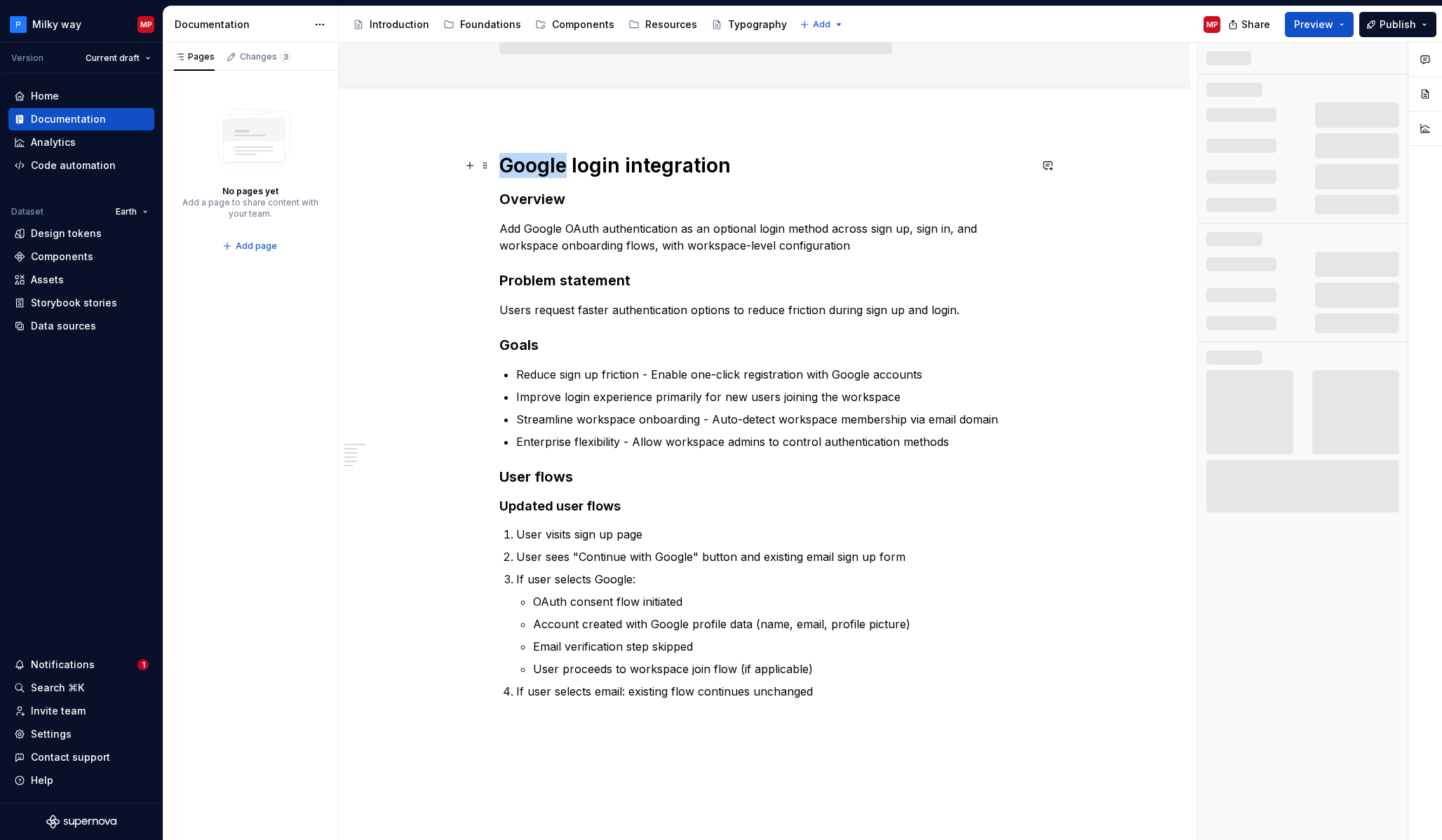
click at [515, 169] on strong "Google login integration" at bounding box center [614, 165] width 231 height 24
drag, startPoint x: 515, startPoint y: 169, endPoint x: 486, endPoint y: 192, distance: 37.0
click at [515, 169] on strong "Google login integration" at bounding box center [614, 165] width 231 height 24
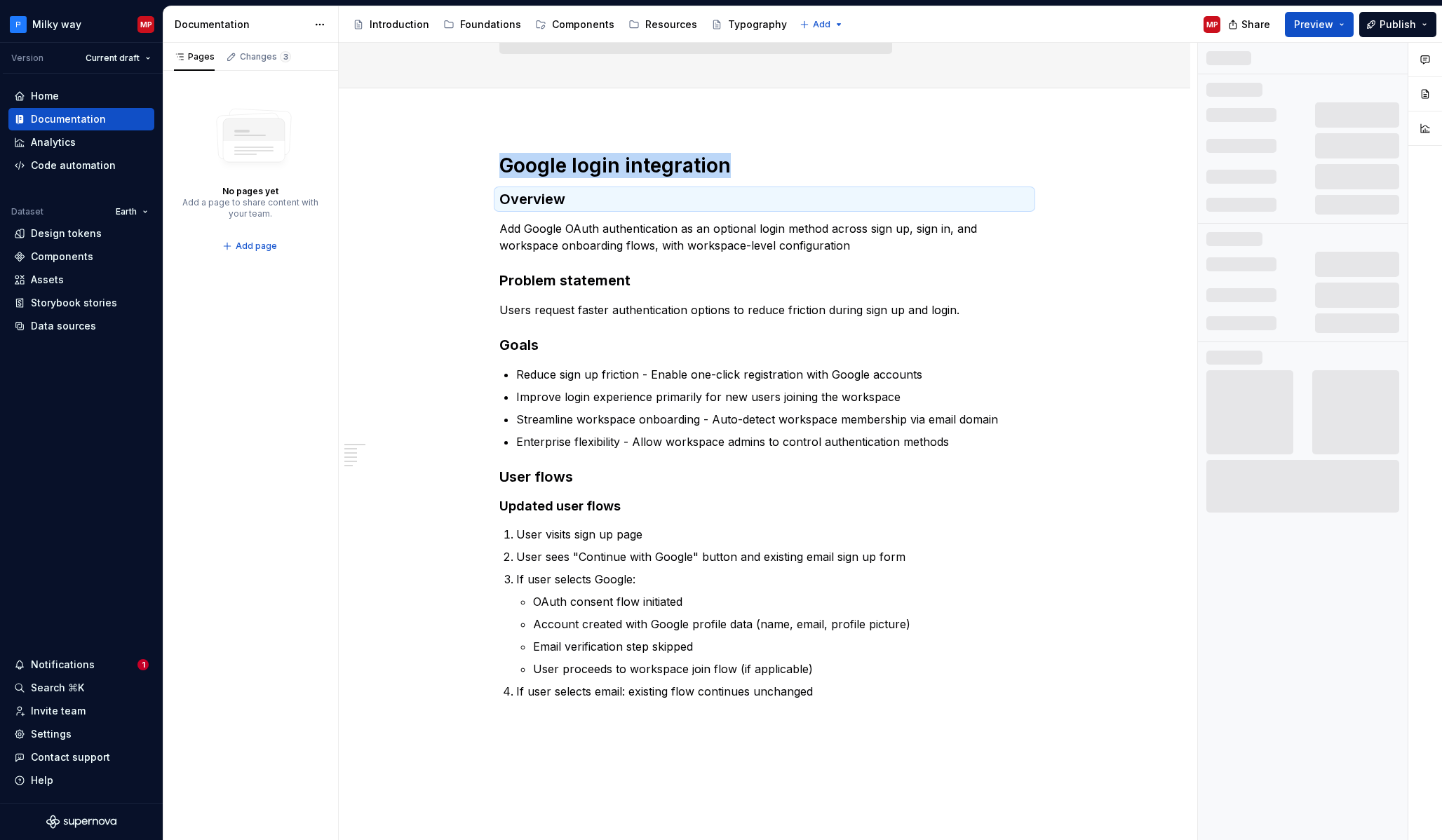
click at [449, 141] on div "Google login integration Overview Problem statement Goals User flows Updated us…" at bounding box center [768, 442] width 859 height 798
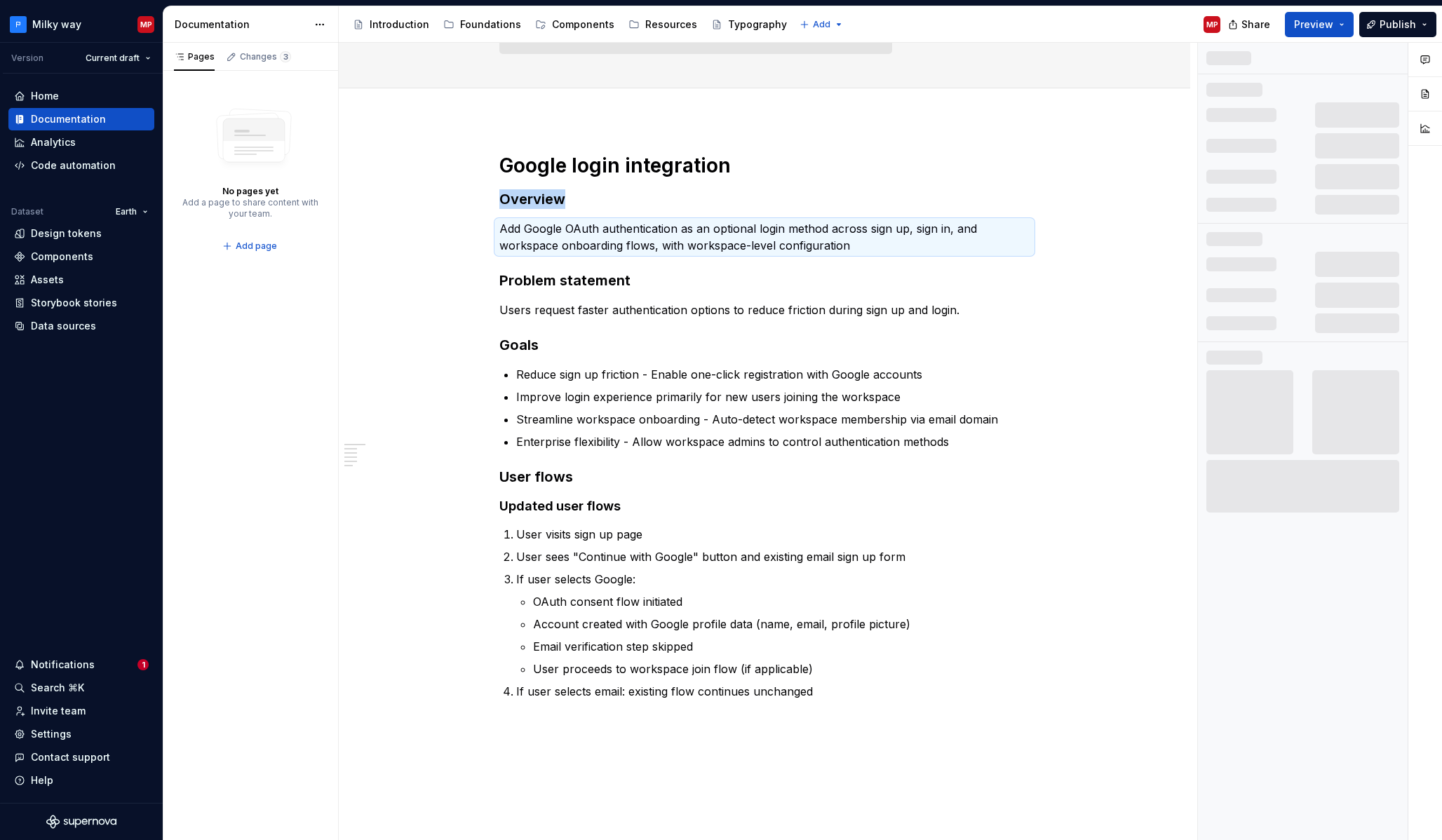
click at [453, 134] on div "Google login integration Overview Add Google OAuth authentication as an optiona…" at bounding box center [764, 544] width 851 height 849
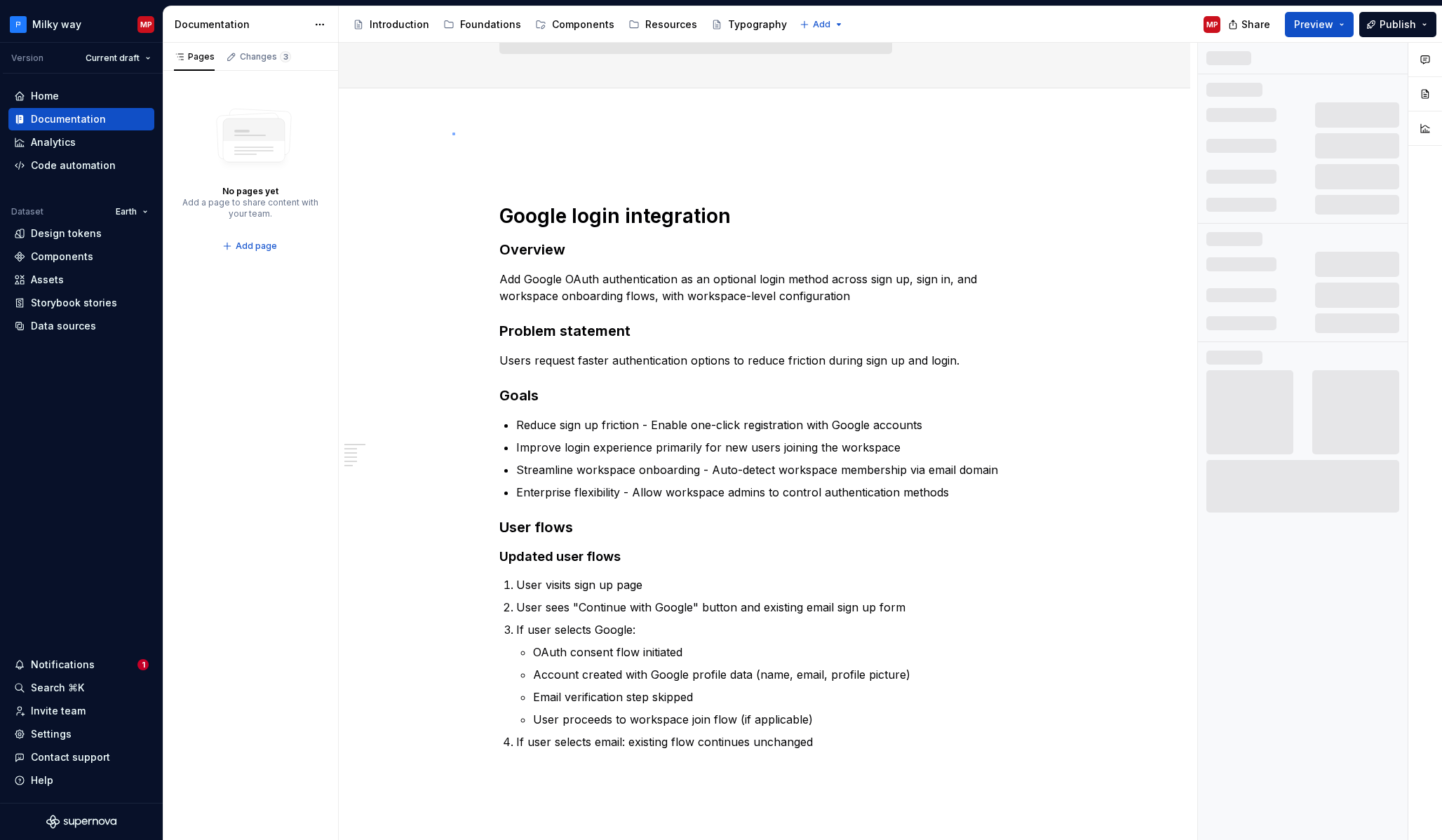
click at [454, 133] on div "Google login integration Overview Problem statement Goals User flows Updated us…" at bounding box center [768, 442] width 859 height 798
click at [510, 160] on p at bounding box center [764, 161] width 530 height 17
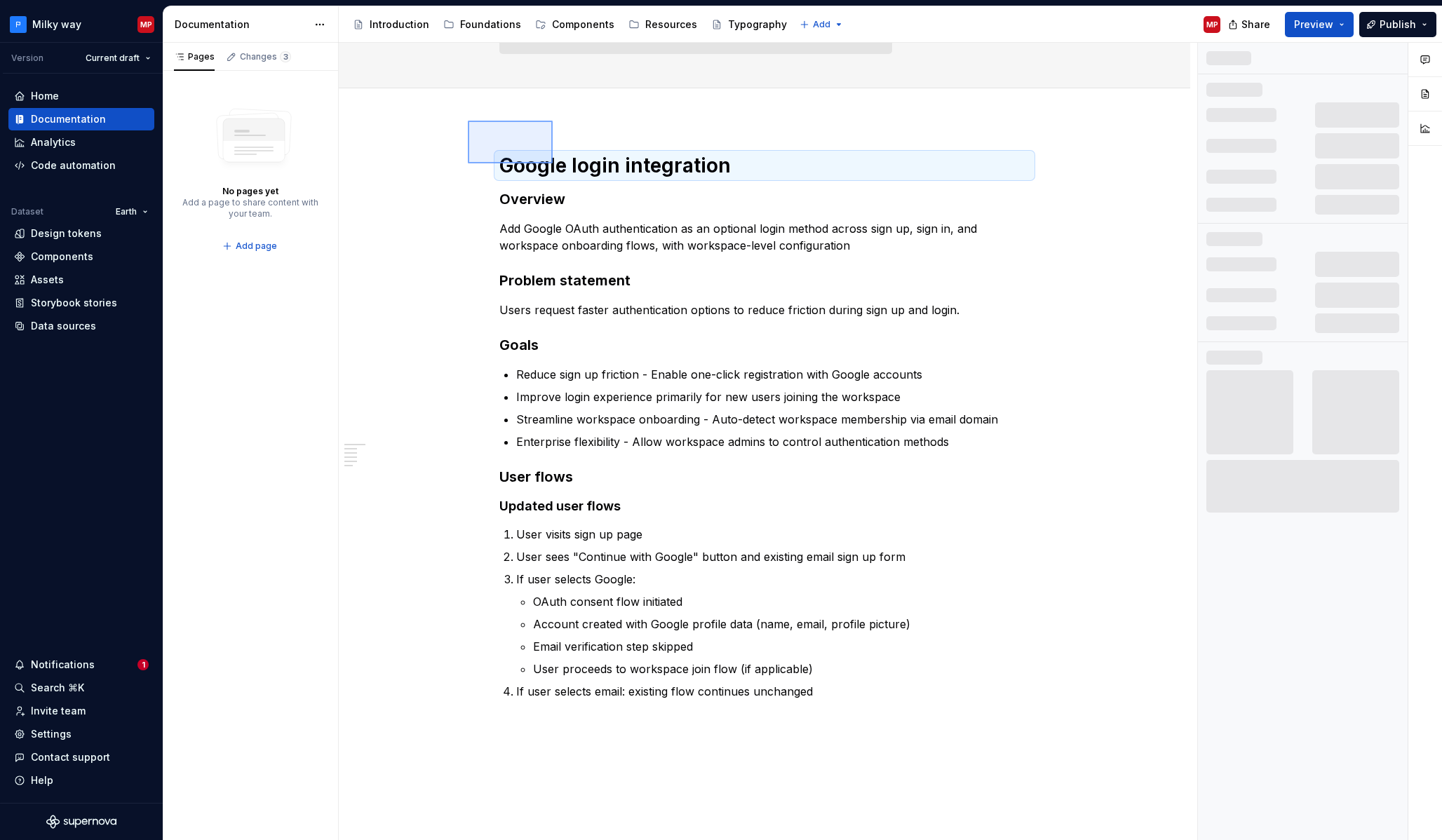
drag, startPoint x: 469, startPoint y: 121, endPoint x: 556, endPoint y: 165, distance: 97.5
click at [556, 166] on div "Google login integration Overview Problem statement Goals User flows Updated us…" at bounding box center [768, 442] width 859 height 798
click at [525, 204] on strong "Overview" at bounding box center [532, 199] width 66 height 17
click at [504, 198] on strong "Overview" at bounding box center [532, 199] width 66 height 17
click at [717, 181] on div "Google login integration Overview Add Google OAuth authentication as an optiona…" at bounding box center [764, 426] width 530 height 547
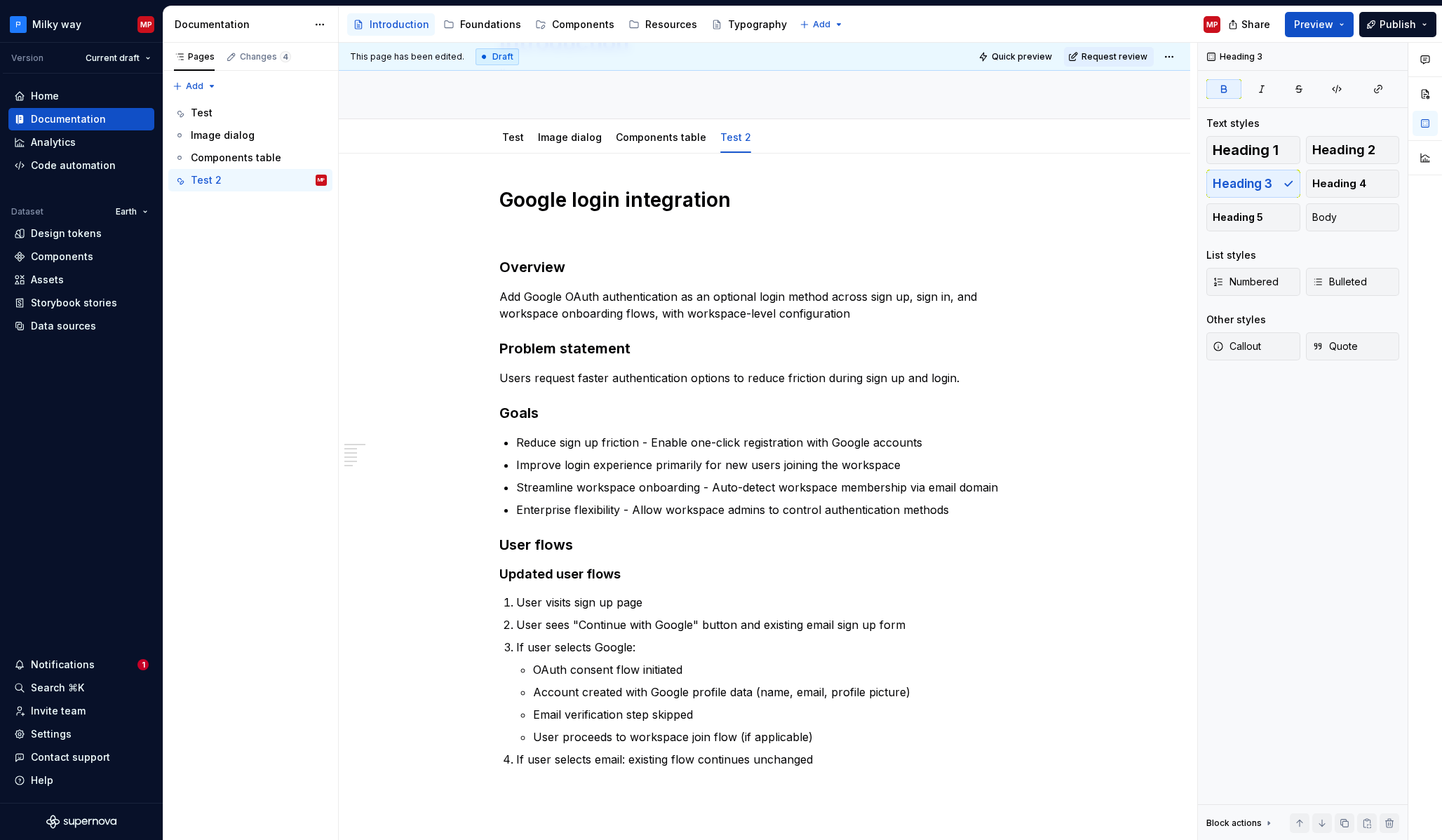
scroll to position [124, 0]
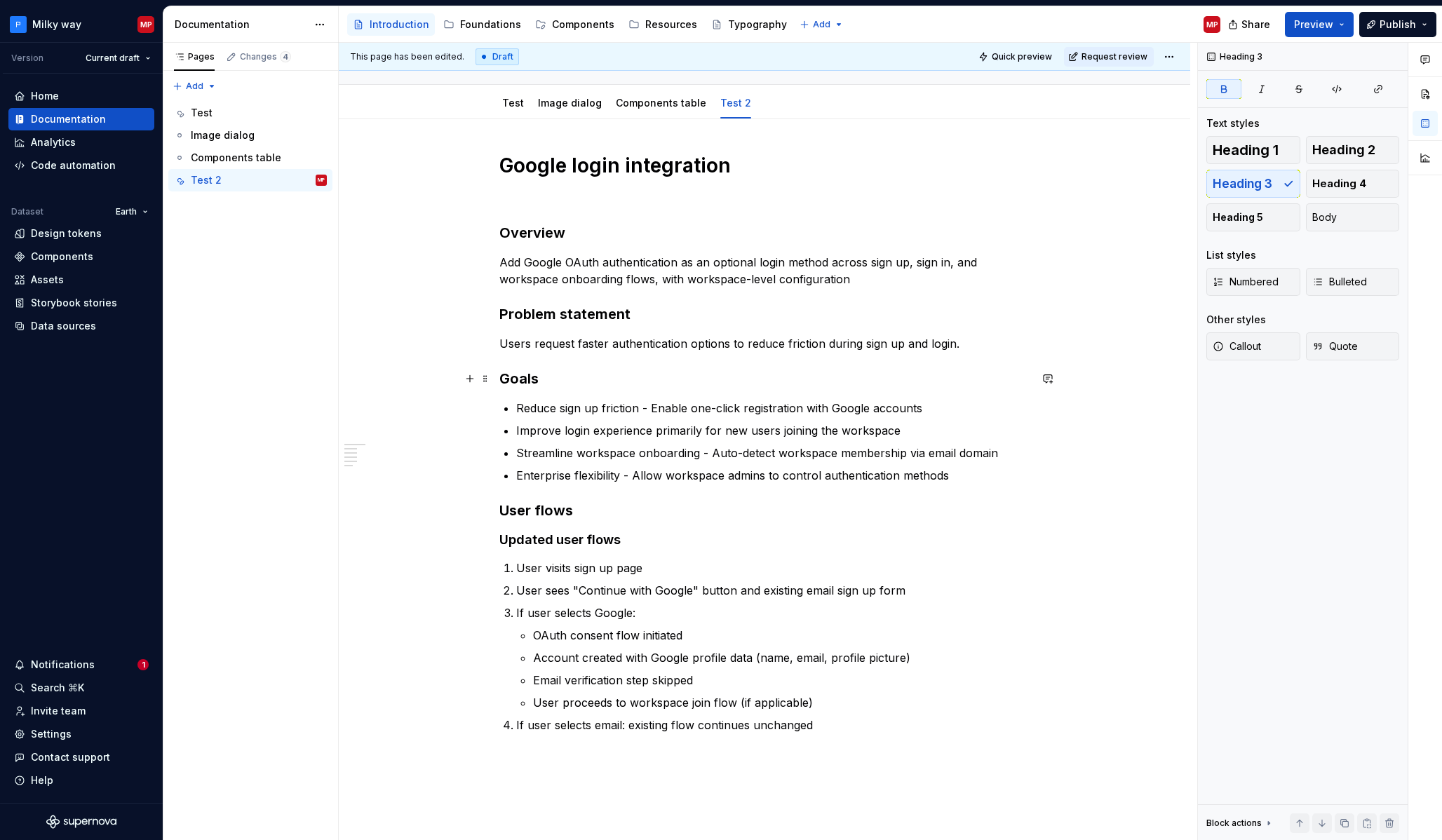
click at [580, 381] on h3 "Goals" at bounding box center [764, 378] width 530 height 20
click at [940, 400] on p "Reduce sign up friction - Enable one-click registration with Google accounts" at bounding box center [773, 408] width 514 height 17
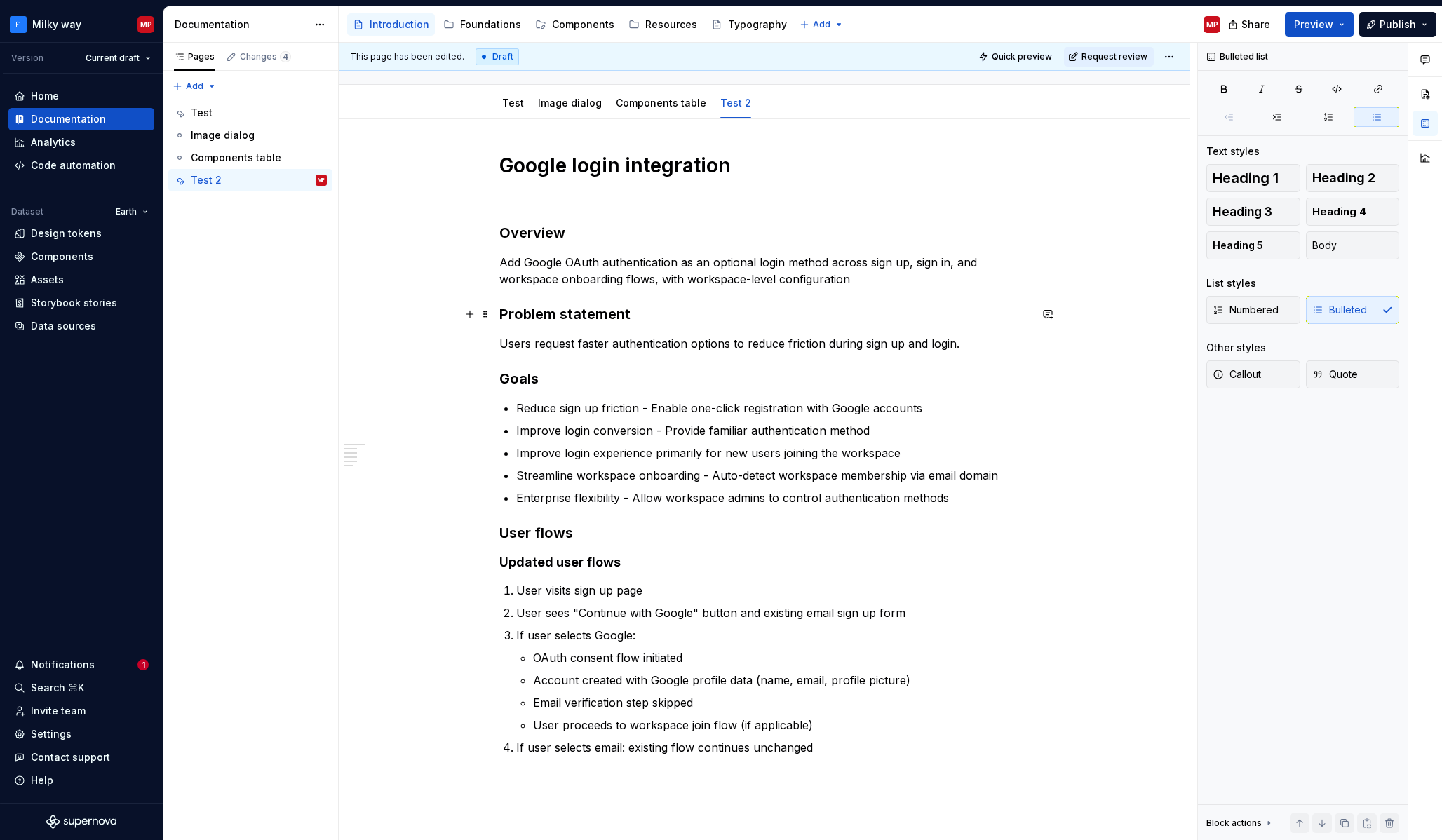
click at [660, 317] on h3 "Problem statement" at bounding box center [764, 314] width 530 height 20
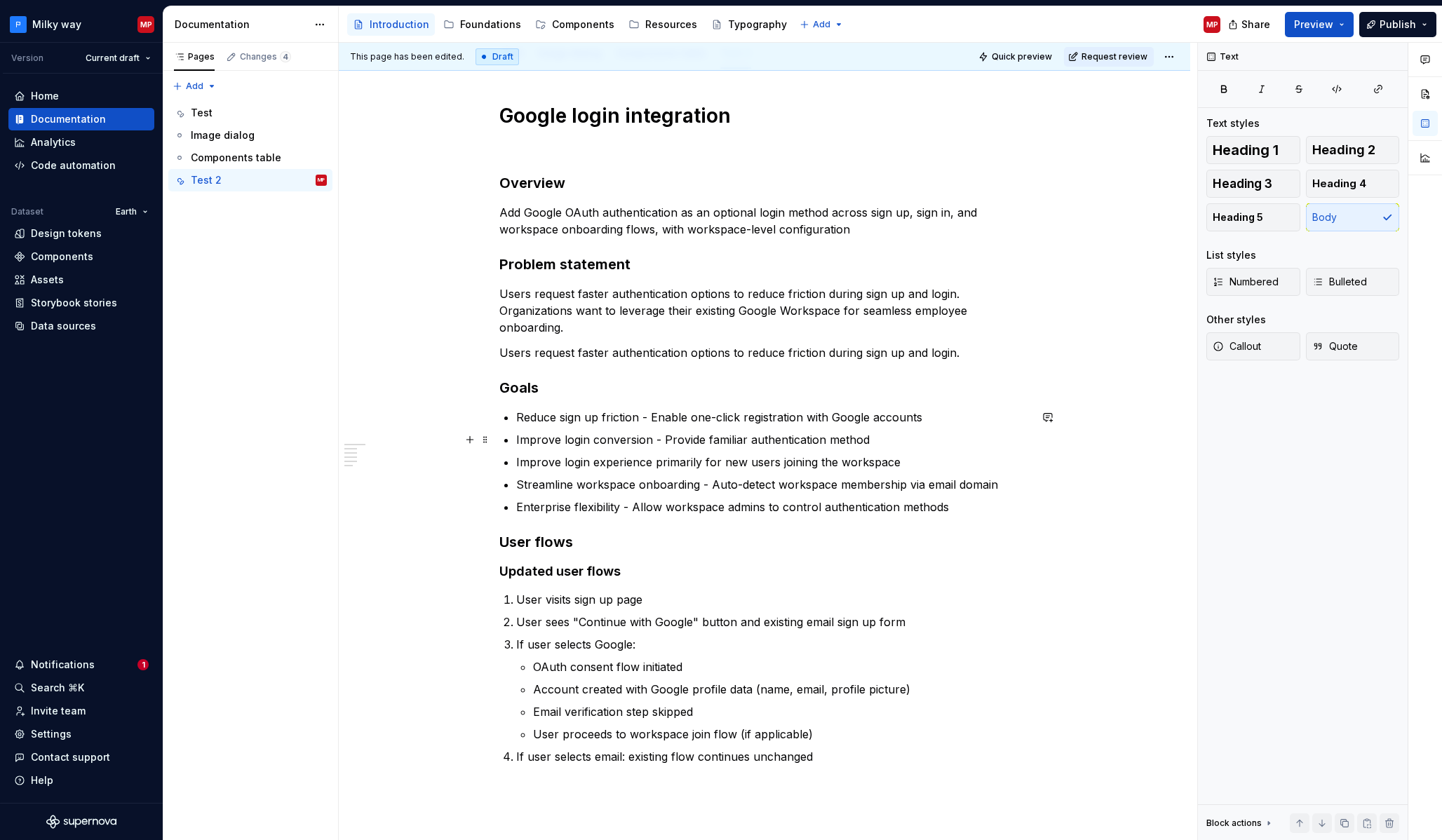
scroll to position [181, 0]
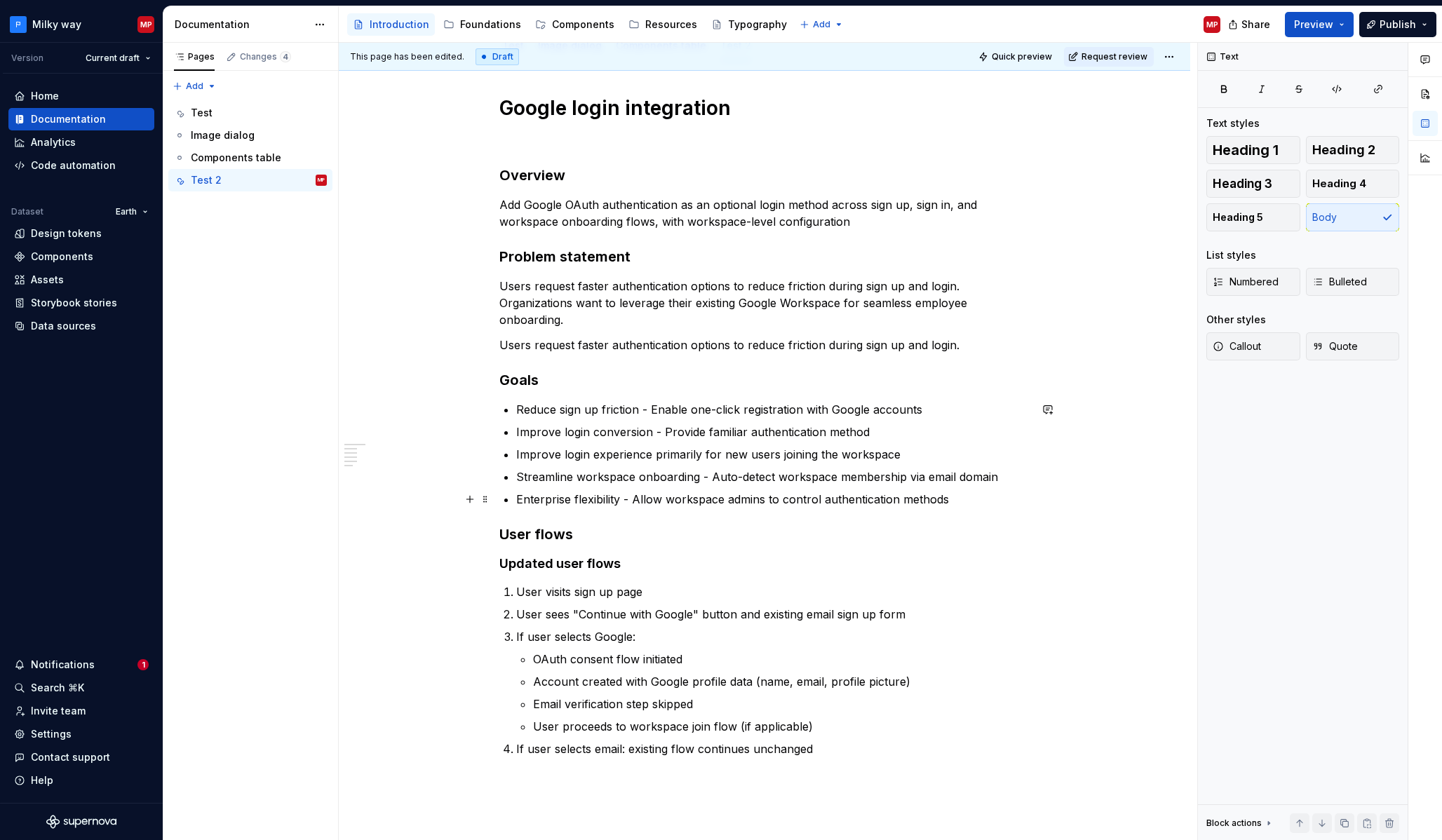
click at [1085, 500] on div "Google login integration Overview Add Google OAuth authentication as an optiona…" at bounding box center [764, 544] width 851 height 964
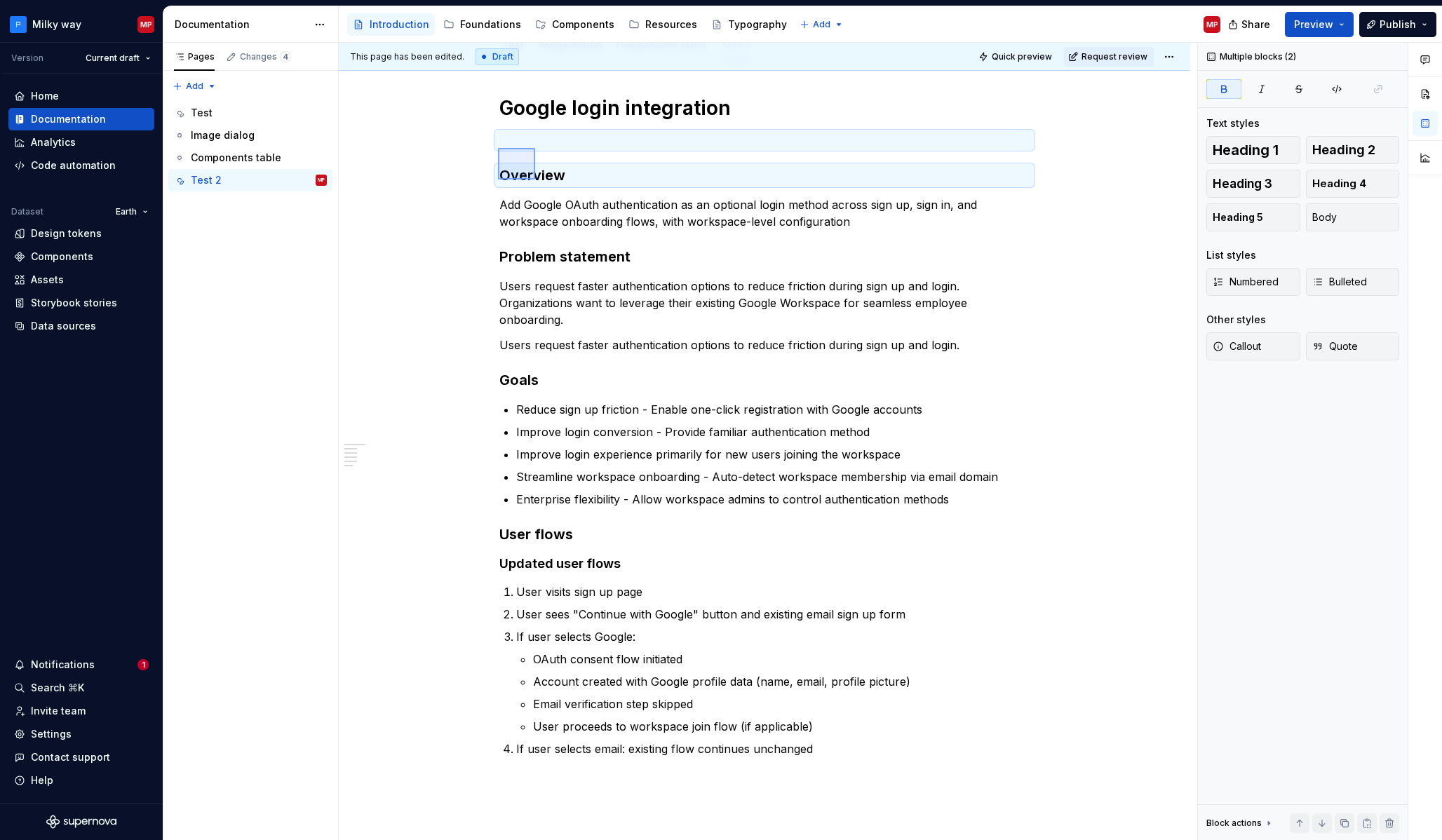
drag, startPoint x: 498, startPoint y: 148, endPoint x: 535, endPoint y: 180, distance: 48.9
click at [535, 180] on div "This page has been edited. Draft Quick preview Request review Introduction ¨ Ed…" at bounding box center [768, 442] width 859 height 798
click at [450, 150] on div "Google login integration Overview Add Google OAuth authentication as an optiona…" at bounding box center [764, 544] width 851 height 964
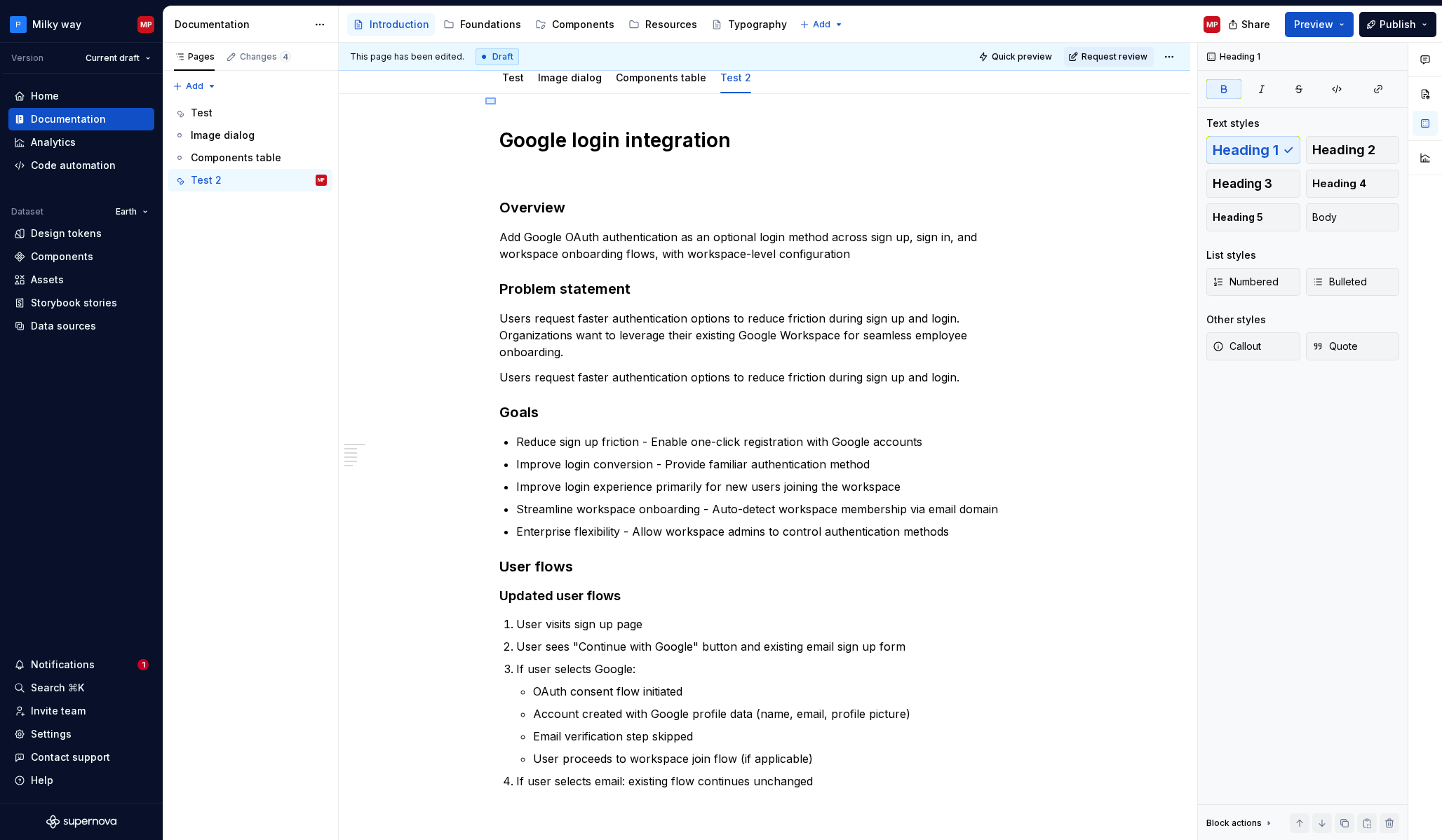
scroll to position [149, 0]
drag, startPoint x: 489, startPoint y: 91, endPoint x: 502, endPoint y: 110, distance: 23.0
click at [506, 110] on div "This page has been edited. Draft Quick preview Request review Introduction ¨ Ed…" at bounding box center [768, 442] width 859 height 798
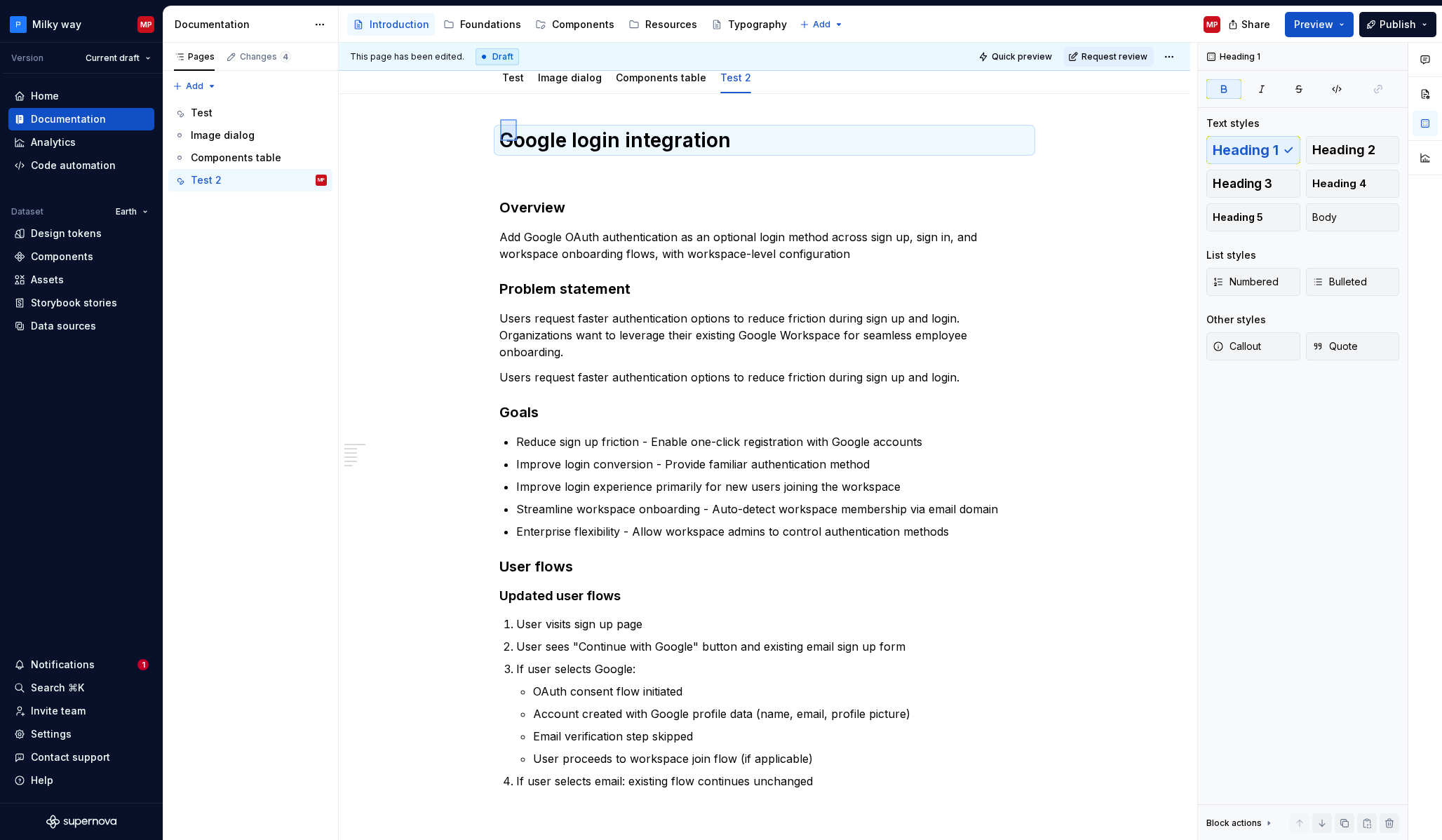
drag, startPoint x: 504, startPoint y: 122, endPoint x: 440, endPoint y: 141, distance: 66.8
click at [517, 141] on div "This page has been edited. Draft Quick preview Request review Introduction ¨ Ed…" at bounding box center [768, 442] width 859 height 798
click at [377, 268] on div "Google login integration Overview Add Google OAuth authentication as an optiona…" at bounding box center [764, 575] width 851 height 964
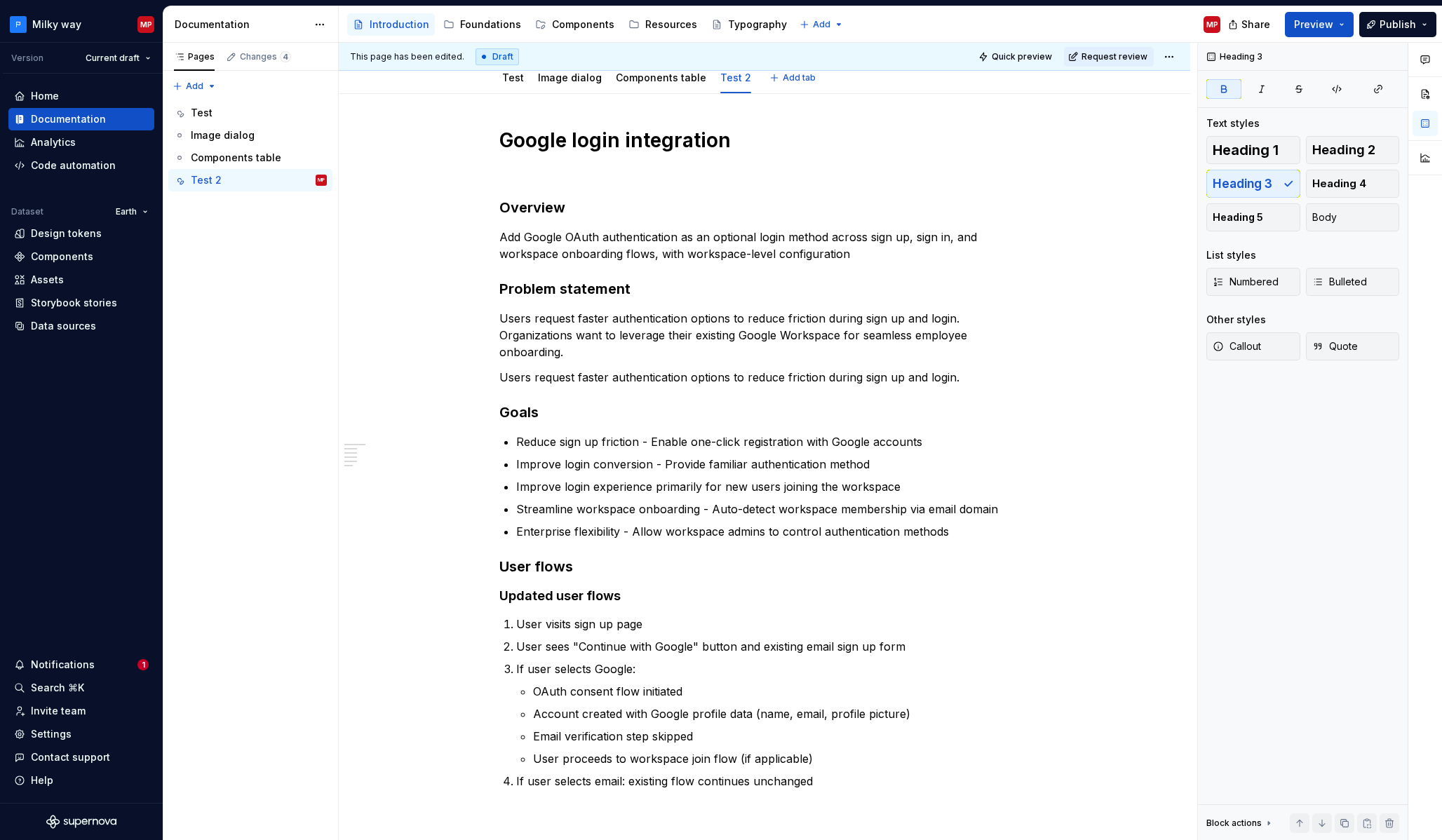
click at [1148, 86] on div "Test Image dialog Components table Test 2 Add tab" at bounding box center [764, 76] width 851 height 34
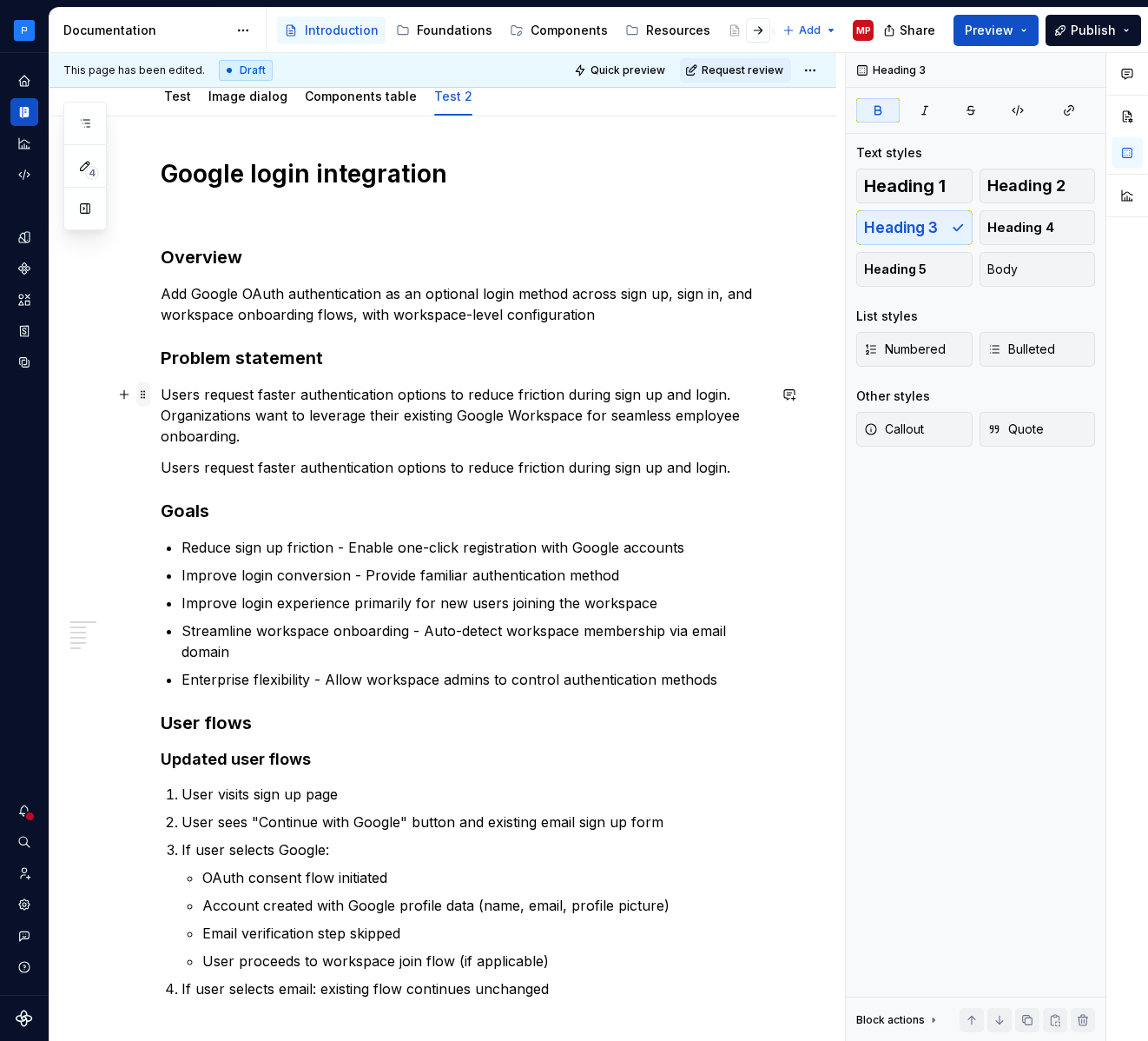
click at [144, 397] on span at bounding box center [144, 394] width 14 height 25
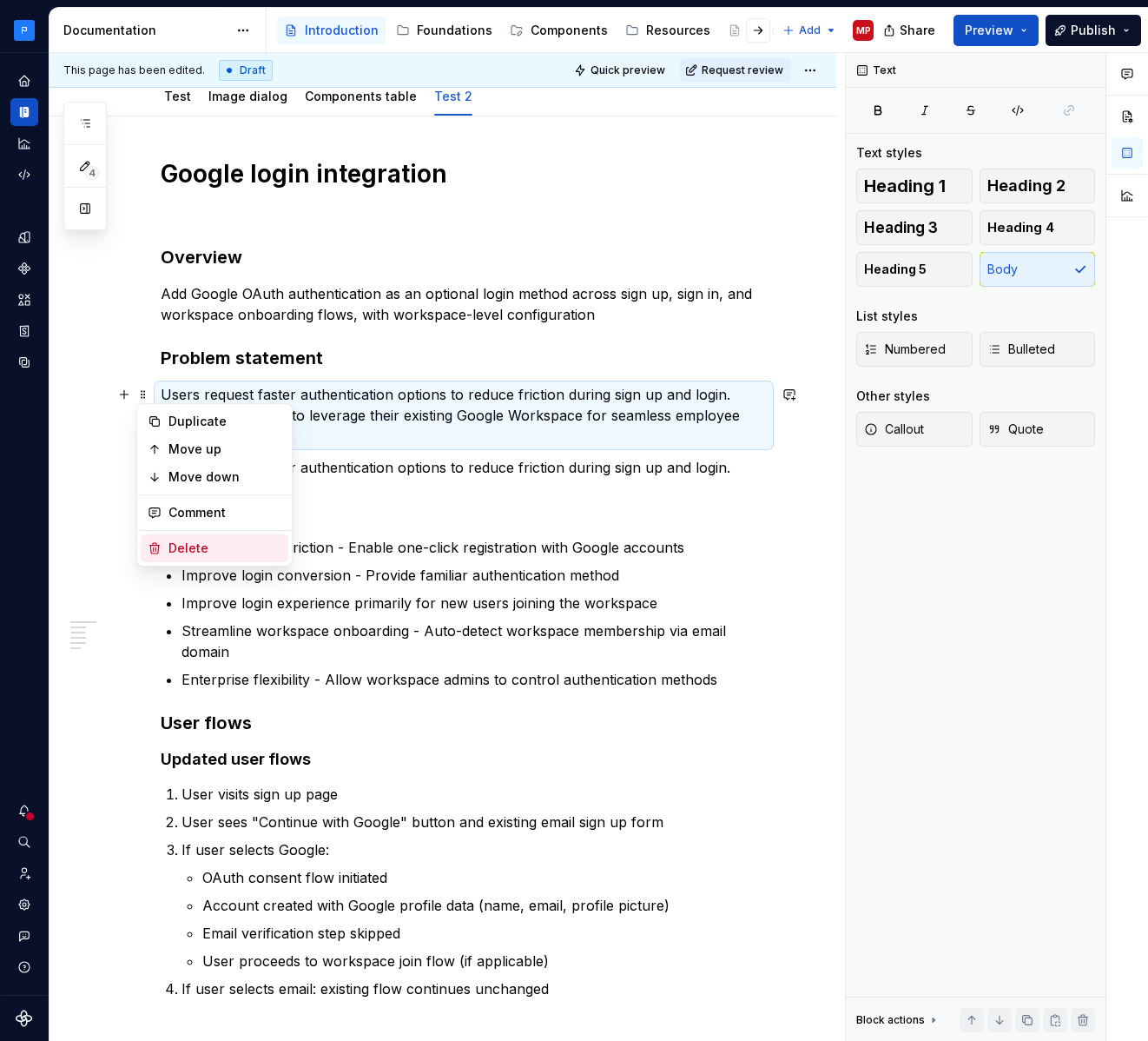
click at [223, 544] on div "Delete" at bounding box center [224, 549] width 113 height 18
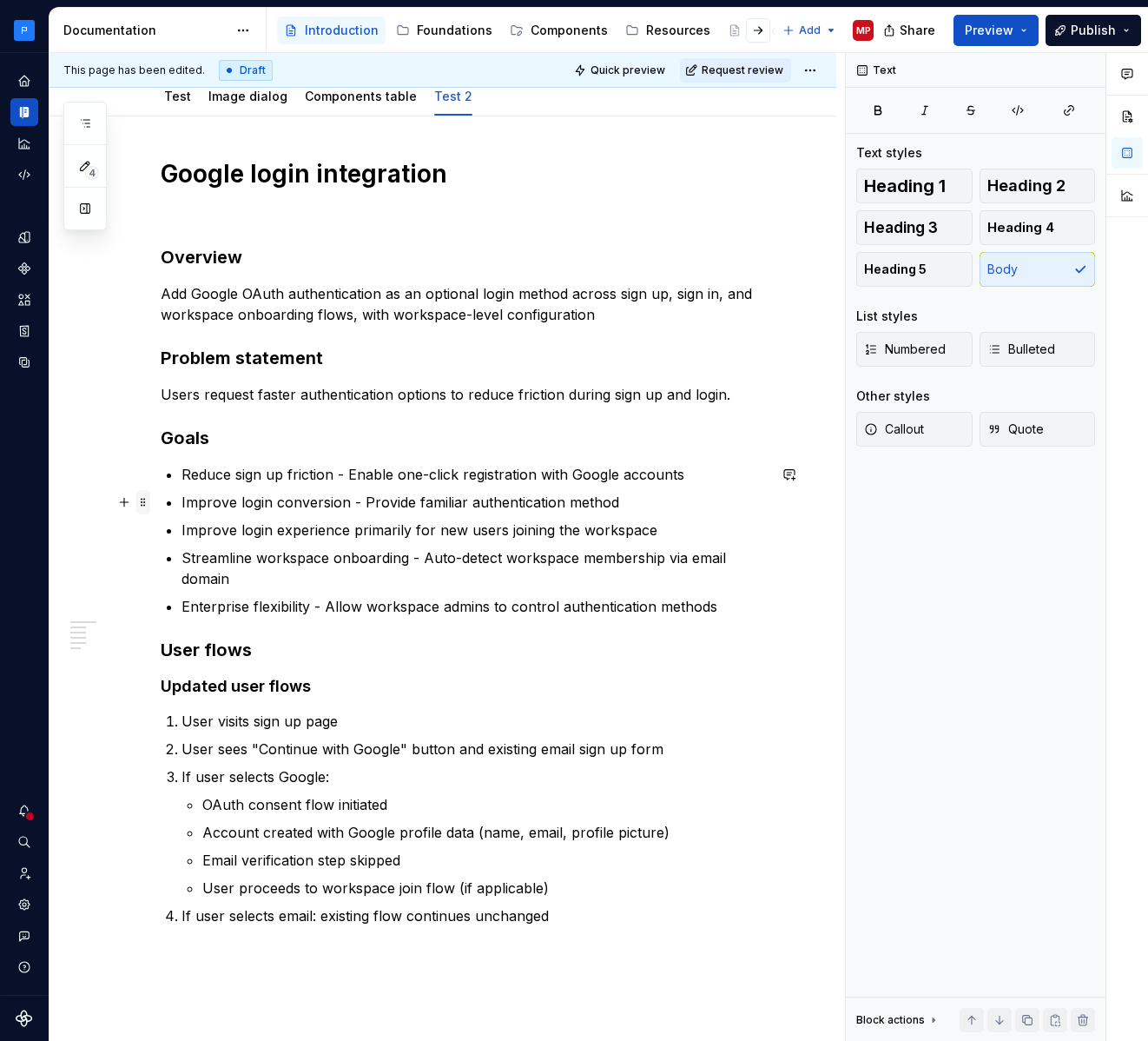
click at [148, 503] on span at bounding box center [144, 502] width 14 height 25
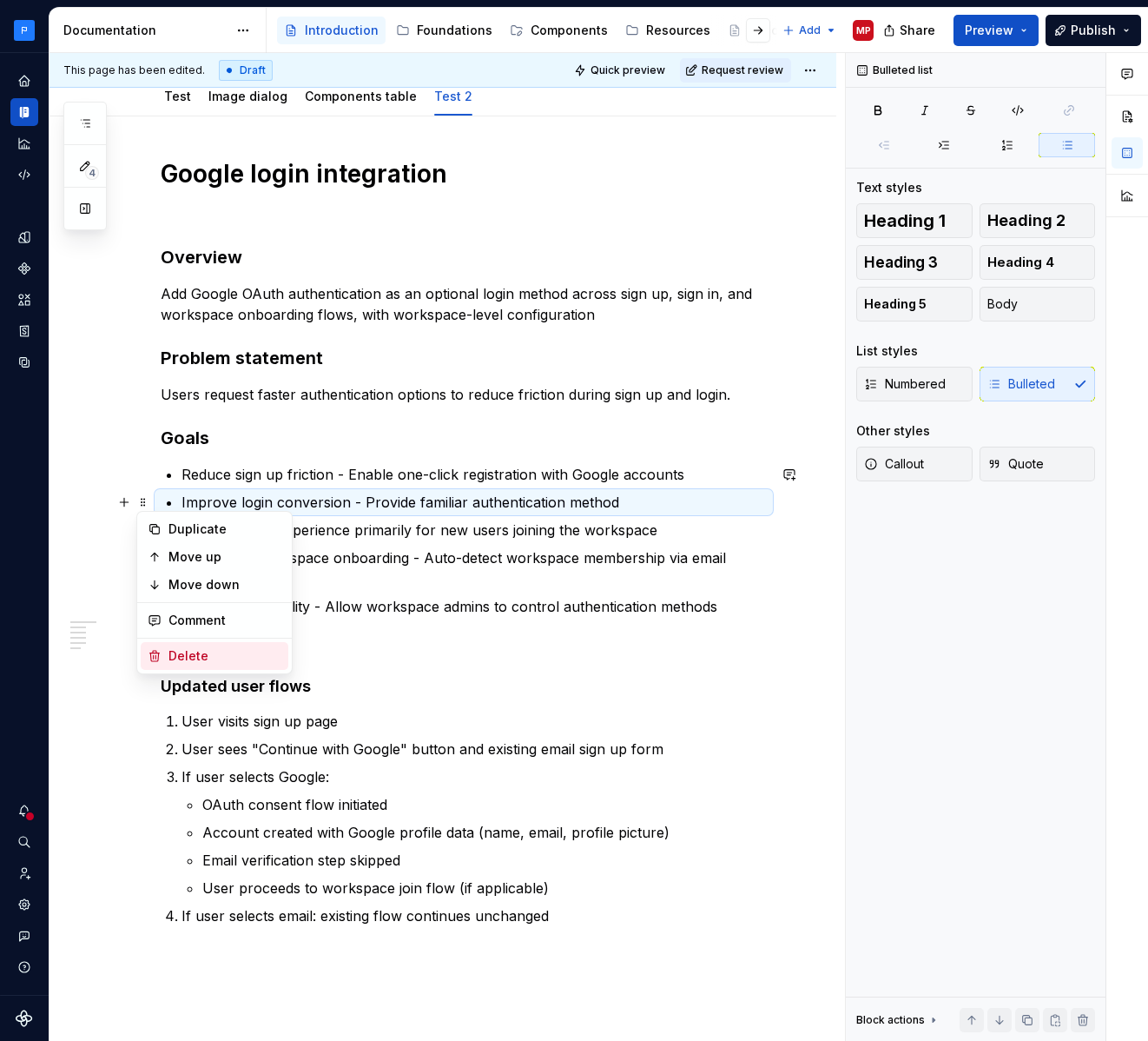
click at [236, 652] on div "Delete" at bounding box center [224, 656] width 113 height 18
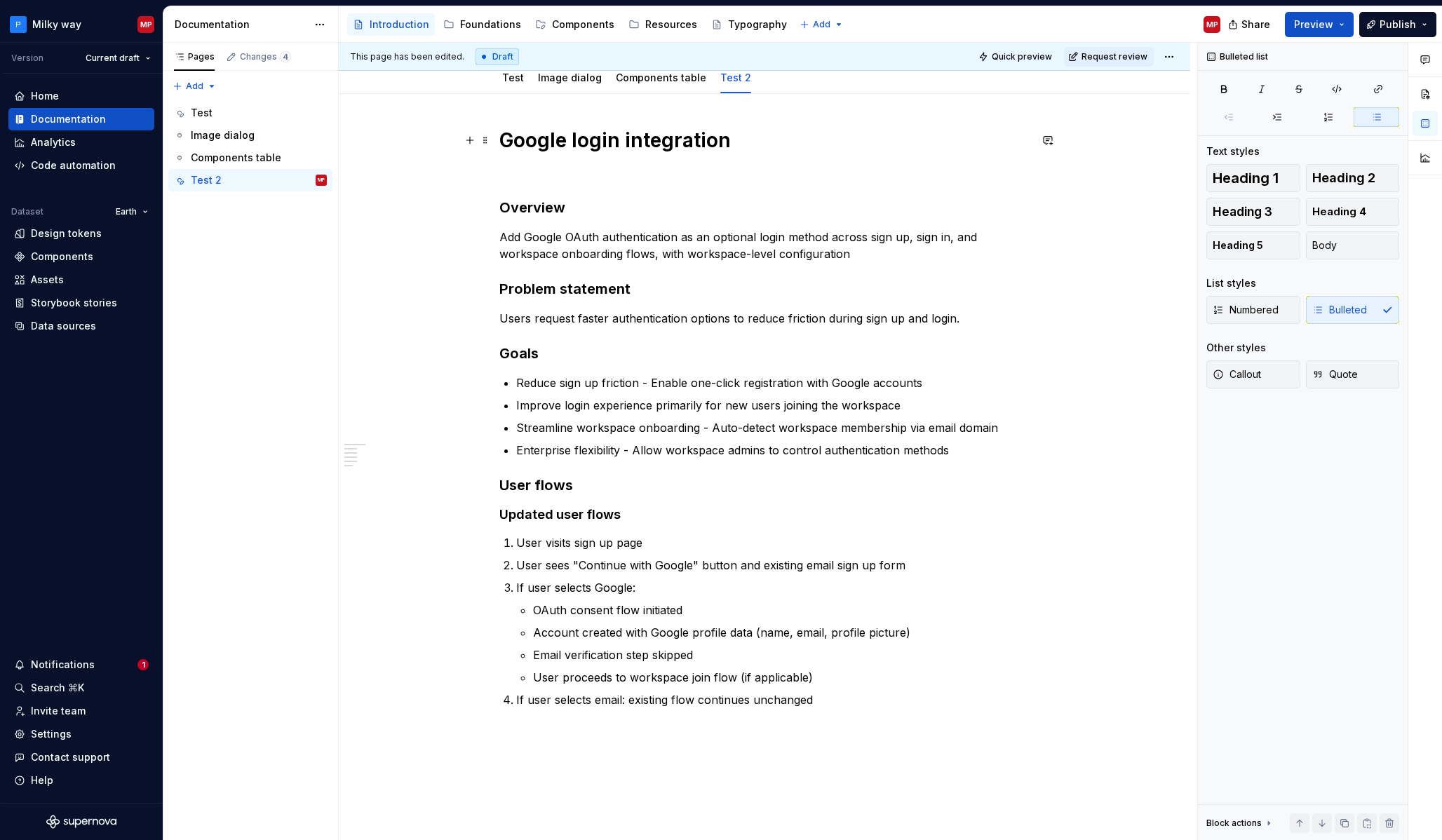
type textarea "*"
